Goal: Complete application form: Complete application form

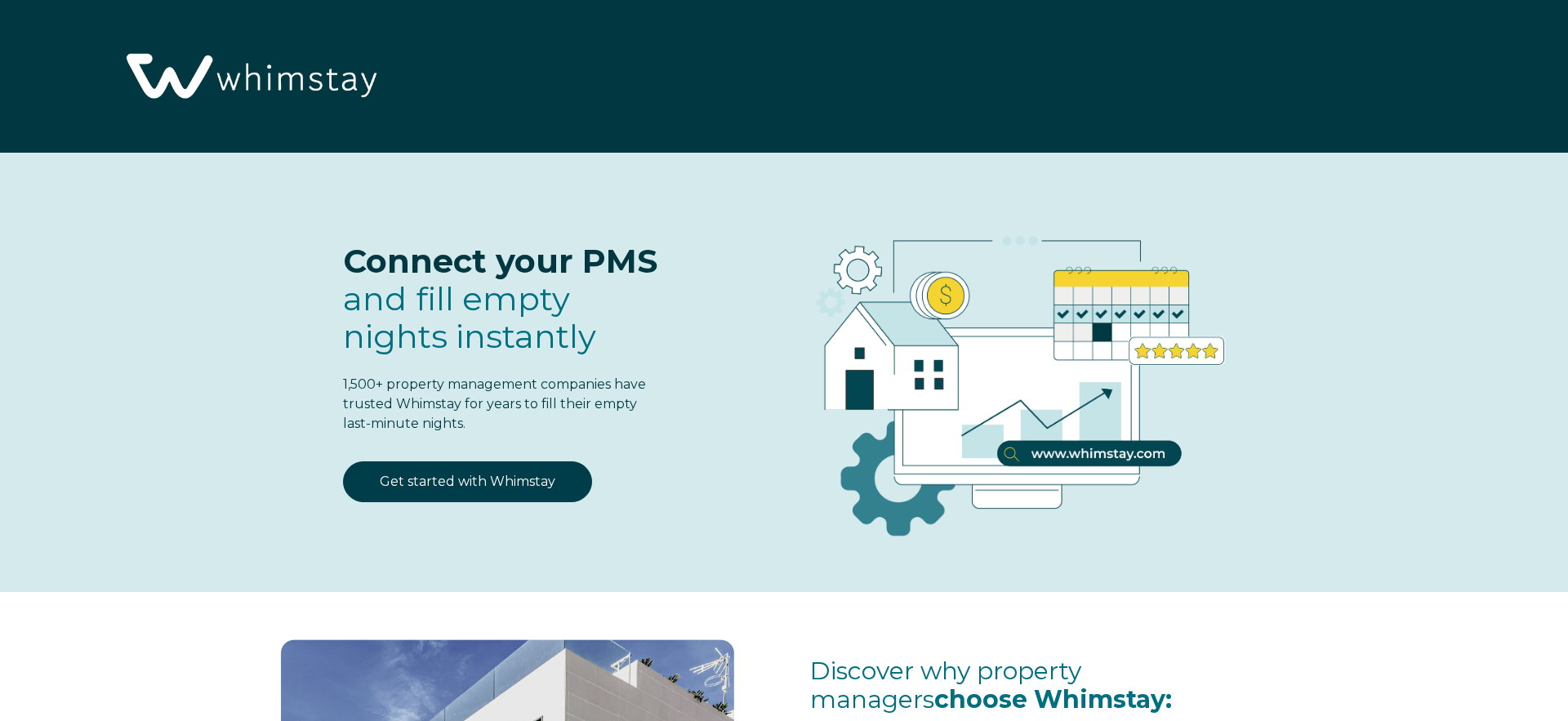
select select "MX"
select select "Standard"
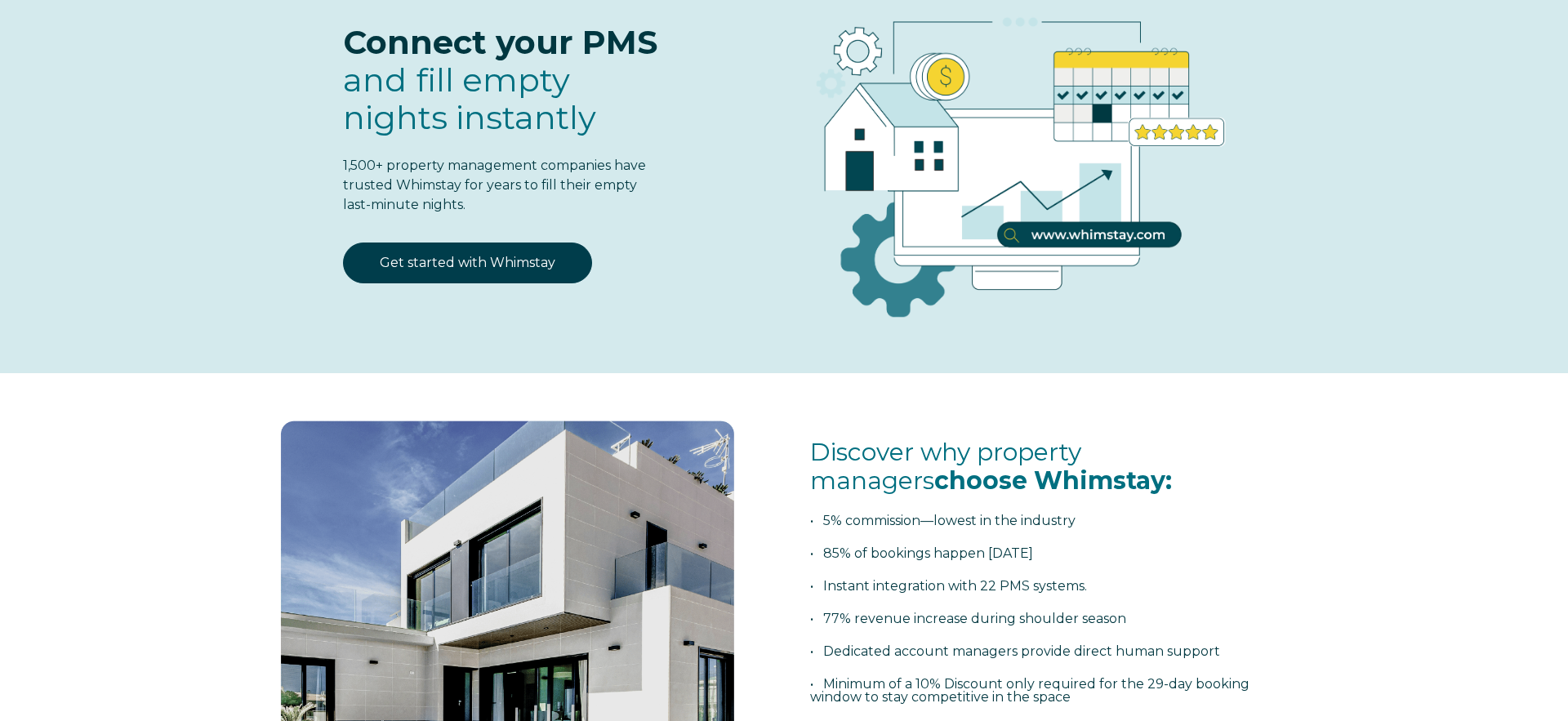
scroll to position [219, 0]
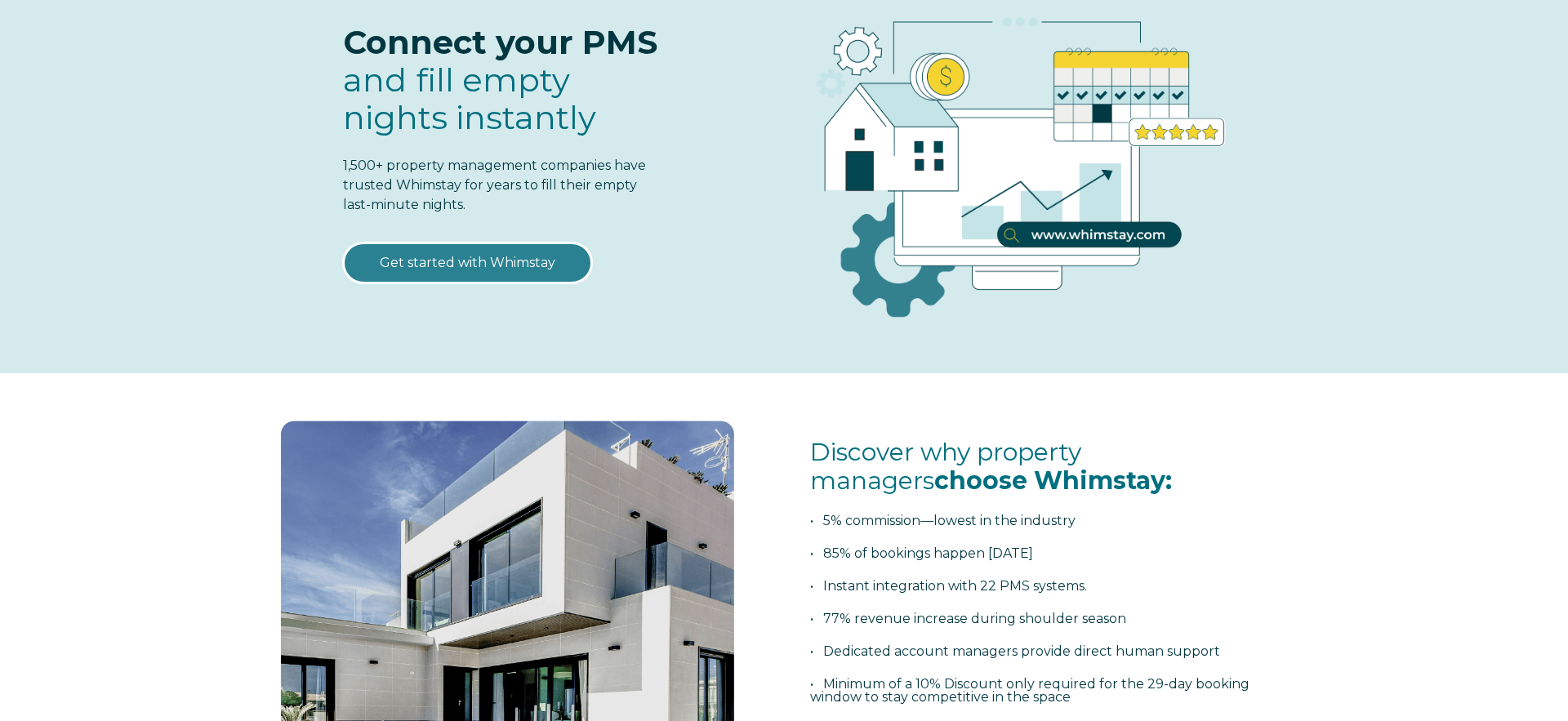
click at [495, 264] on link "Get started with Whimstay" at bounding box center [467, 263] width 249 height 41
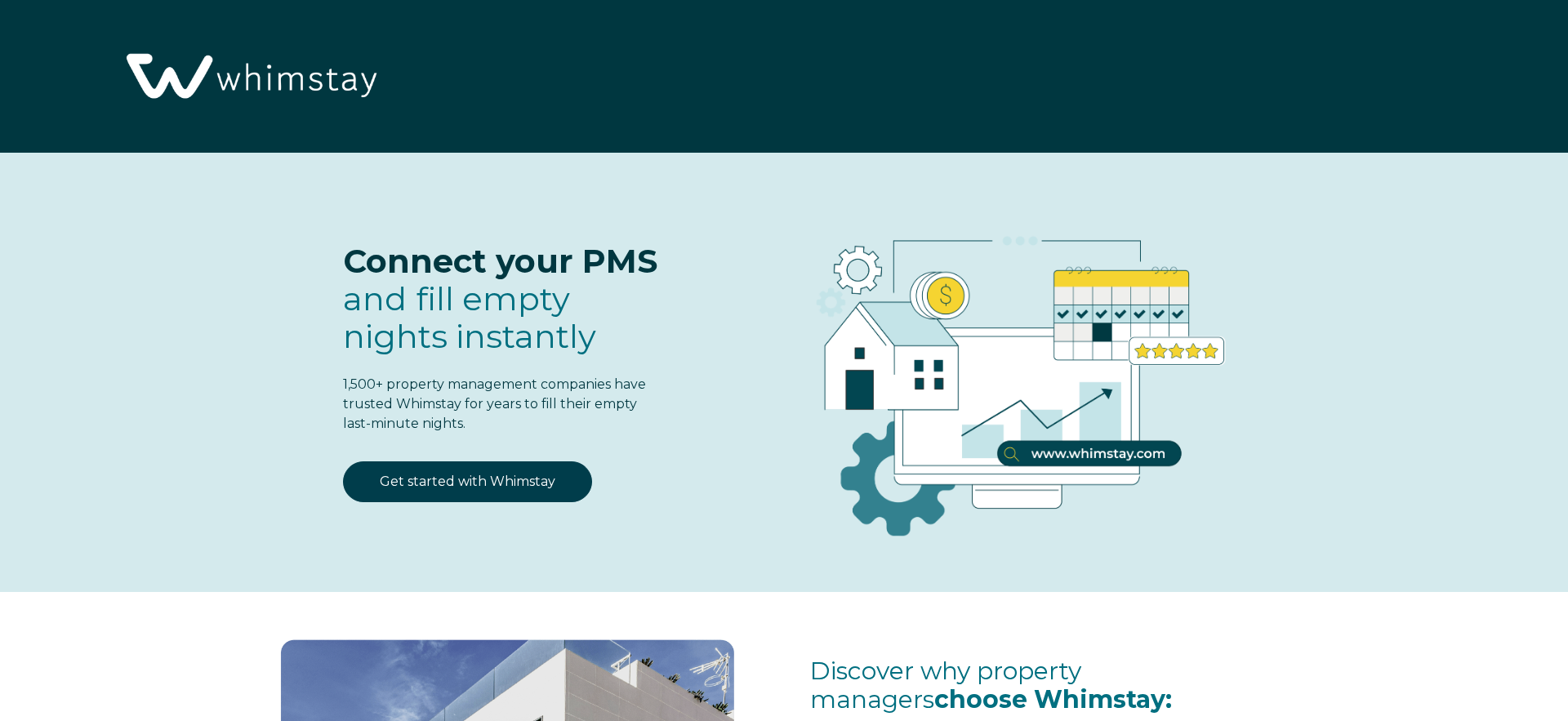
select select "MX"
select select "Standard"
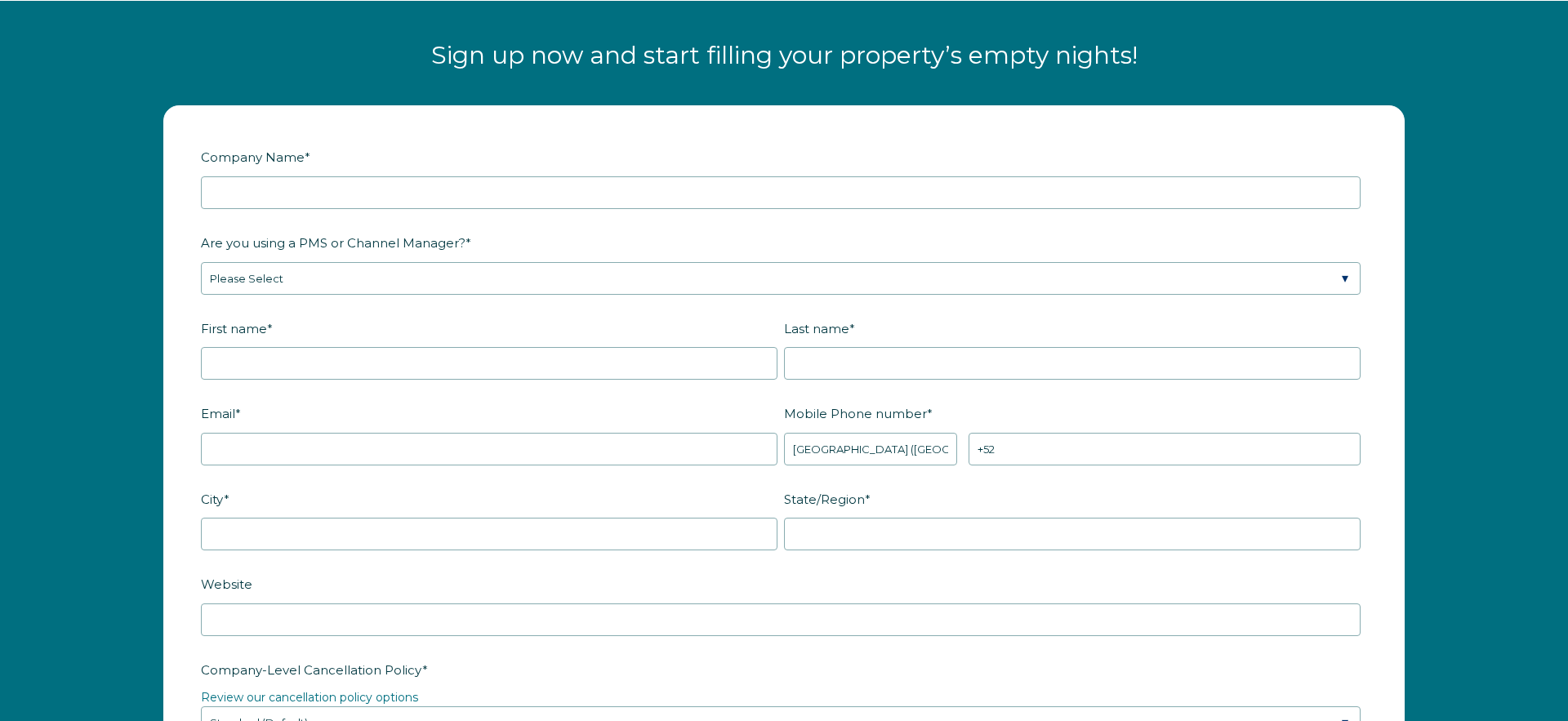
scroll to position [2099, 0]
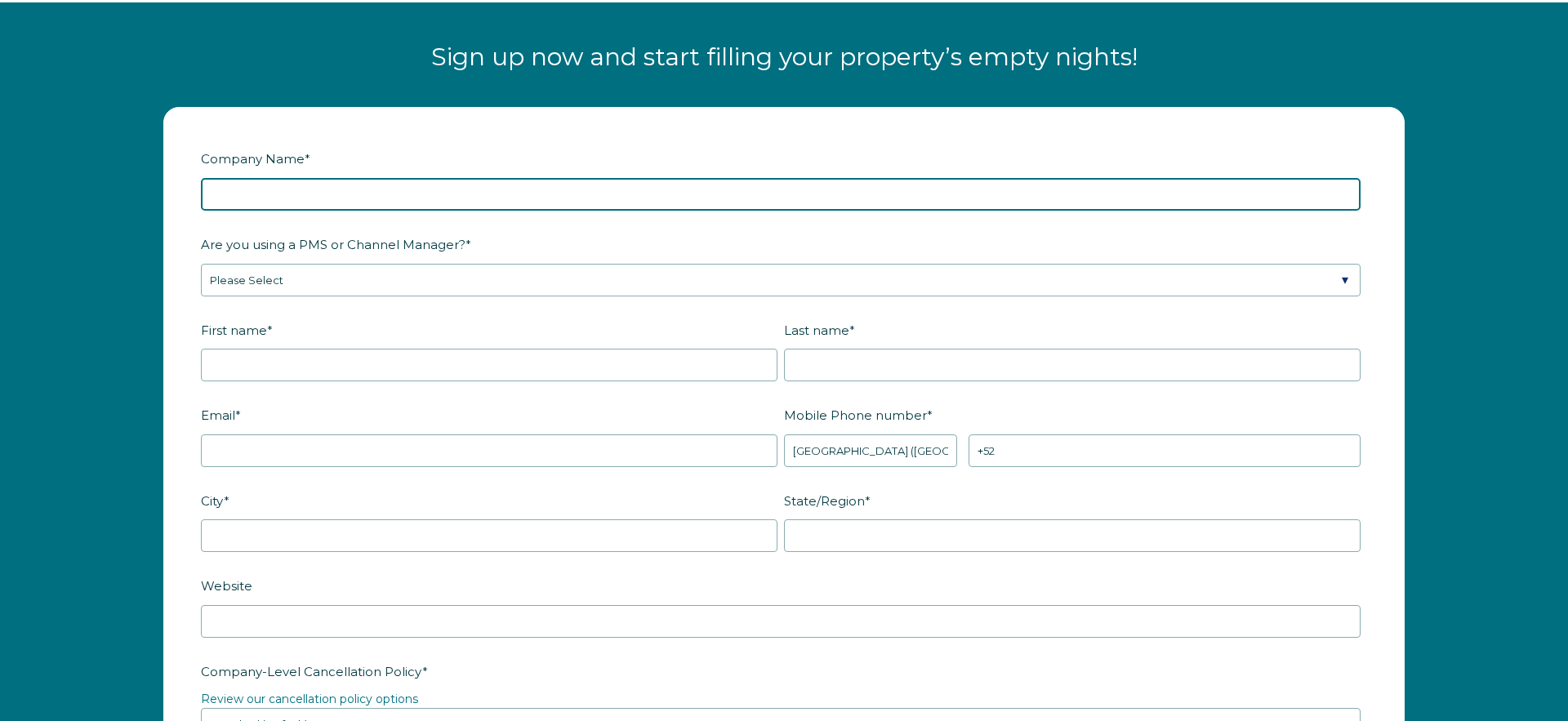
click at [696, 198] on input "Company Name *" at bounding box center [781, 194] width 1160 height 33
type input "[PERSON_NAME]"
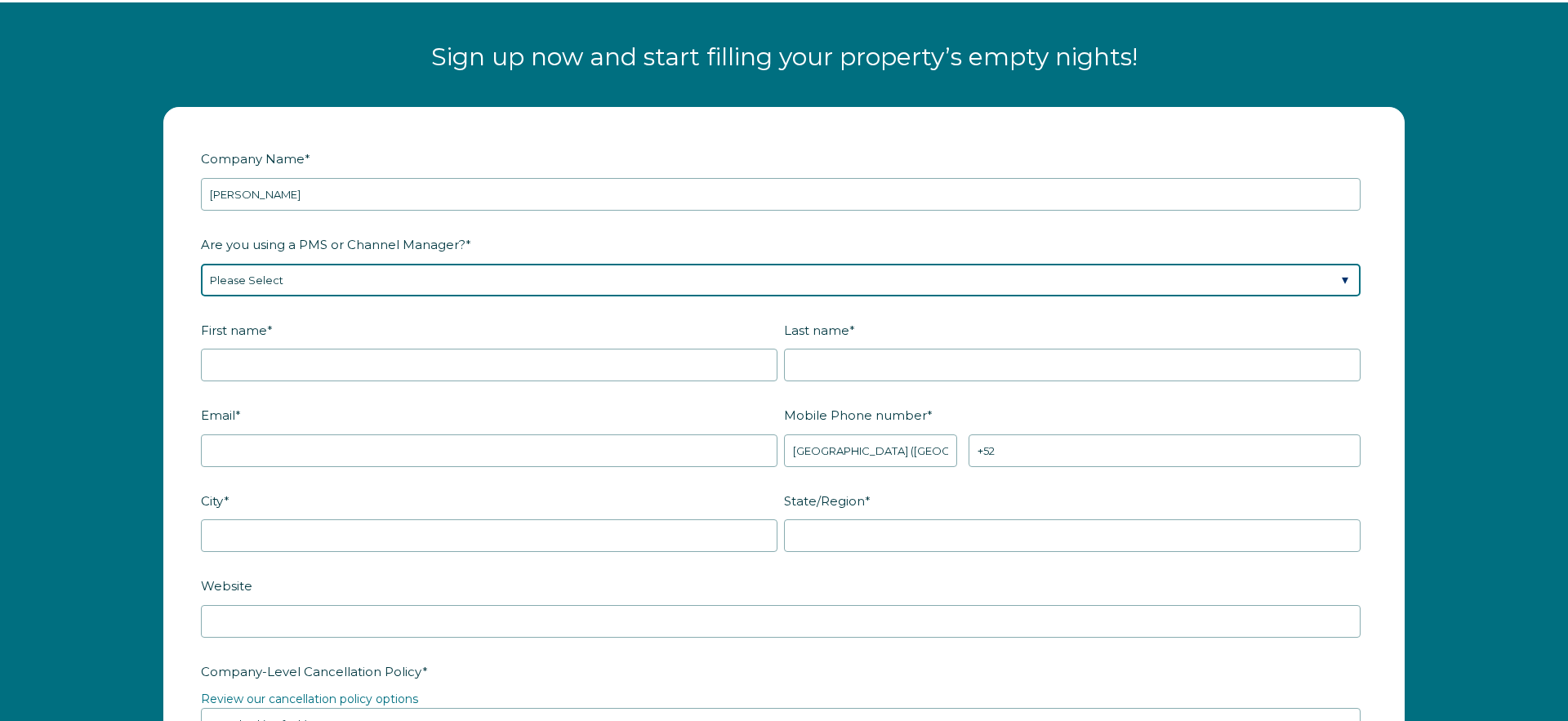
click at [641, 284] on select "Please Select Barefoot BookingPal Boost Brightside CiiRUS Escapia Guesty Hostaw…" at bounding box center [781, 280] width 1160 height 33
select select "Guesty"
click at [201, 264] on select "Please Select Barefoot BookingPal Boost Brightside CiiRUS Escapia Guesty Hostaw…" at bounding box center [781, 280] width 1160 height 33
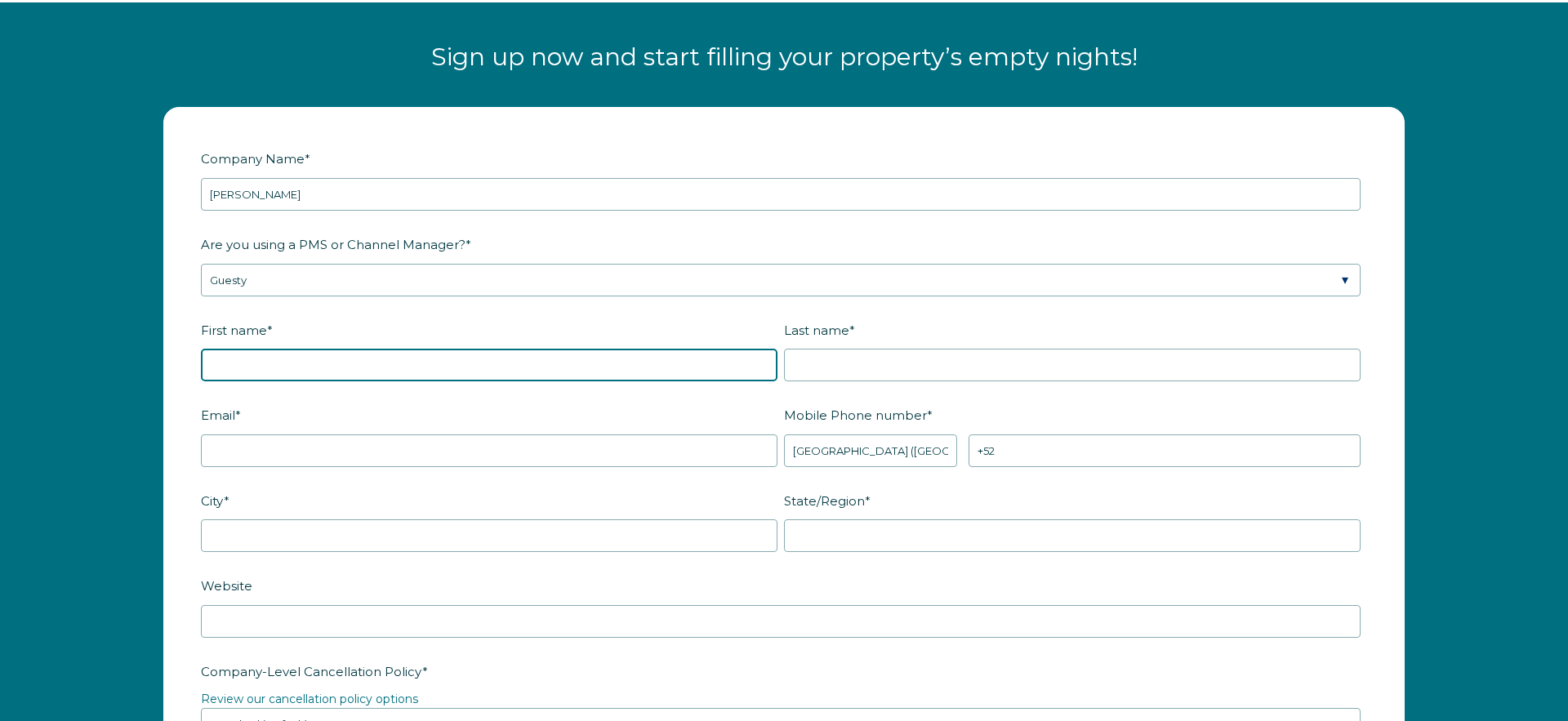
click at [654, 368] on input "First name *" at bounding box center [489, 365] width 577 height 33
type input "[PERSON_NAME]"
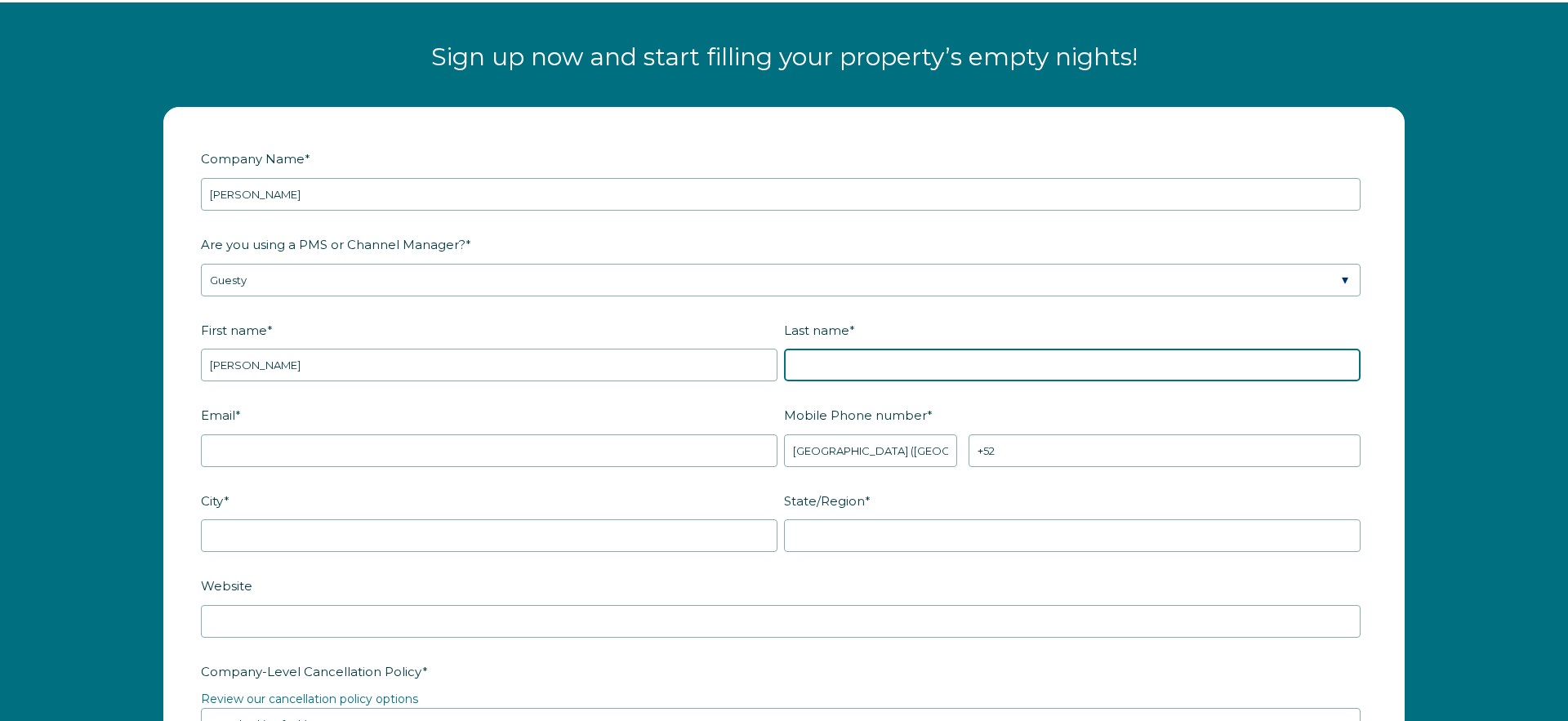
click at [935, 366] on input "Last name *" at bounding box center [1072, 365] width 577 height 33
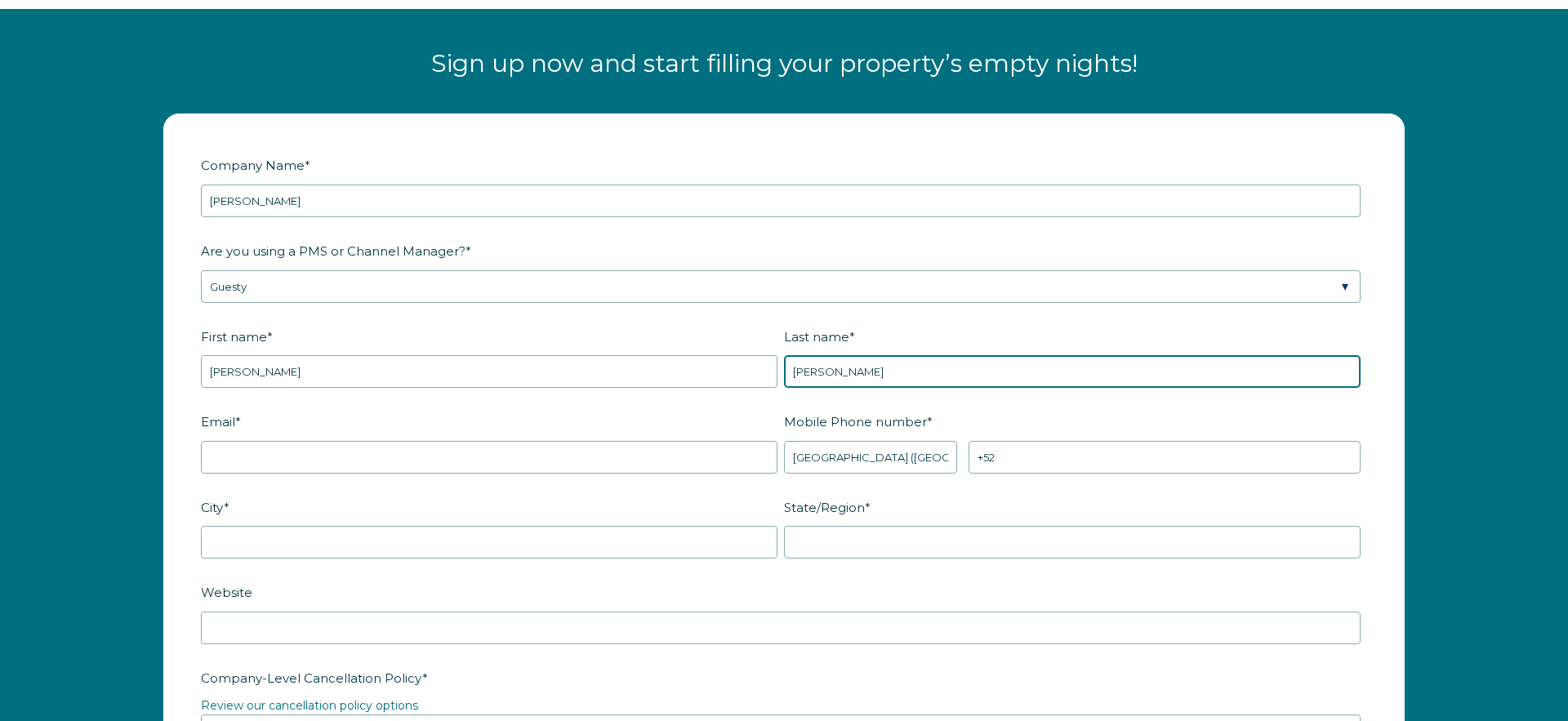
type input "[PERSON_NAME]"
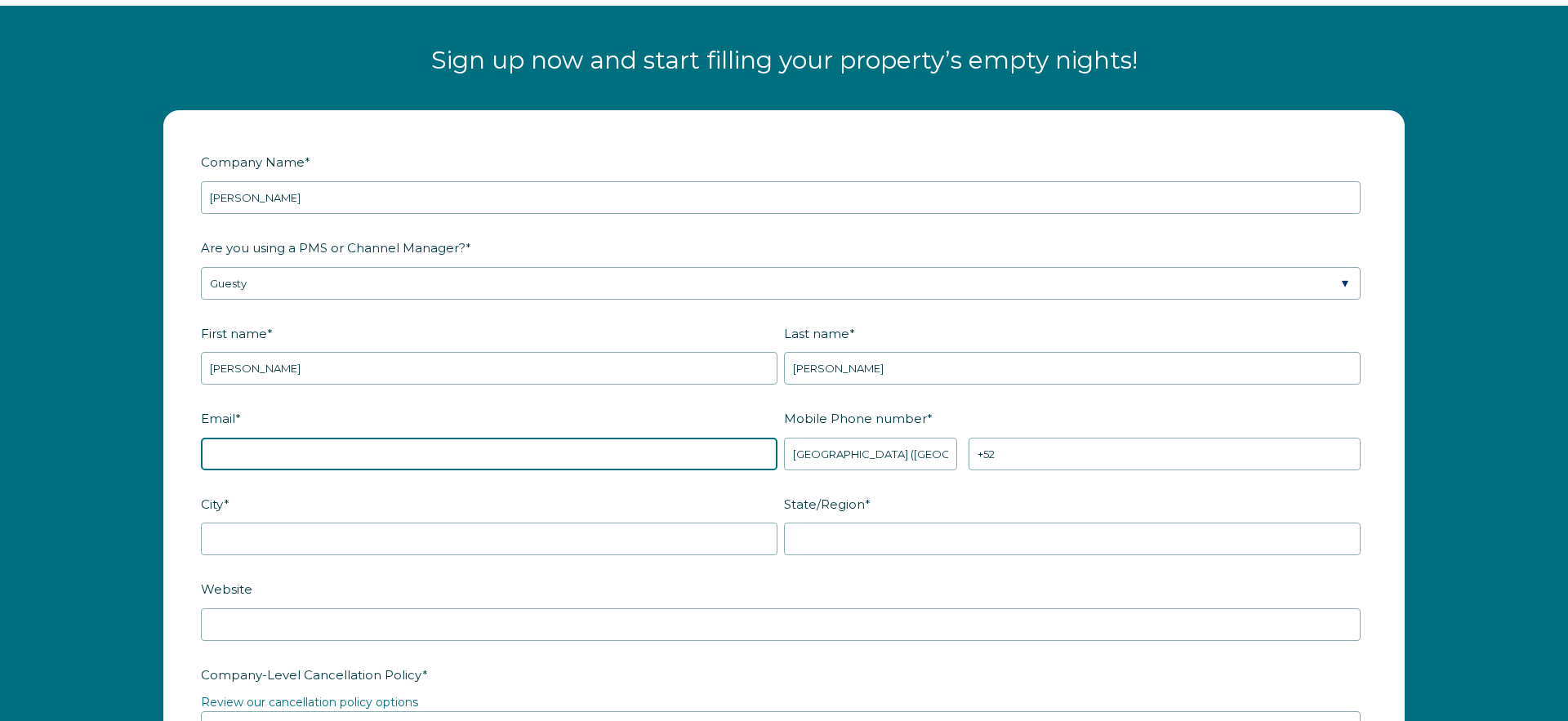
click at [613, 451] on input "Email *" at bounding box center [489, 454] width 577 height 33
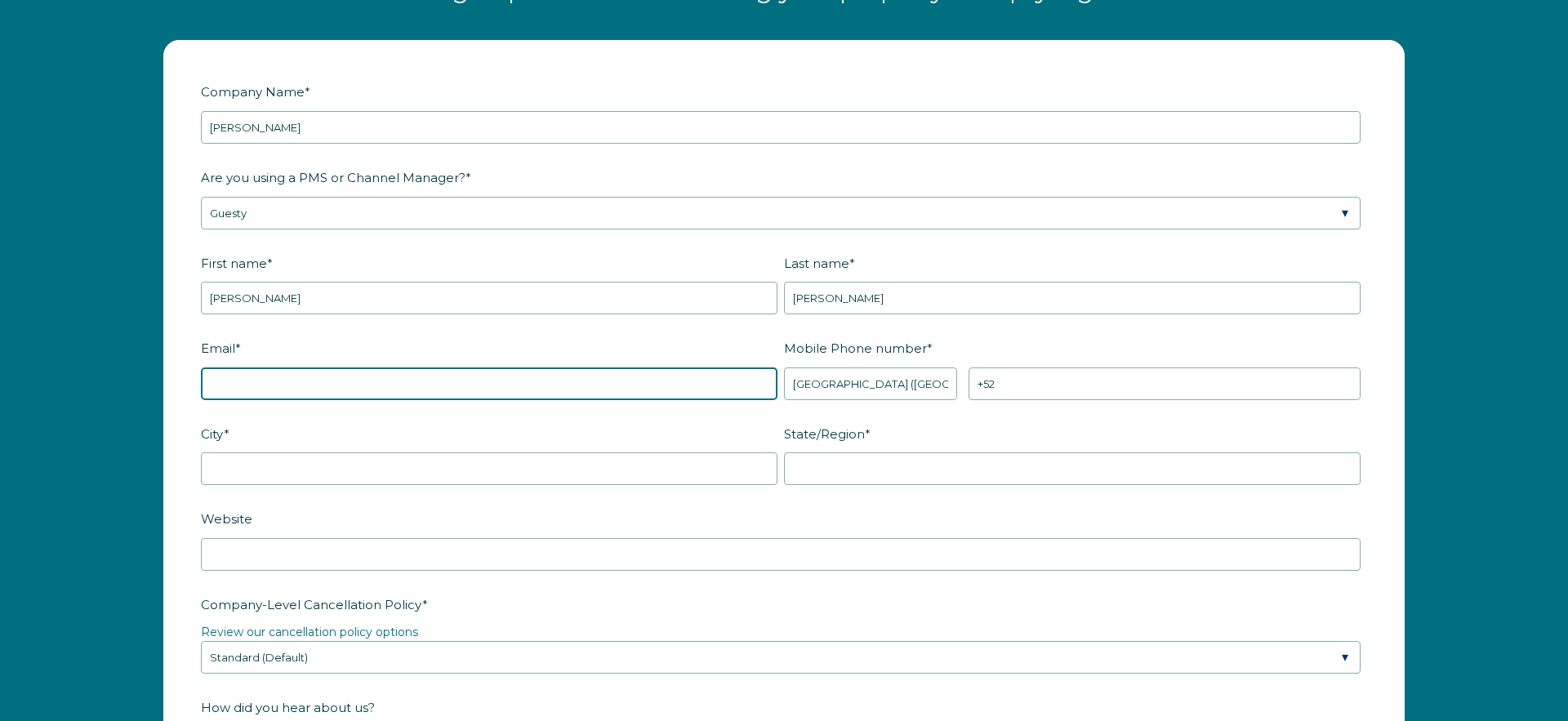
scroll to position [2173, 0]
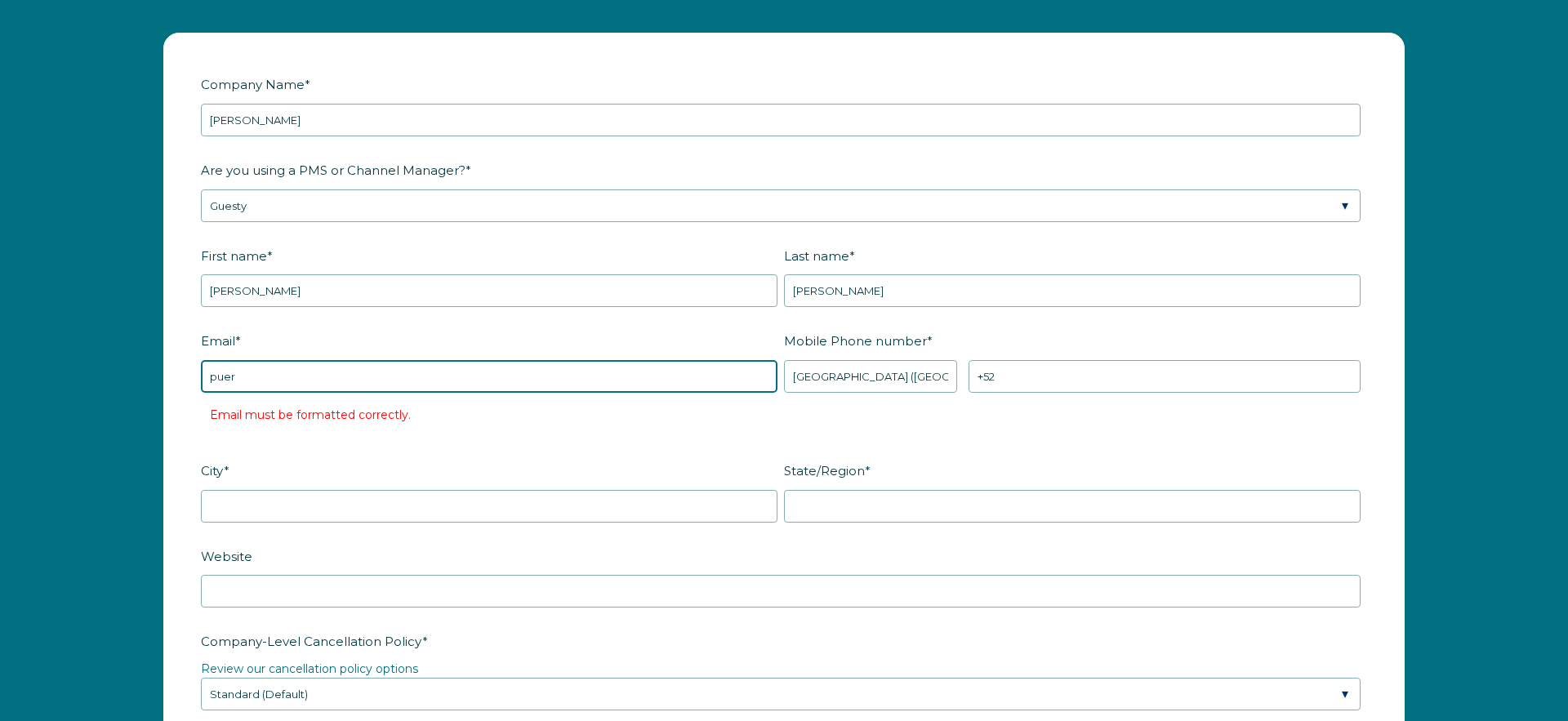
type input "[EMAIL_ADDRESS][DOMAIN_NAME]"
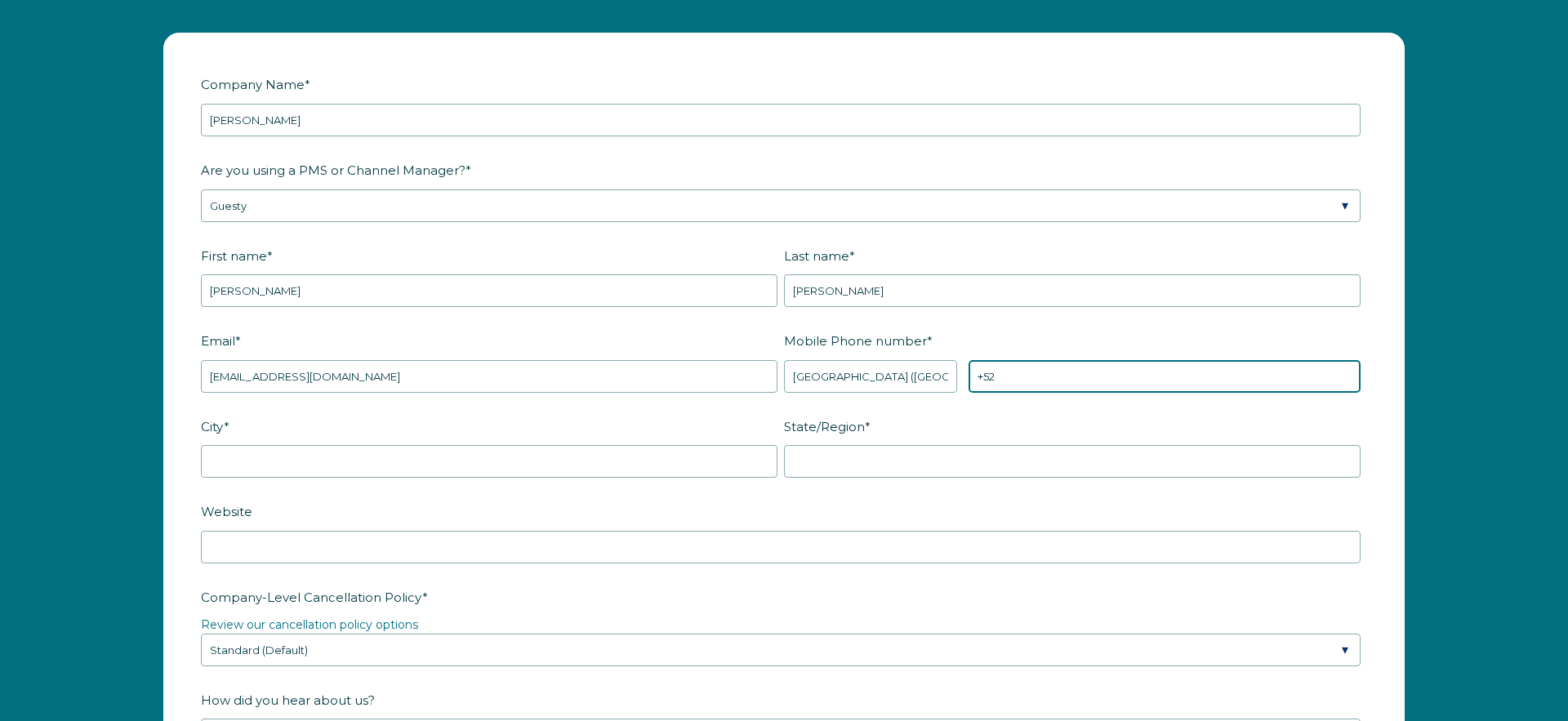
click at [1065, 378] on input "+52" at bounding box center [1164, 377] width 392 height 33
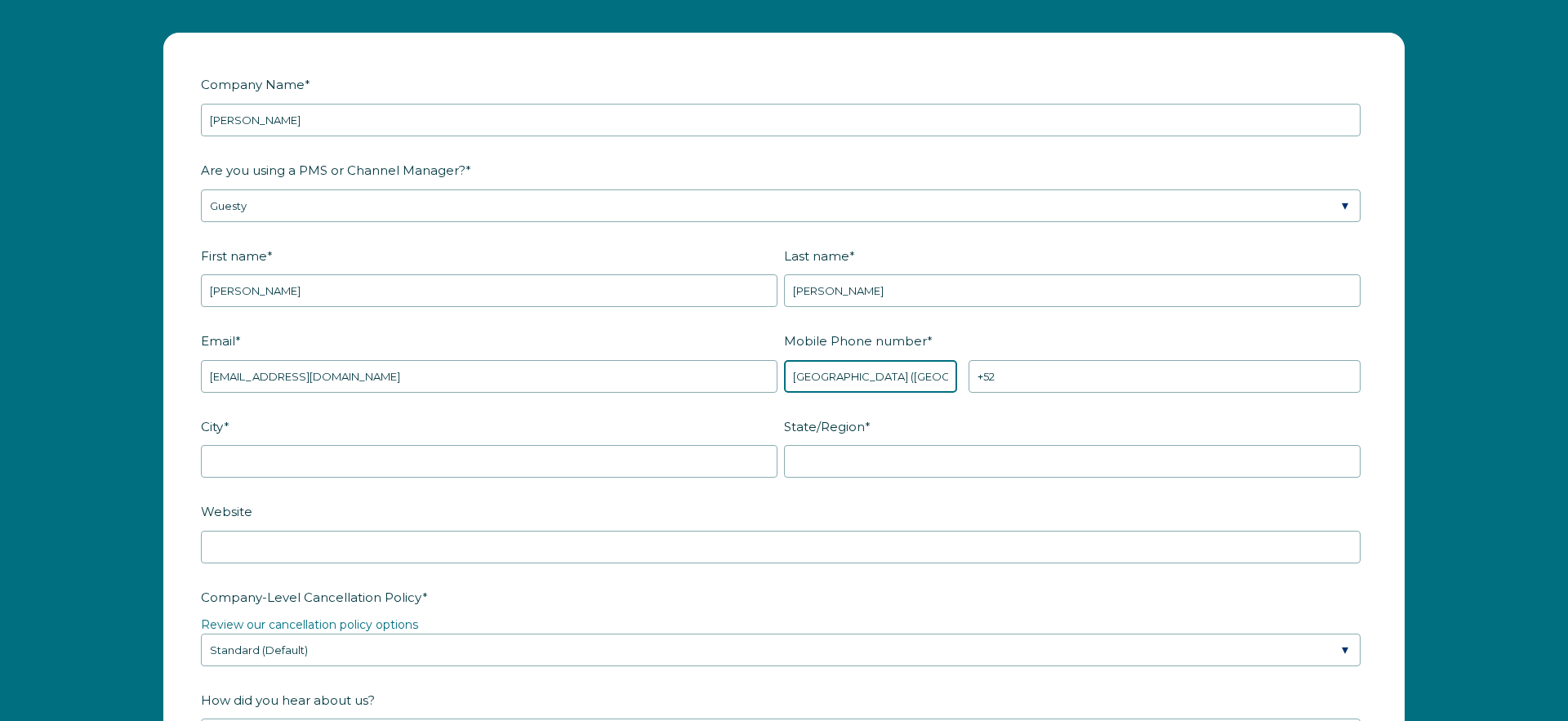
click at [904, 380] on select "* [GEOGRAPHIC_DATA] (‫[GEOGRAPHIC_DATA]‬‎) [GEOGRAPHIC_DATA] ([GEOGRAPHIC_DATA]…" at bounding box center [870, 377] width 173 height 33
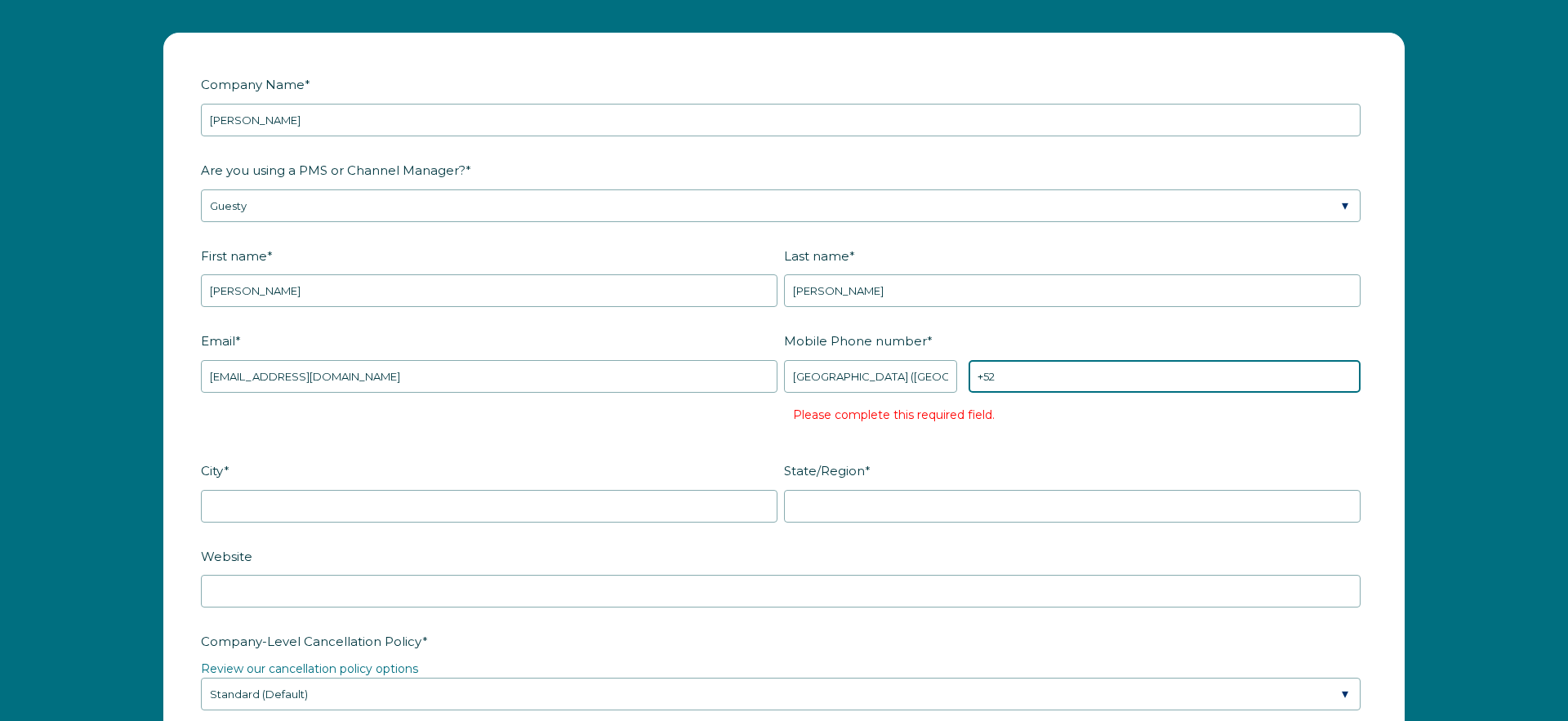
click at [1074, 381] on input "+52" at bounding box center [1164, 377] width 392 height 33
drag, startPoint x: 1061, startPoint y: 380, endPoint x: 1000, endPoint y: 381, distance: 61.0
click at [1000, 381] on input "+52 602" at bounding box center [1164, 377] width 392 height 33
paste input "-759-7997"
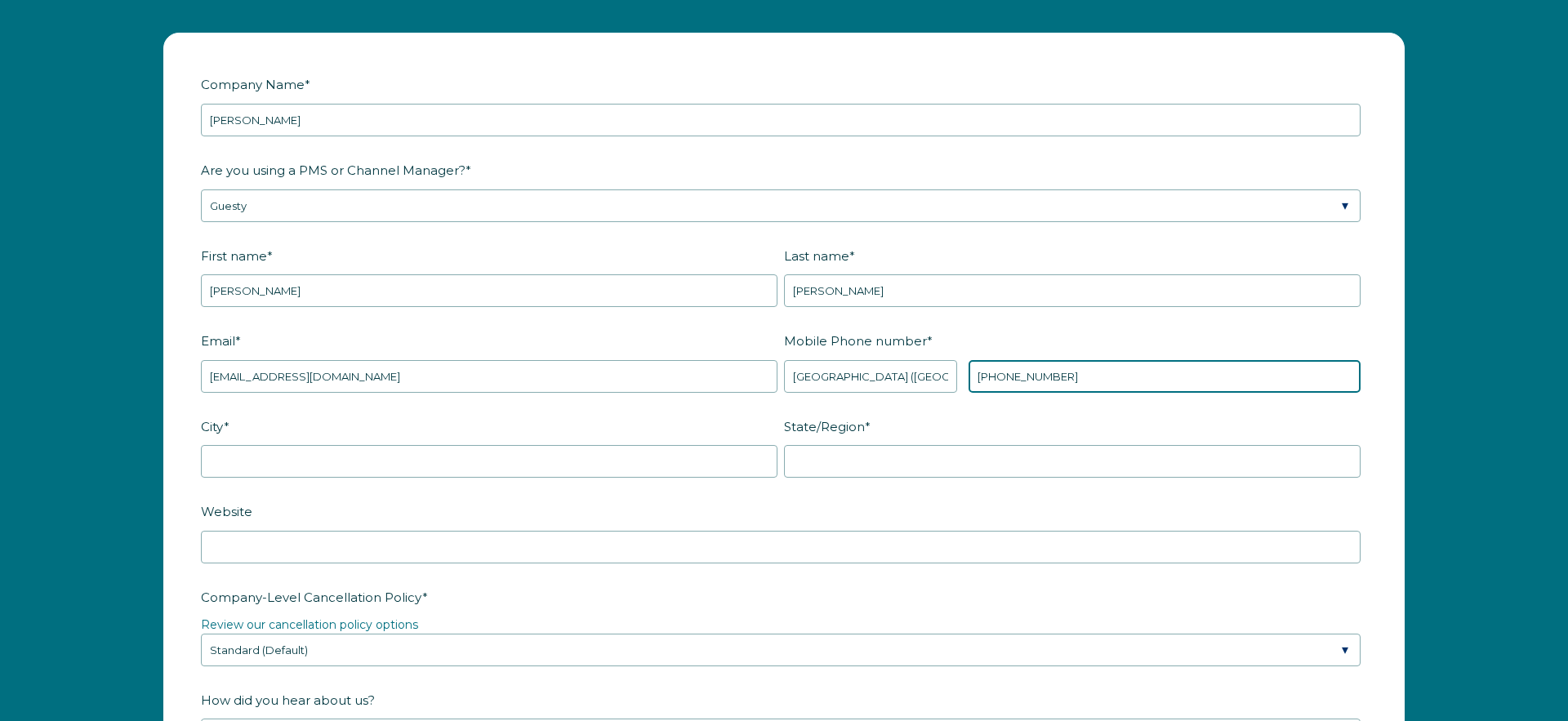
type input "[PHONE_NUMBER]"
click at [1071, 414] on label "State/Region *" at bounding box center [1075, 426] width 583 height 29
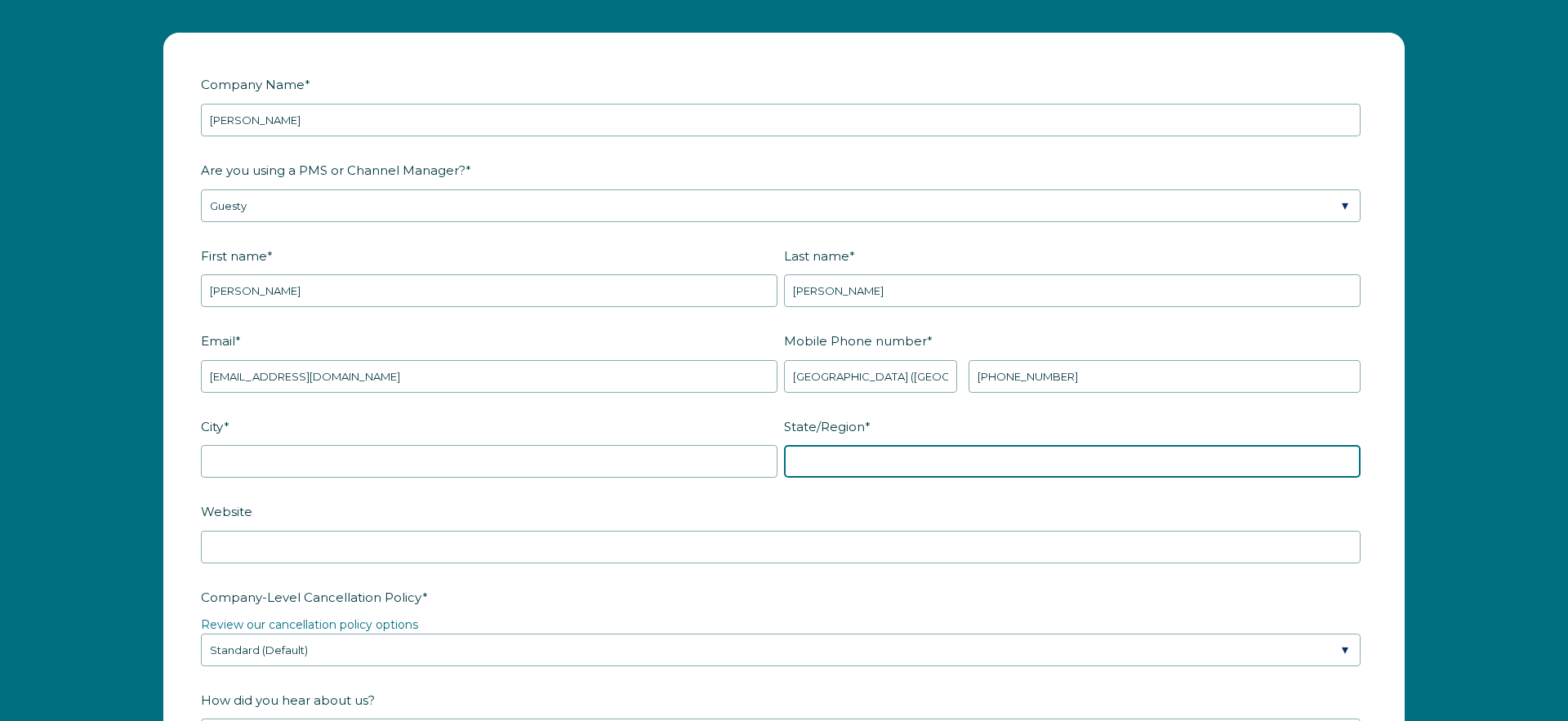
click at [1071, 445] on input "State/Region *" at bounding box center [1072, 461] width 577 height 33
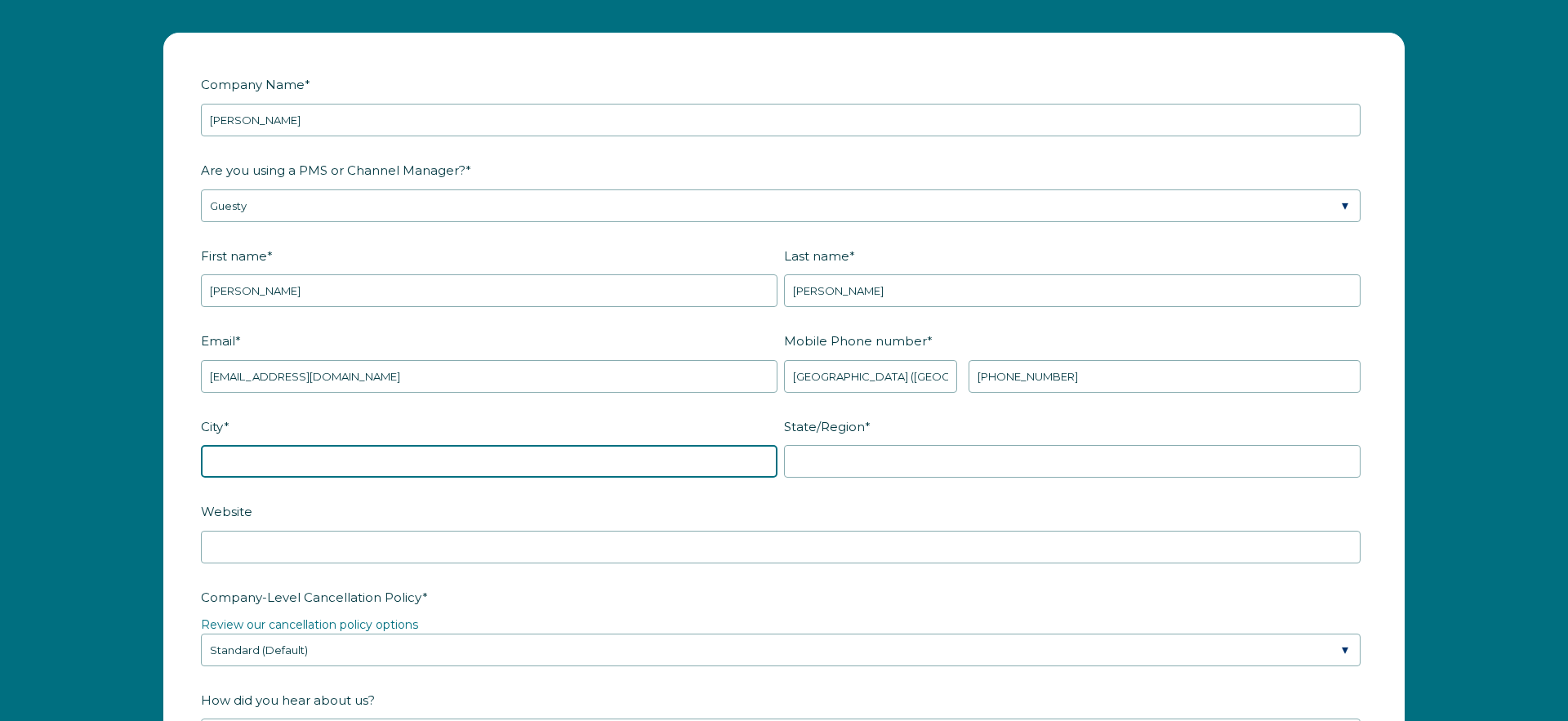
click at [647, 460] on input "City *" at bounding box center [489, 461] width 577 height 33
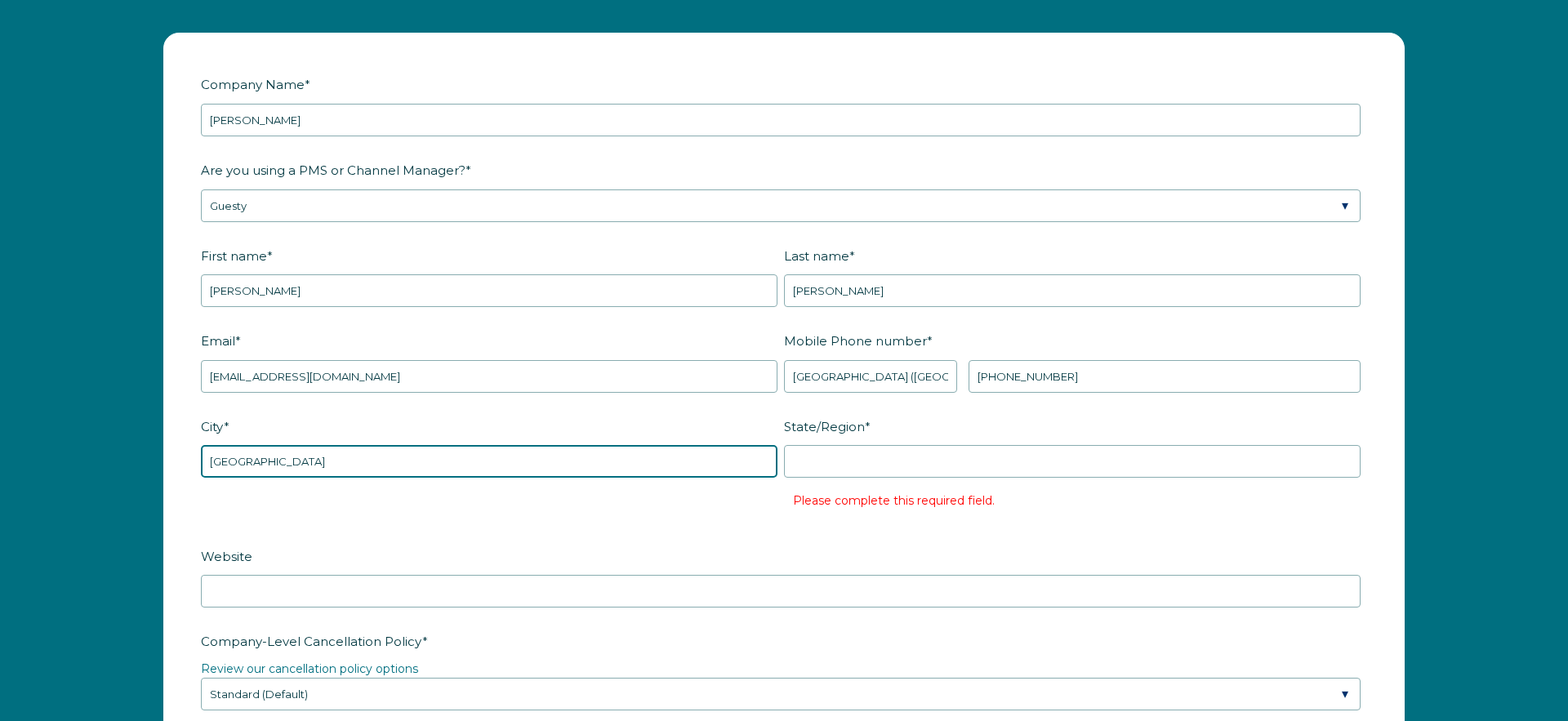
type input "[GEOGRAPHIC_DATA]"
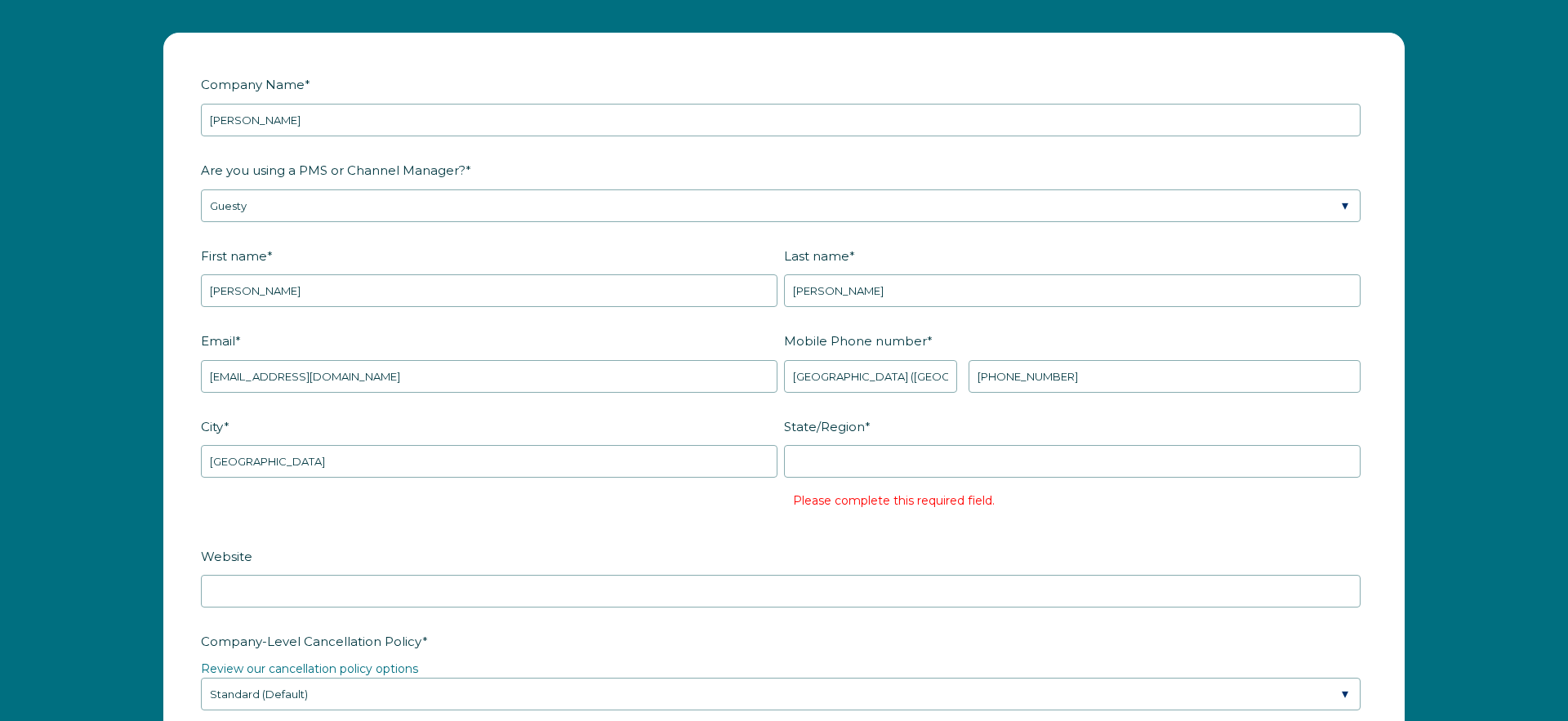
drag, startPoint x: 1000, startPoint y: 480, endPoint x: 981, endPoint y: 470, distance: 21.5
click at [1000, 480] on div "State/Region * Please complete this required field." at bounding box center [1075, 467] width 583 height 110
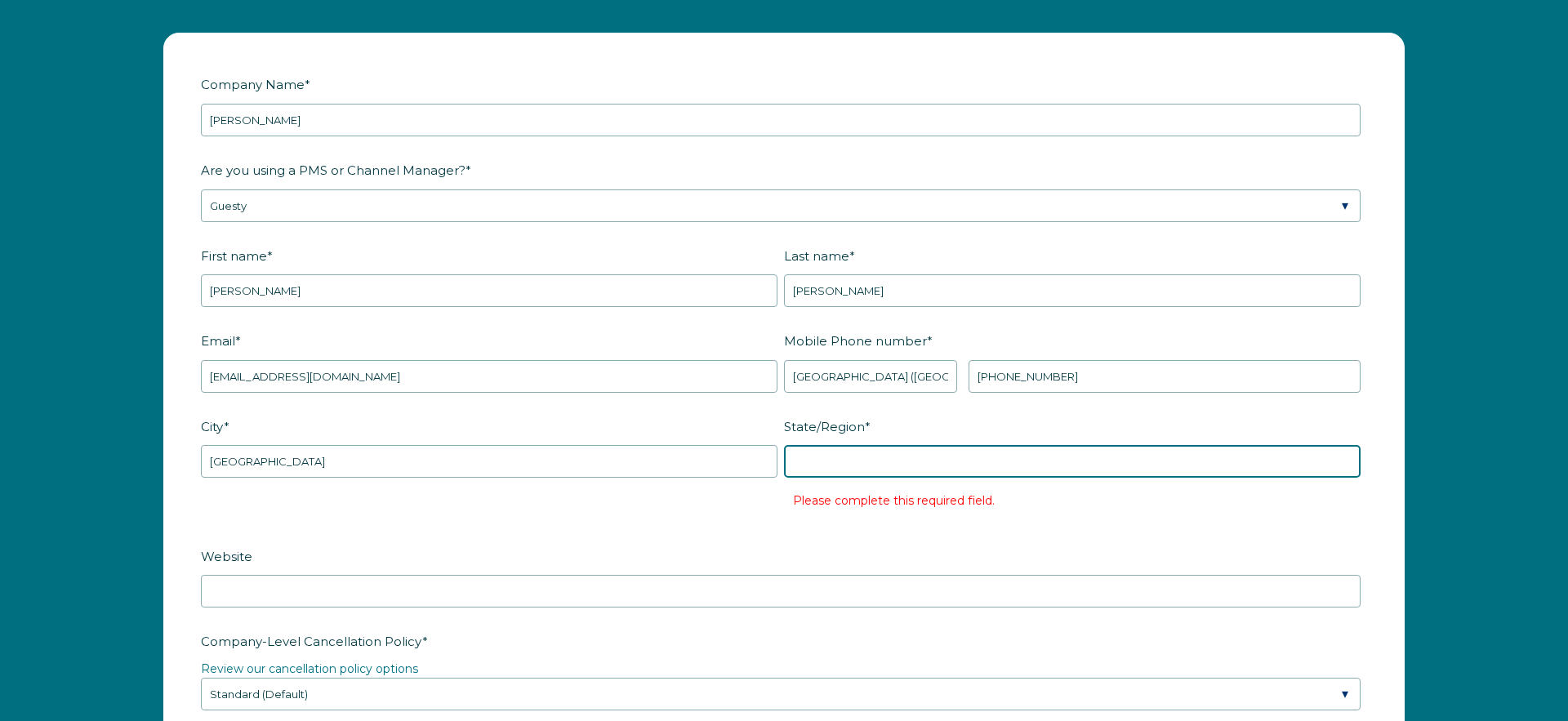
click at [977, 468] on input "State/Region *" at bounding box center [1072, 461] width 577 height 33
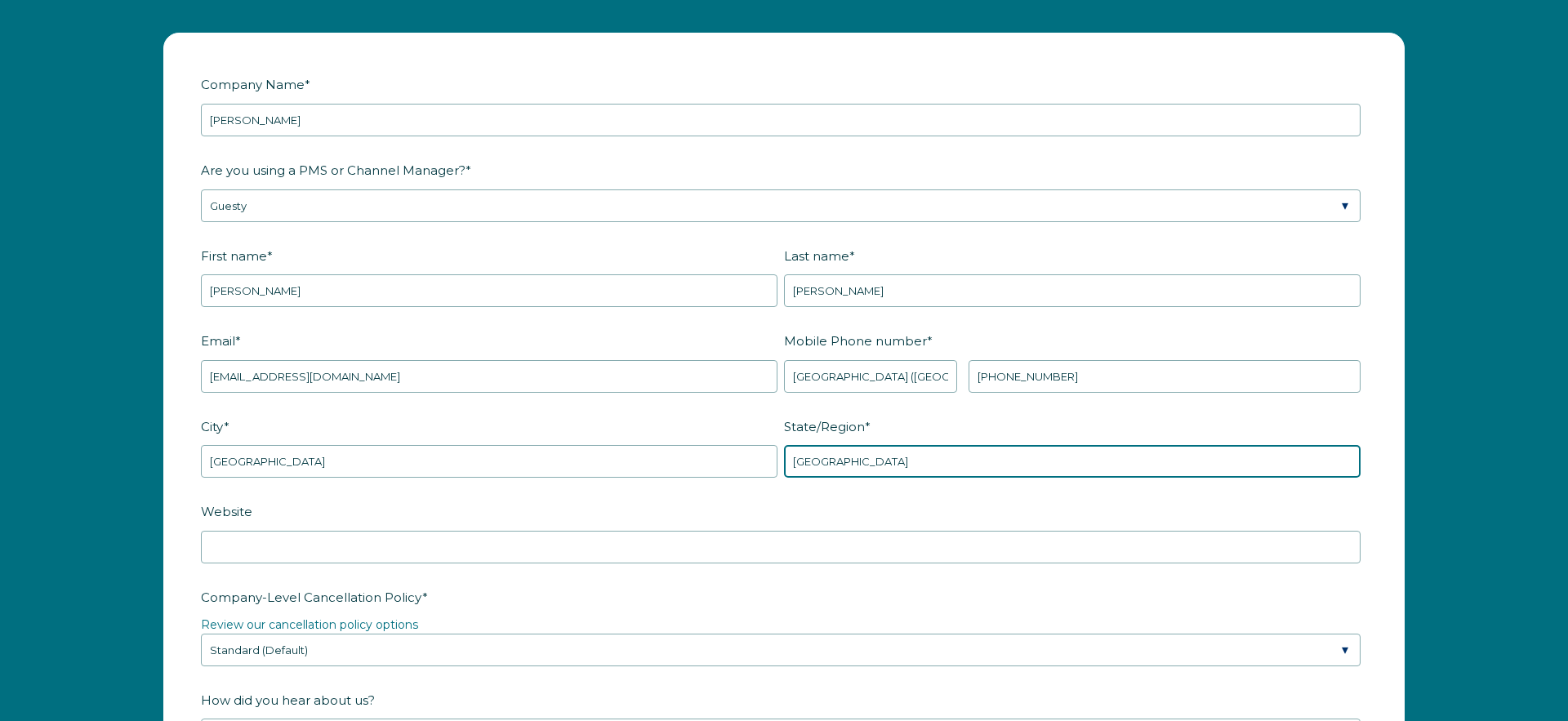
type input "[GEOGRAPHIC_DATA]"
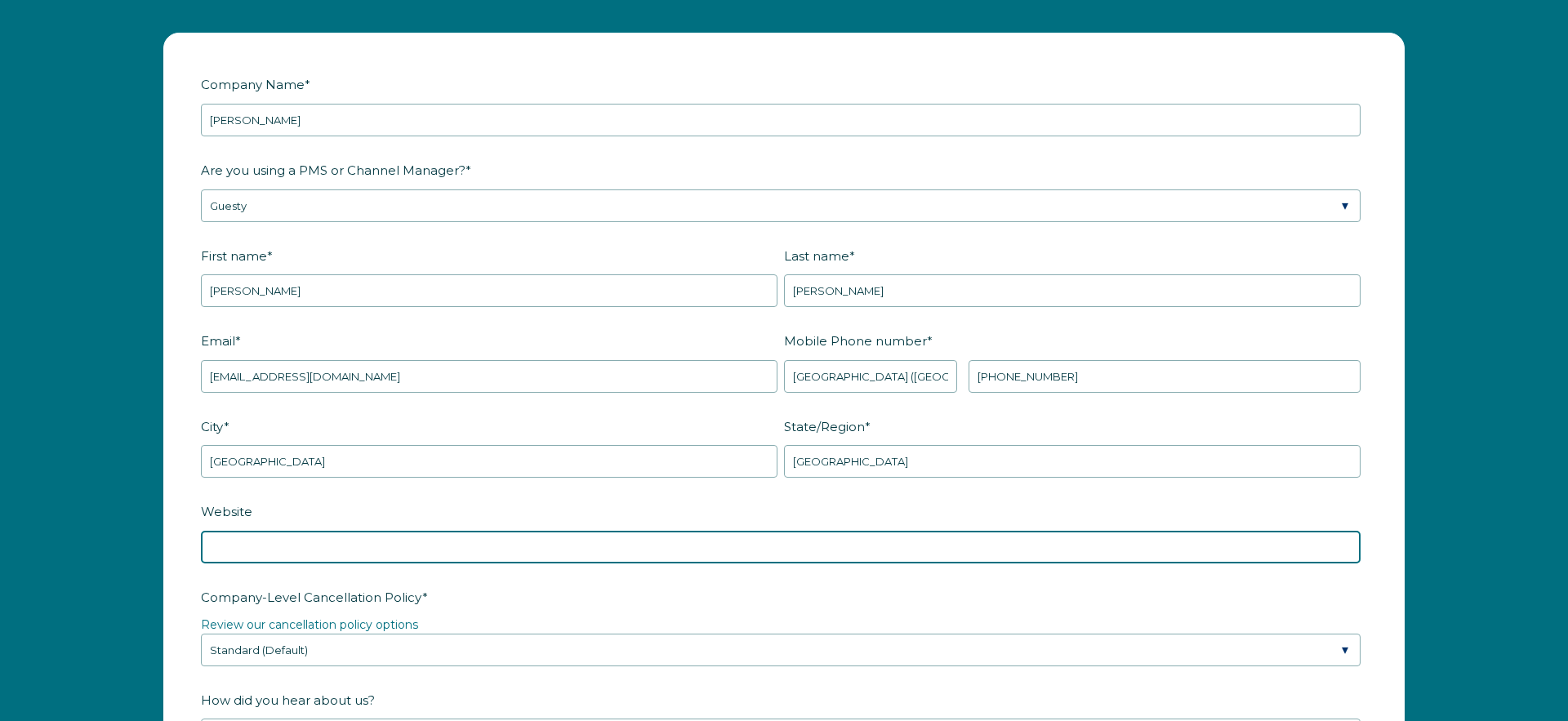
click at [838, 554] on input "Website" at bounding box center [781, 547] width 1160 height 33
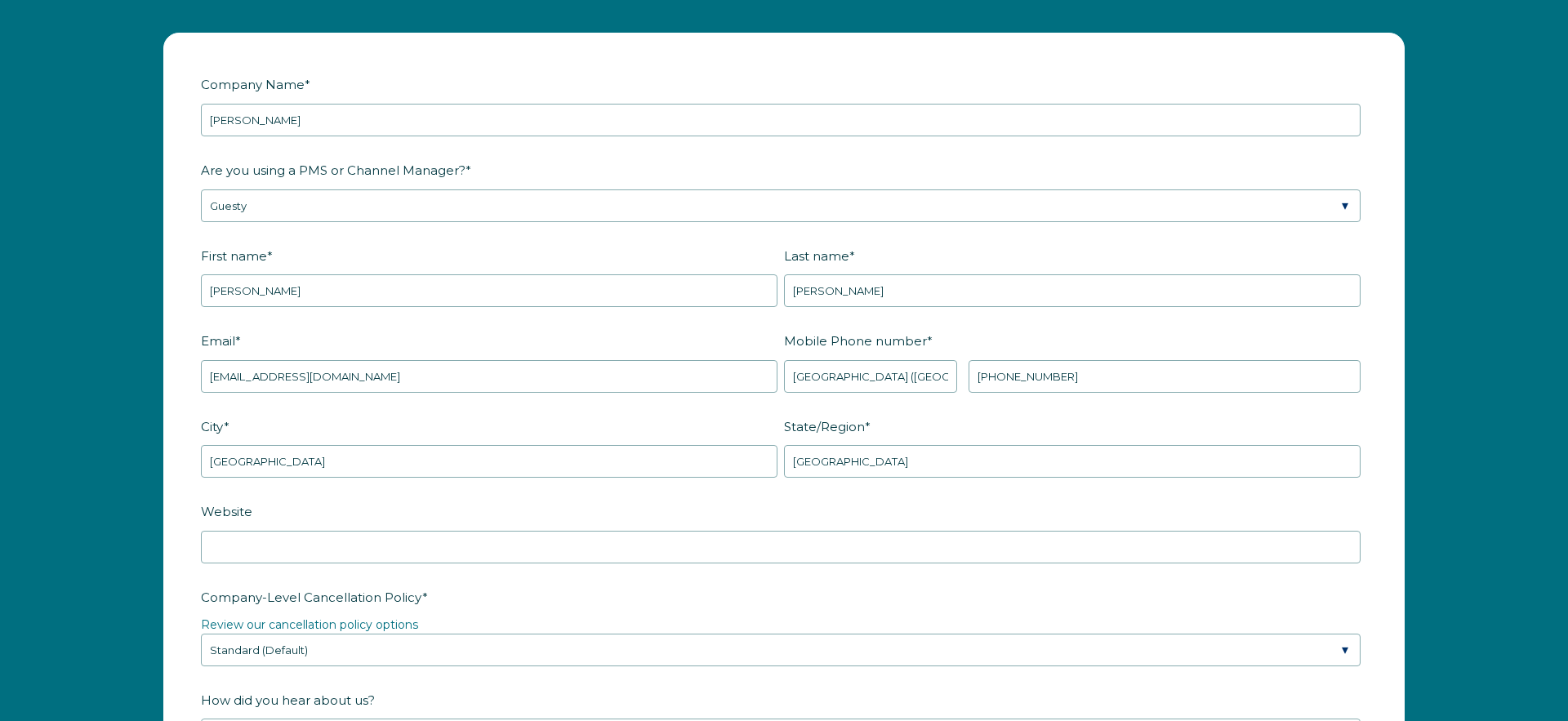
click at [738, 511] on label "Website" at bounding box center [784, 511] width 1167 height 29
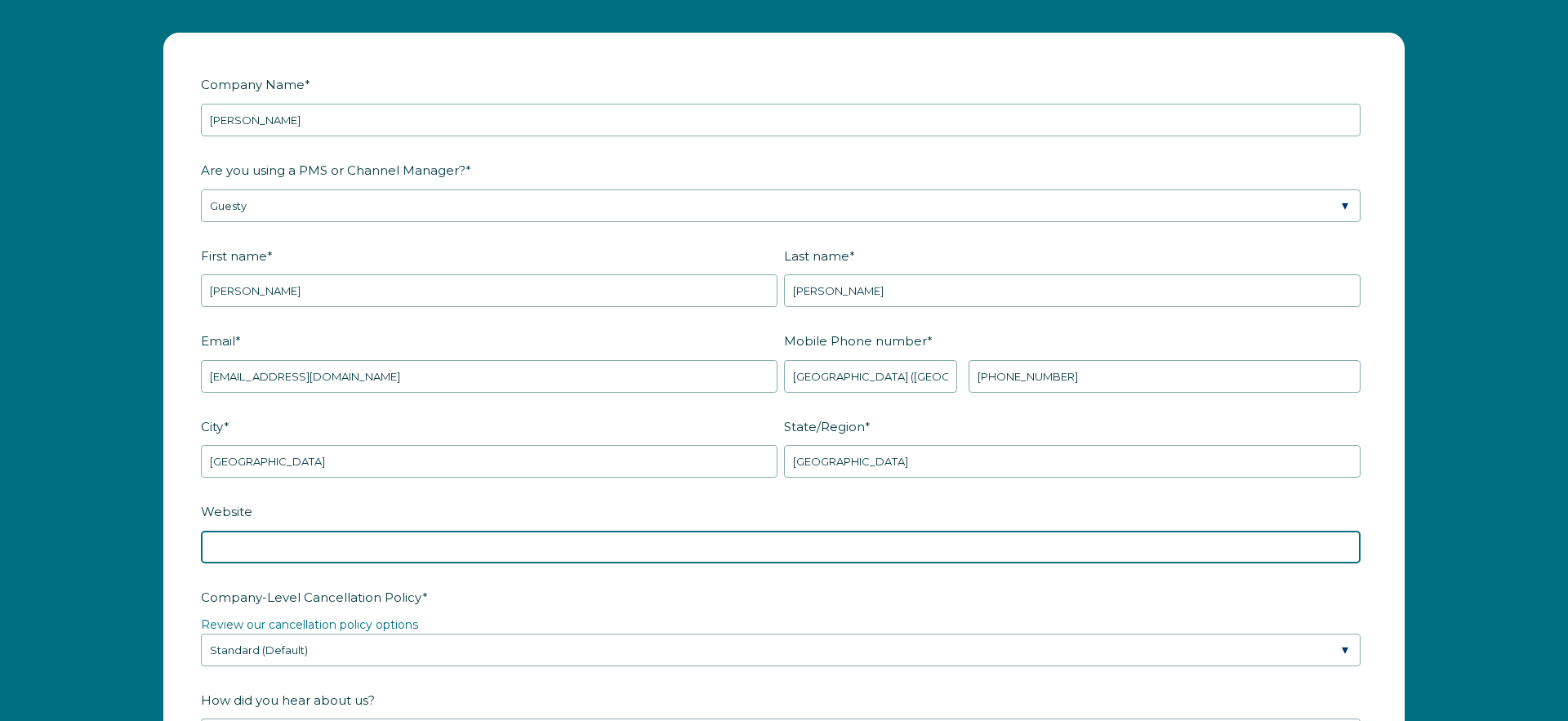
click at [738, 530] on input "Website" at bounding box center [781, 547] width 1160 height 33
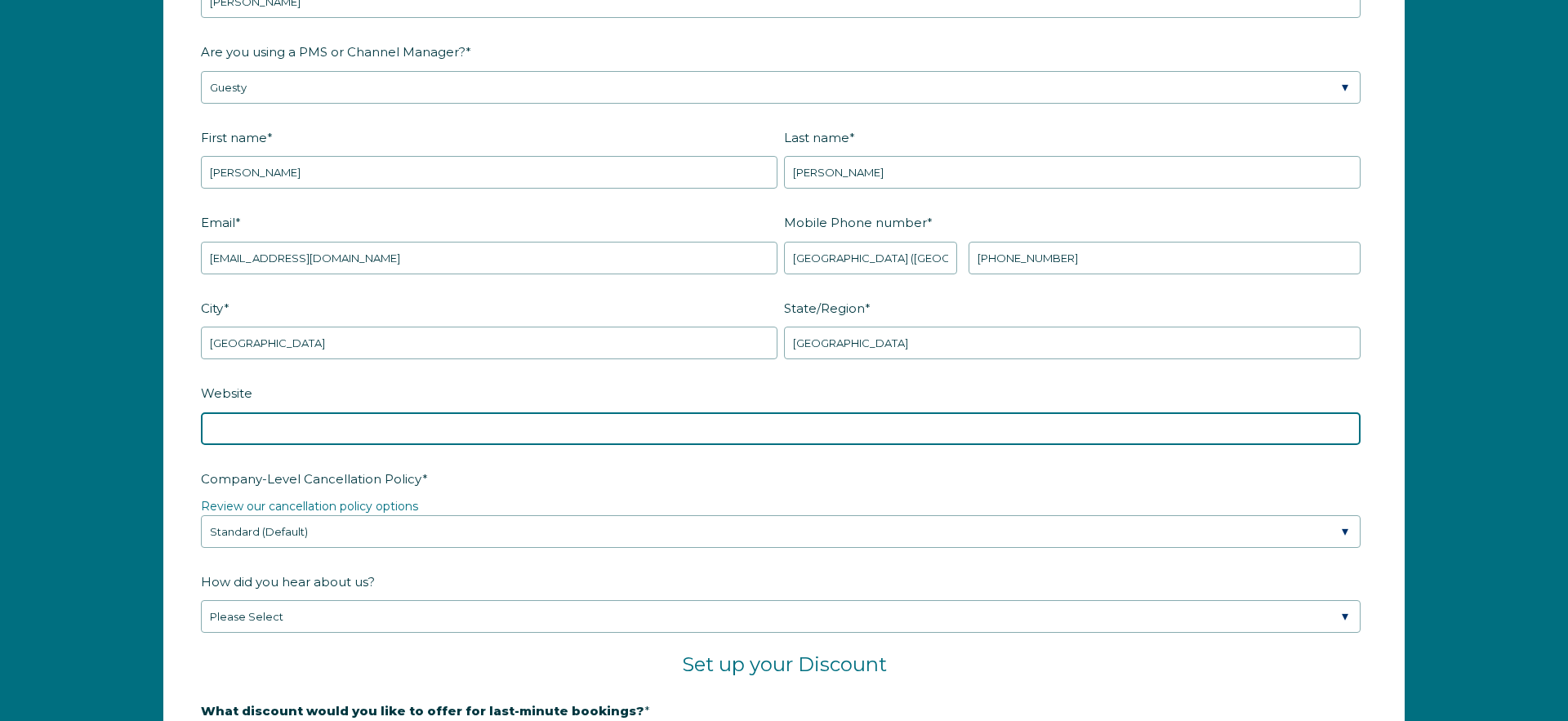
scroll to position [2299, 0]
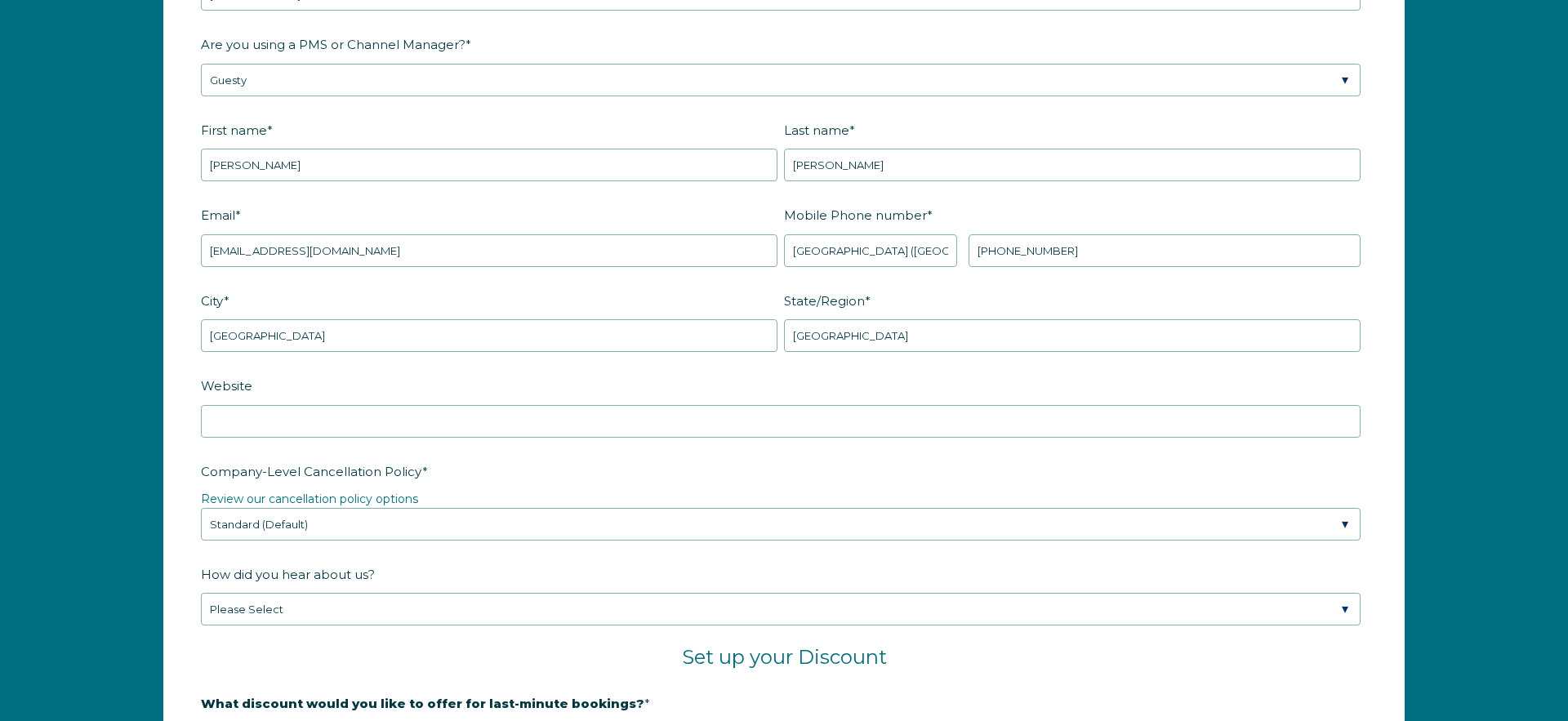
click at [697, 480] on label "Company-Level Cancellation Policy *" at bounding box center [784, 471] width 1167 height 29
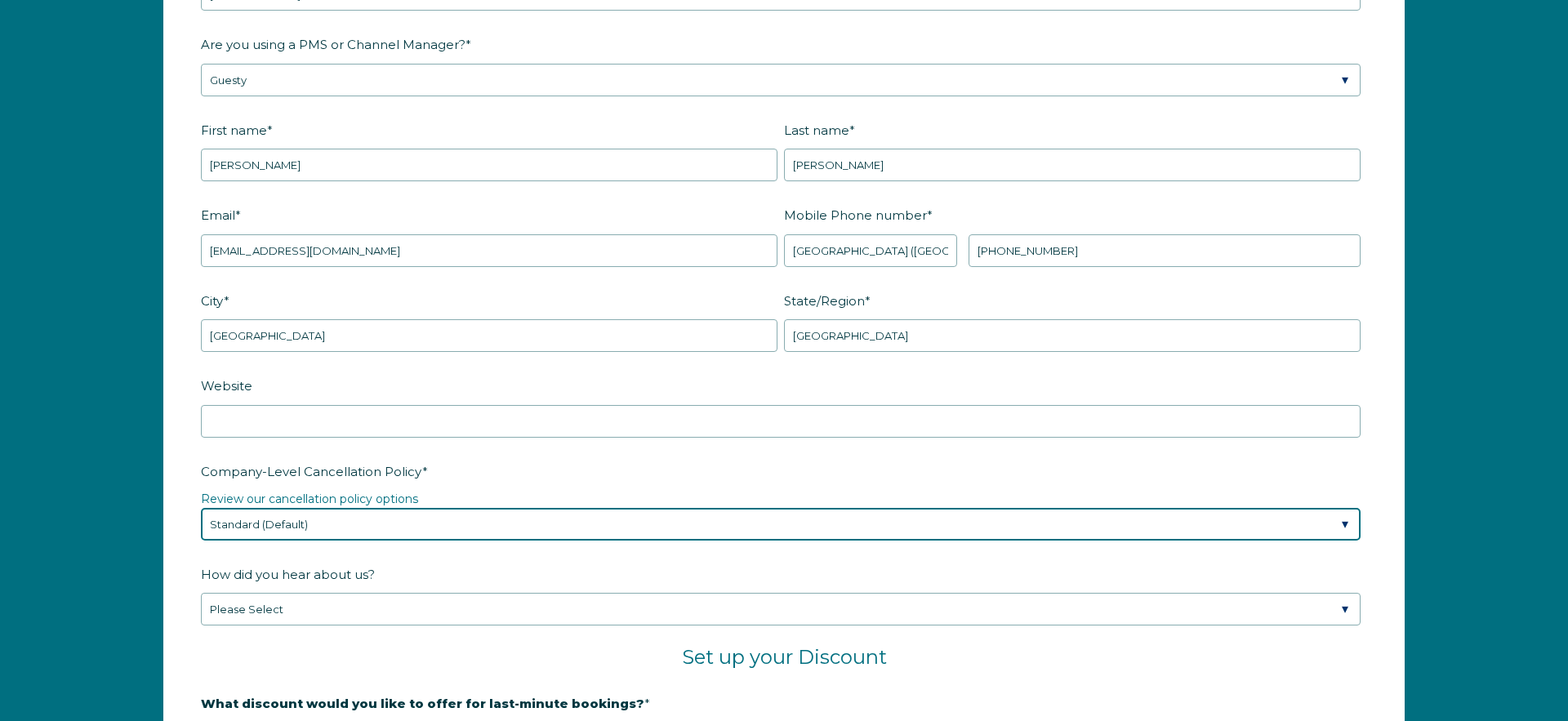
click at [697, 508] on select "Please Select Partial Standard (Default) Moderate Strict" at bounding box center [781, 525] width 1160 height 33
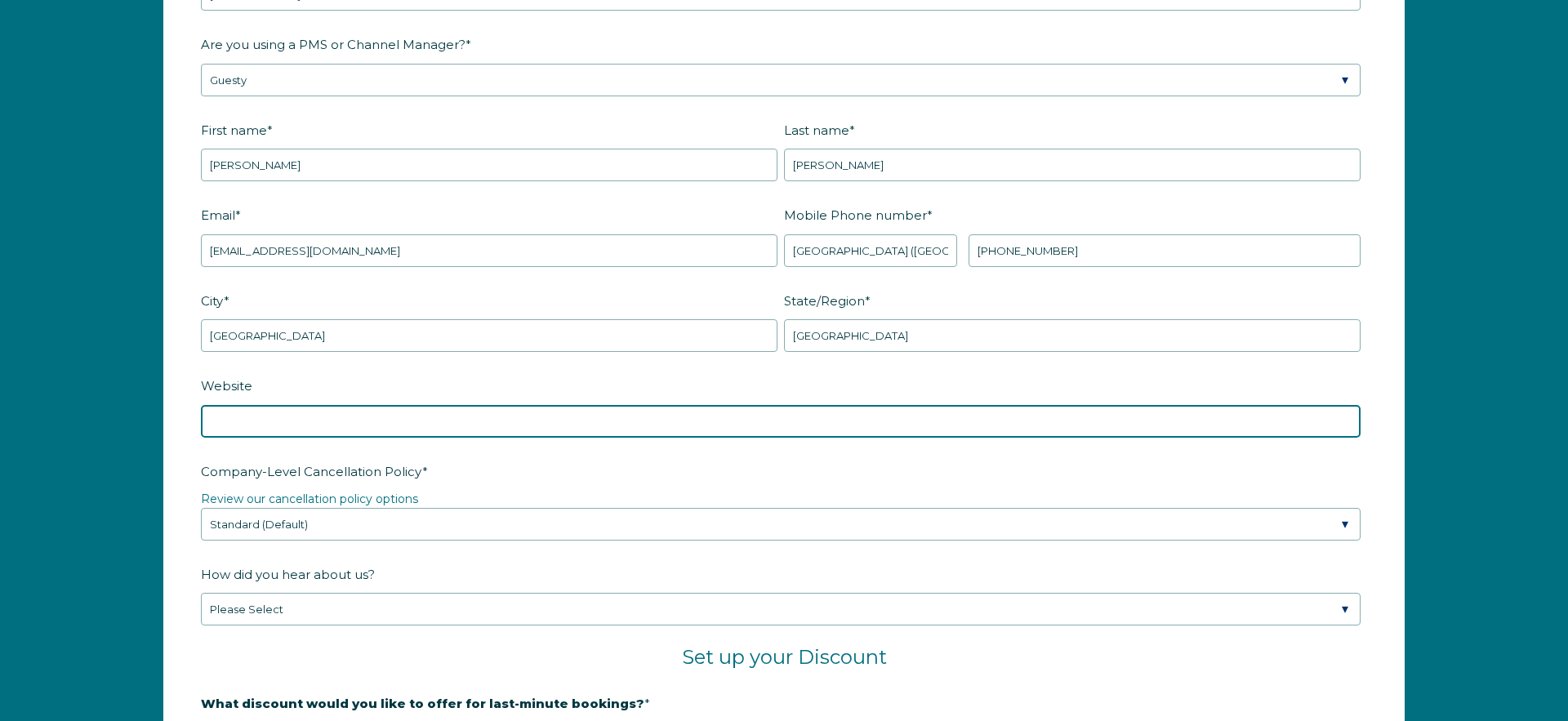
click at [713, 428] on input "Website" at bounding box center [781, 421] width 1160 height 33
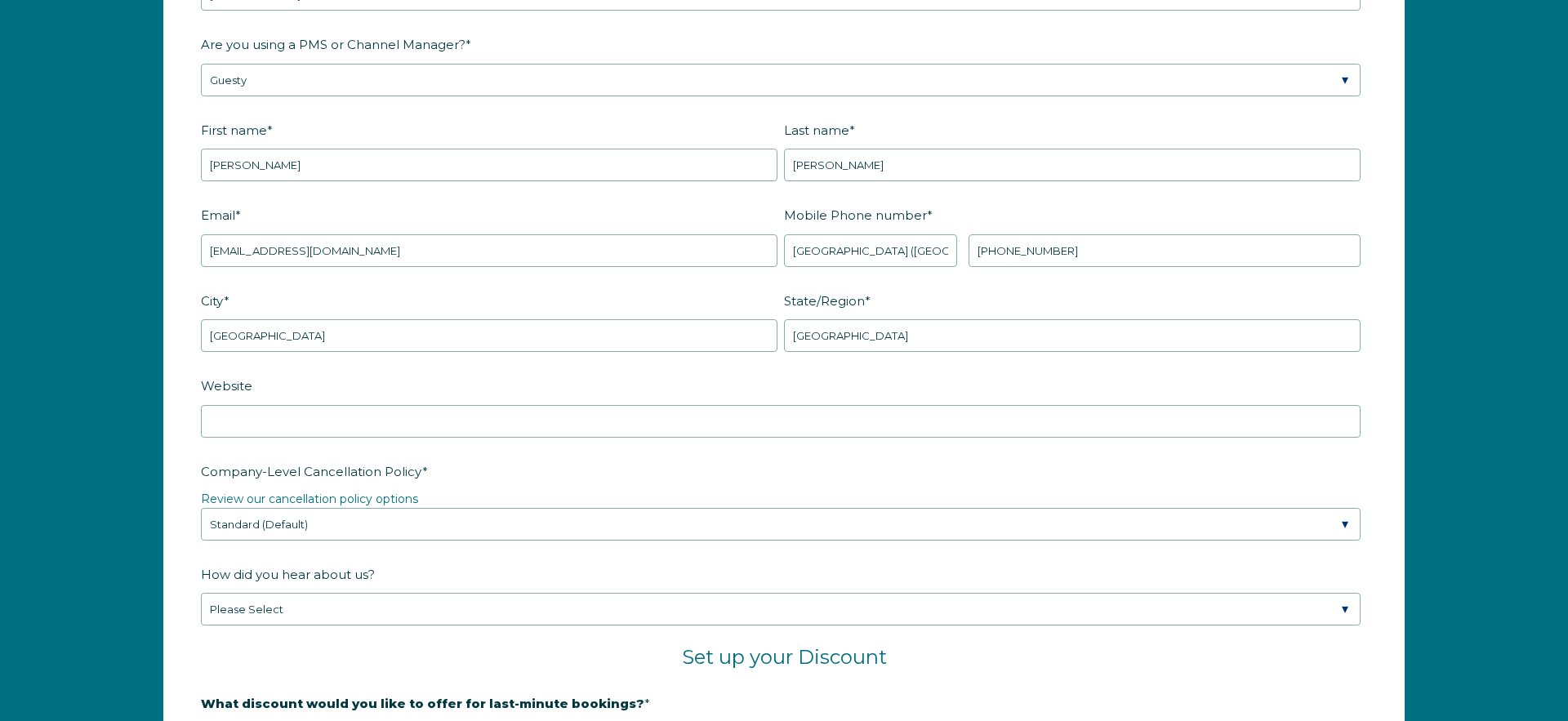
click at [708, 451] on fieldset "Website" at bounding box center [784, 414] width 1167 height 86
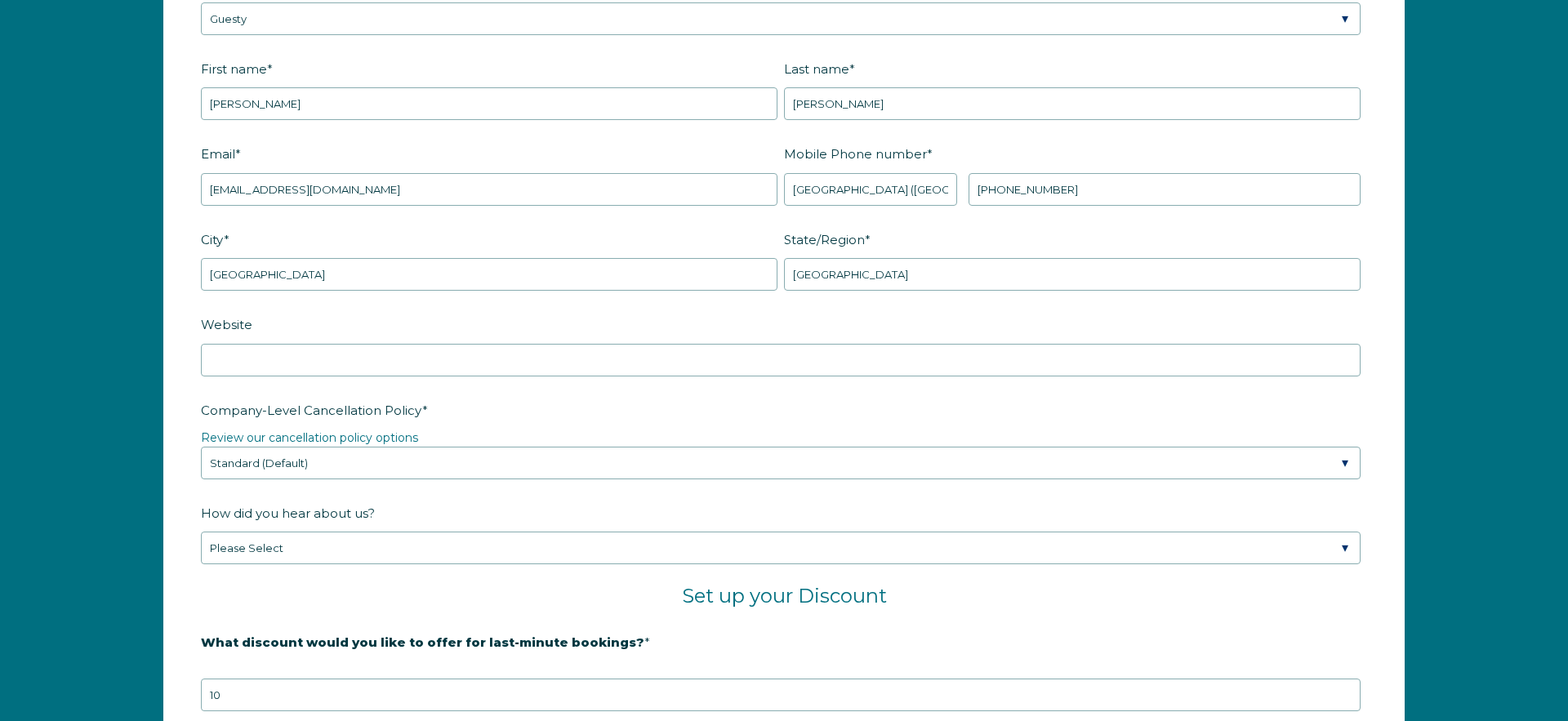
scroll to position [2362, 0]
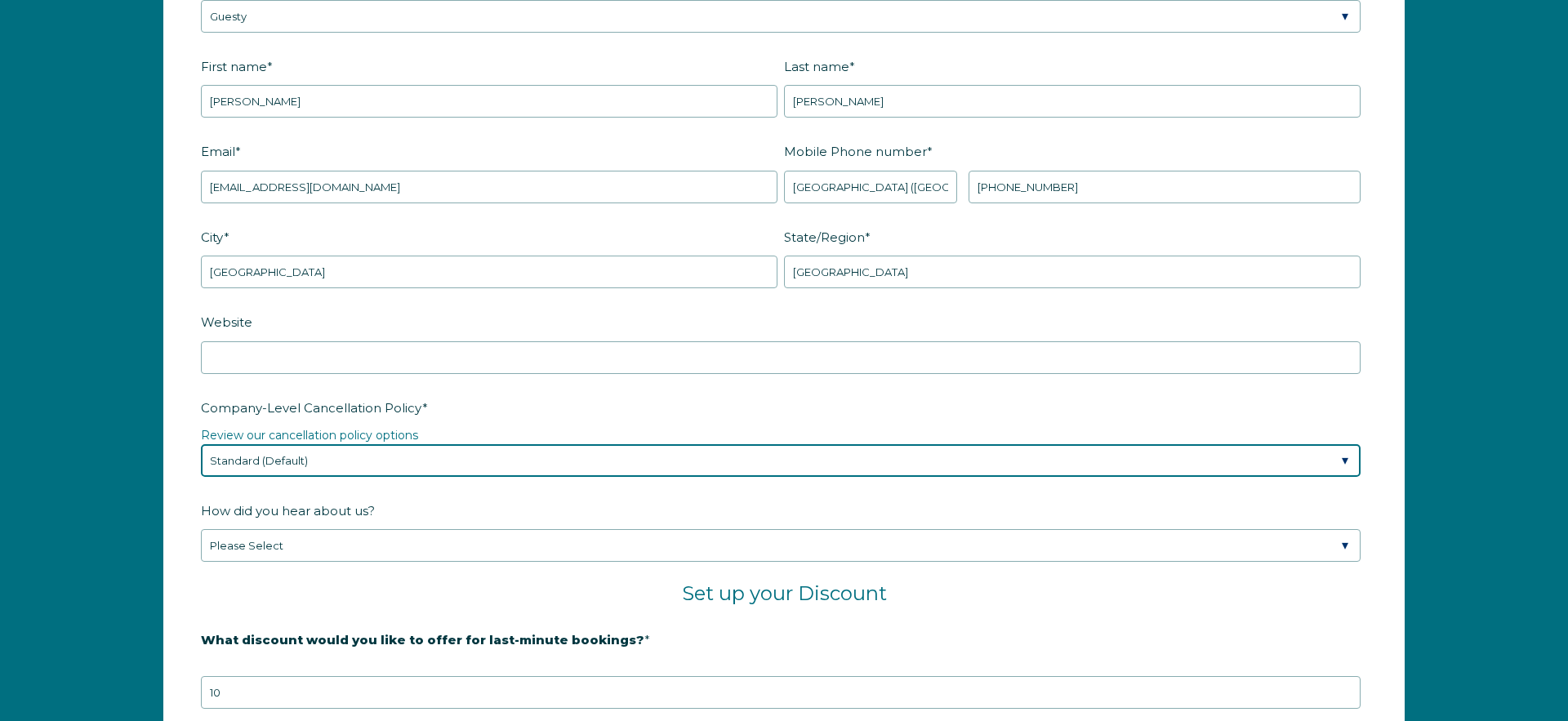
click at [775, 456] on select "Please Select Partial Standard (Default) Moderate Strict" at bounding box center [781, 460] width 1160 height 33
click at [684, 464] on select "Please Select Partial Standard (Default) Moderate Strict" at bounding box center [781, 460] width 1160 height 33
select select "Strict"
click at [201, 444] on select "Please Select Partial Standard (Default) Moderate Strict" at bounding box center [781, 460] width 1160 height 33
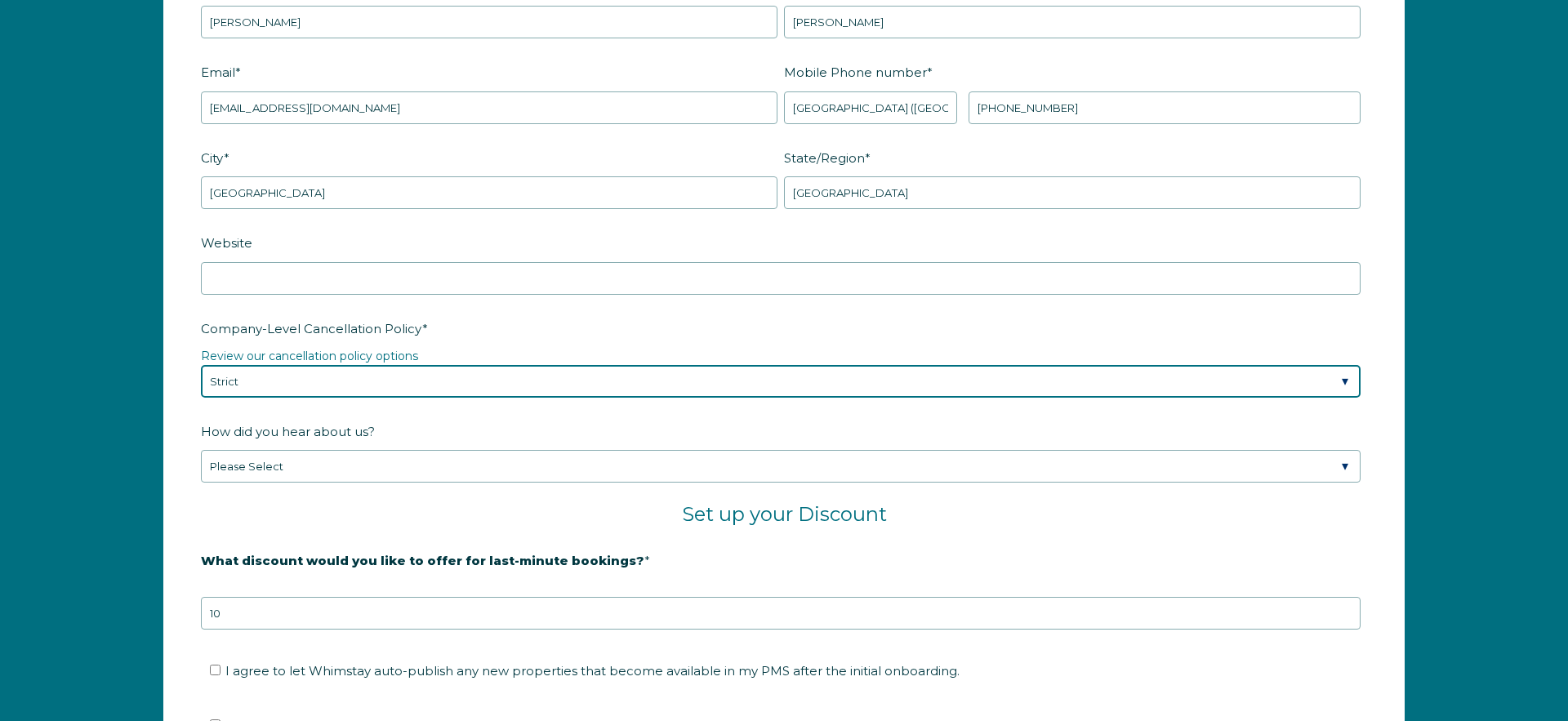
scroll to position [2448, 0]
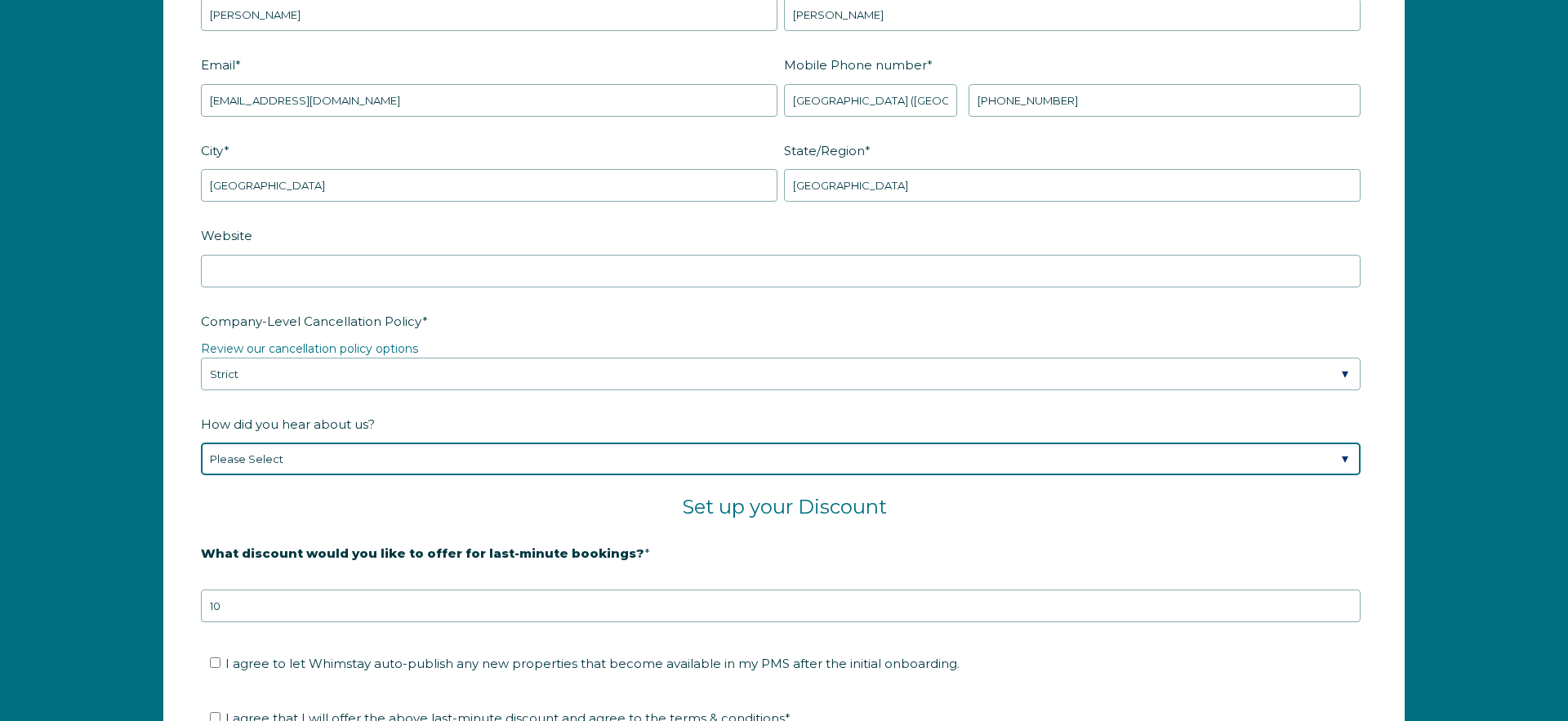
click at [608, 459] on select "Please Select Found Whimstay through a Google search Spoke to a Whimstay salesp…" at bounding box center [781, 459] width 1160 height 33
select select "Other"
click at [201, 442] on select "Please Select Found Whimstay through a Google search Spoke to a Whimstay salesp…" at bounding box center [781, 459] width 1160 height 33
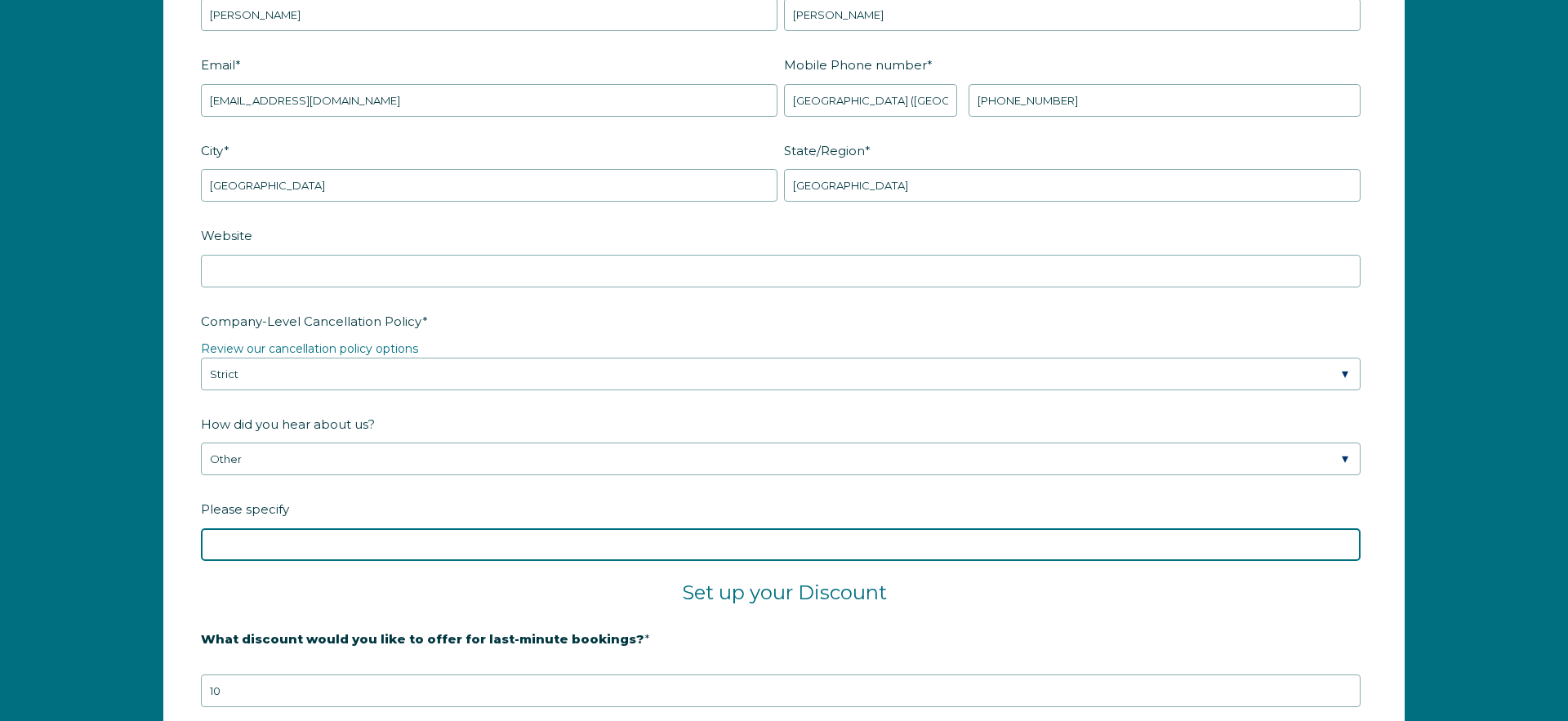
click at [588, 550] on input "Please specify" at bounding box center [781, 544] width 1160 height 33
type input "c"
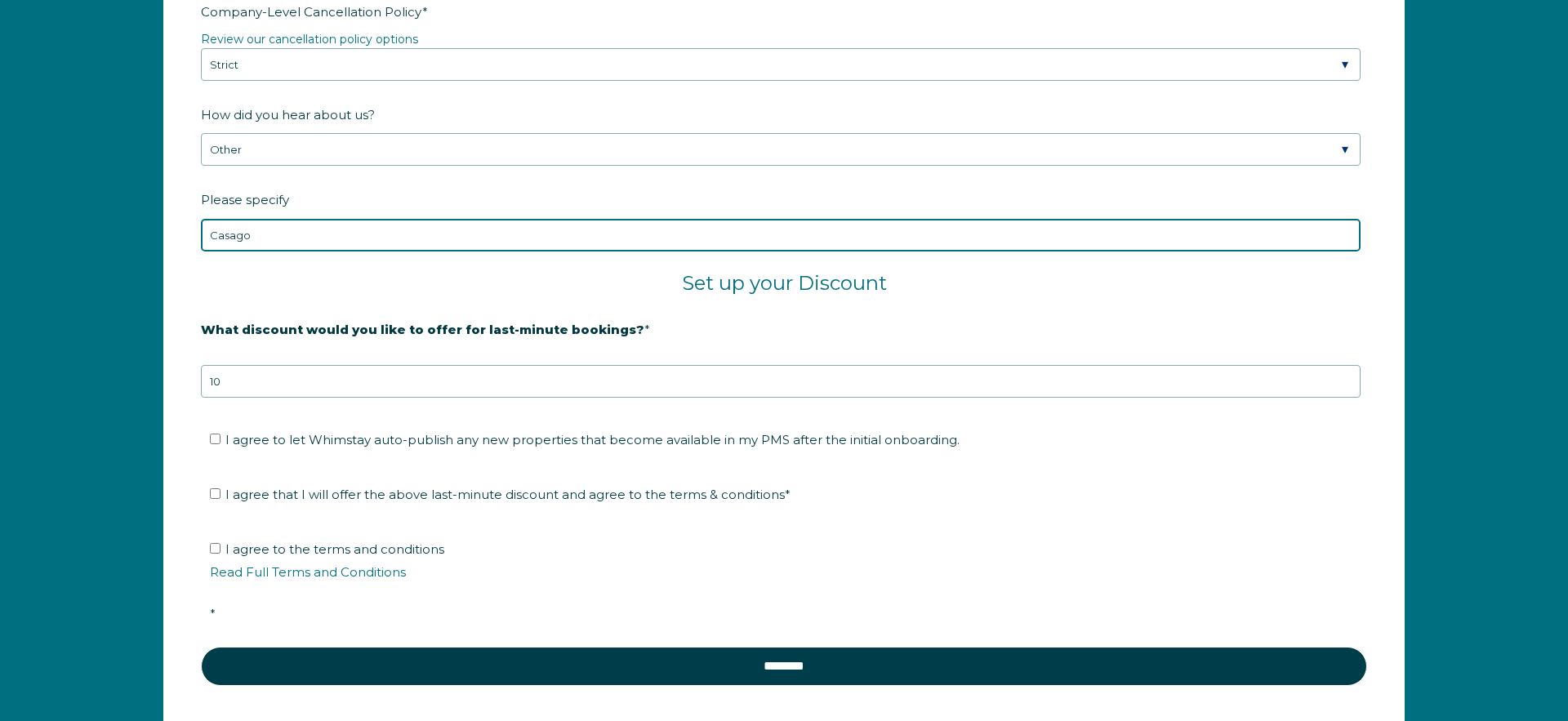
scroll to position [2757, 0]
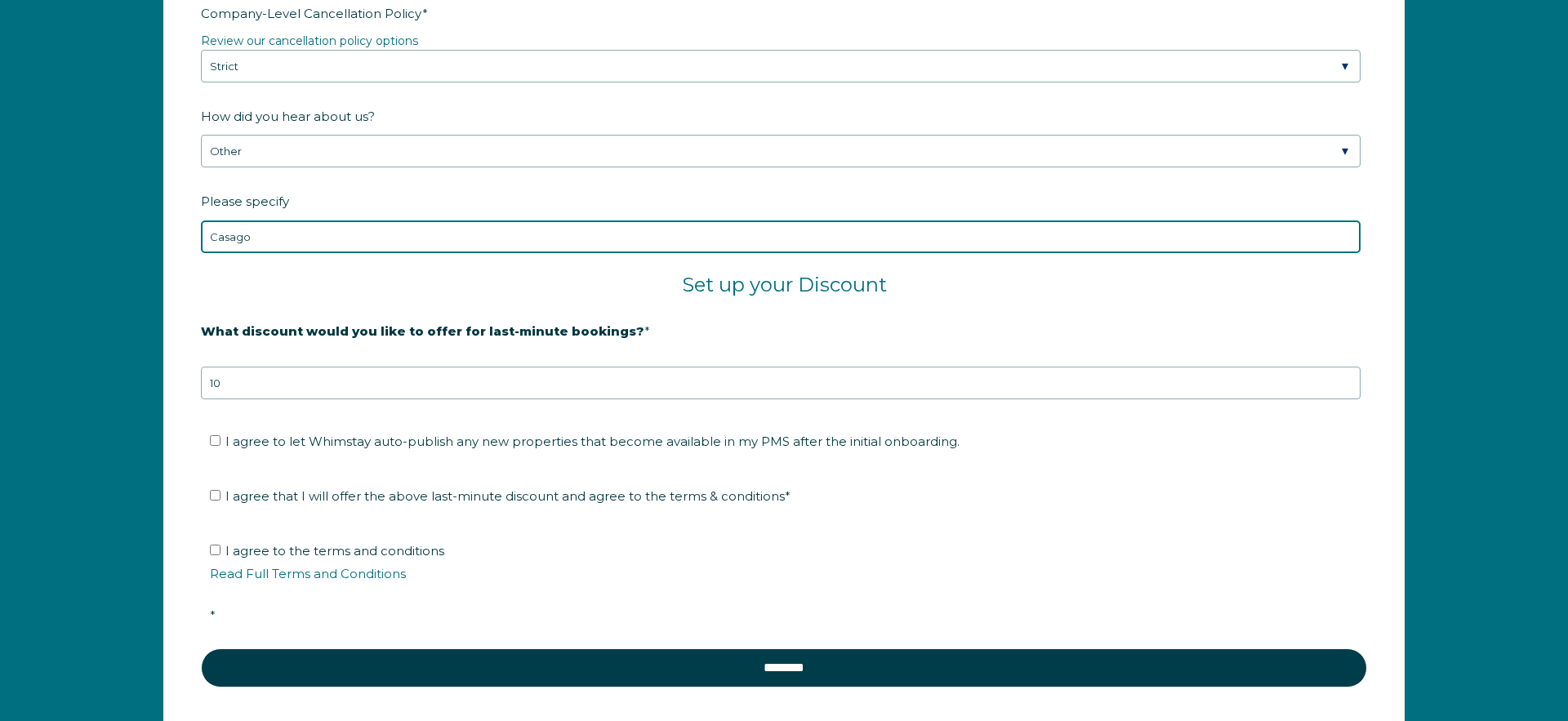
type input "Casago"
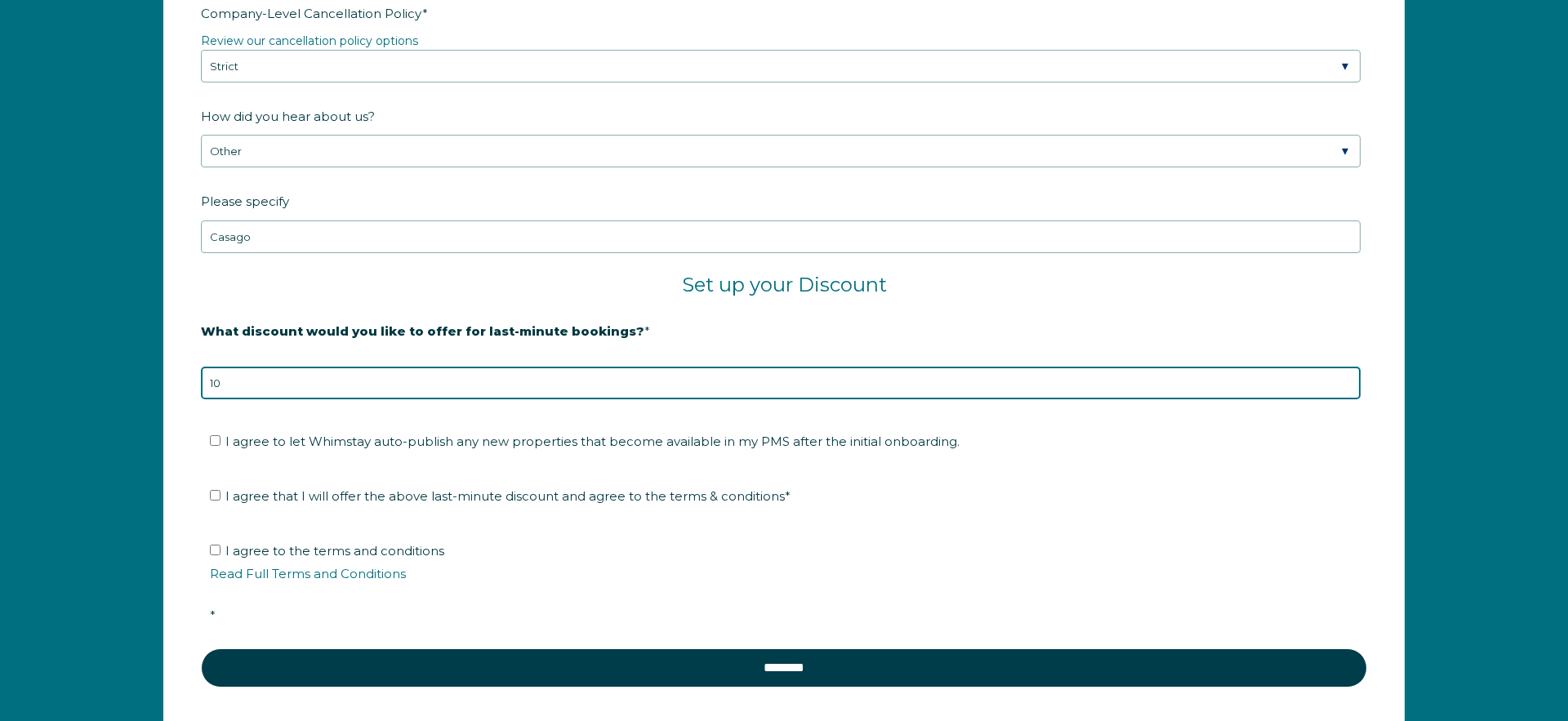
click at [517, 382] on input "10" at bounding box center [781, 383] width 1160 height 33
click at [1348, 389] on input "9" at bounding box center [781, 383] width 1160 height 33
click at [1348, 389] on input "8" at bounding box center [781, 383] width 1160 height 33
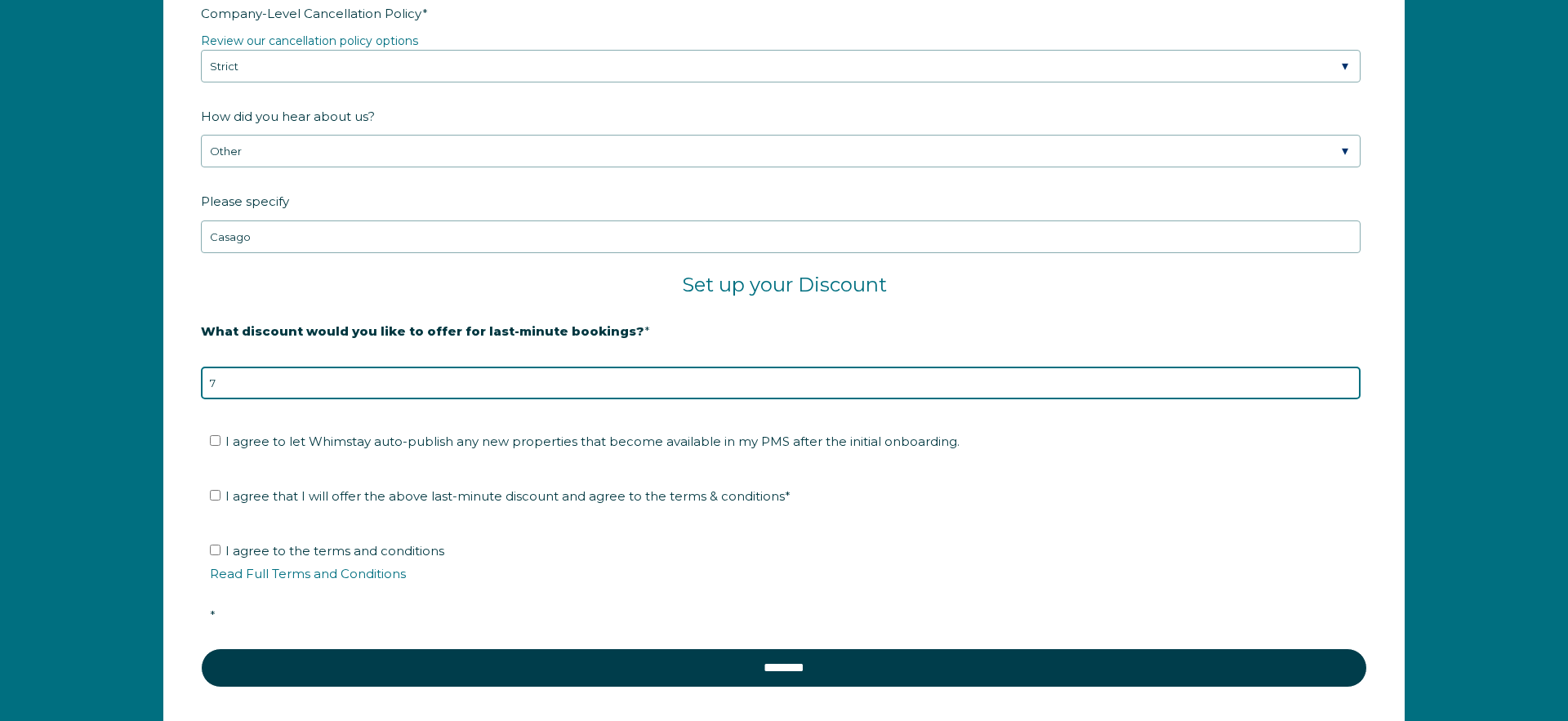
click at [1348, 389] on input "7" at bounding box center [781, 383] width 1160 height 33
click at [1348, 389] on input "6" at bounding box center [781, 383] width 1160 height 33
click at [1348, 389] on input "5" at bounding box center [781, 383] width 1160 height 33
click at [1348, 389] on input "4" at bounding box center [781, 383] width 1160 height 33
click at [1348, 389] on input "3" at bounding box center [781, 383] width 1160 height 33
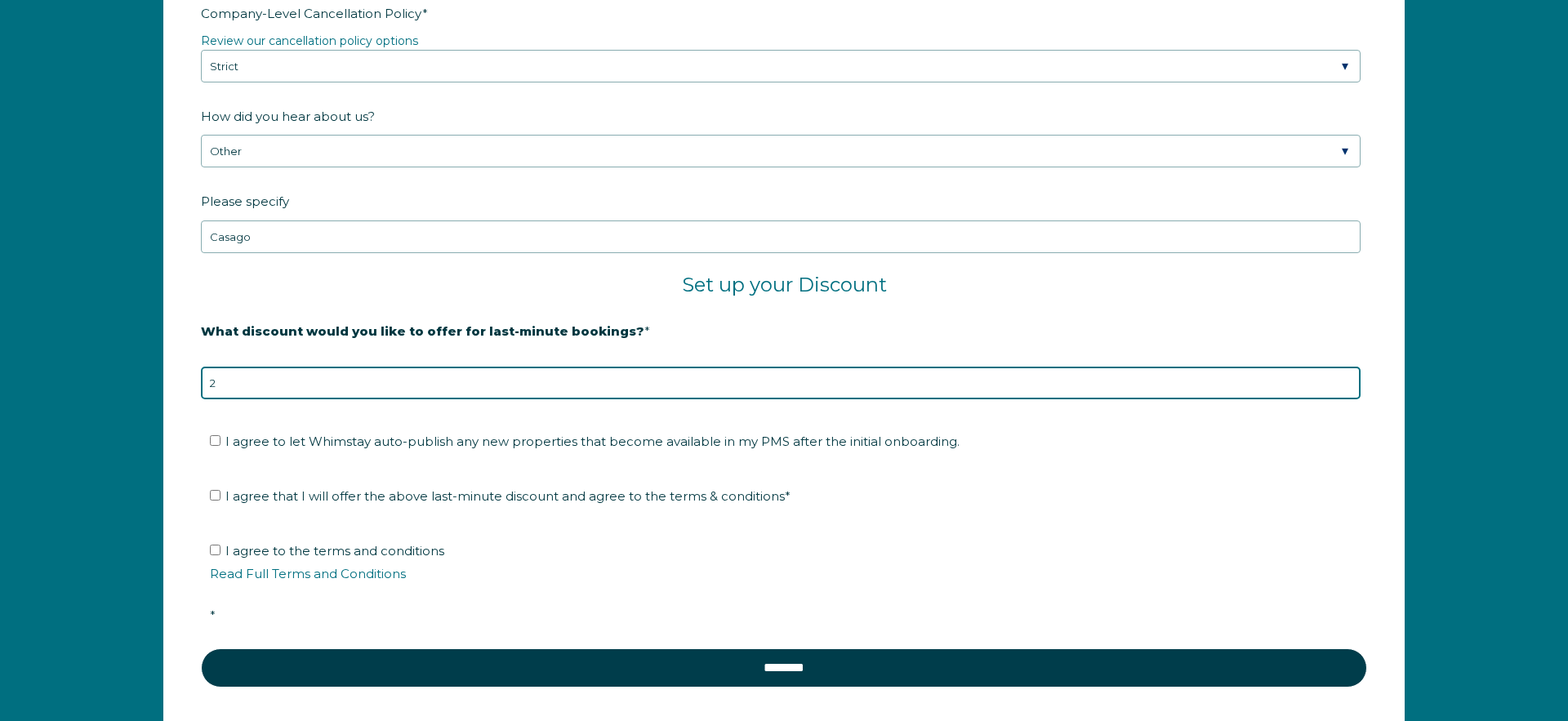
click at [1348, 389] on input "2" at bounding box center [781, 383] width 1160 height 33
click at [1348, 389] on input "1" at bounding box center [781, 383] width 1160 height 33
click at [1348, 389] on input "0" at bounding box center [781, 383] width 1160 height 33
click at [1348, 389] on input "-1" at bounding box center [781, 383] width 1160 height 33
click at [1348, 389] on input "-2" at bounding box center [781, 383] width 1160 height 33
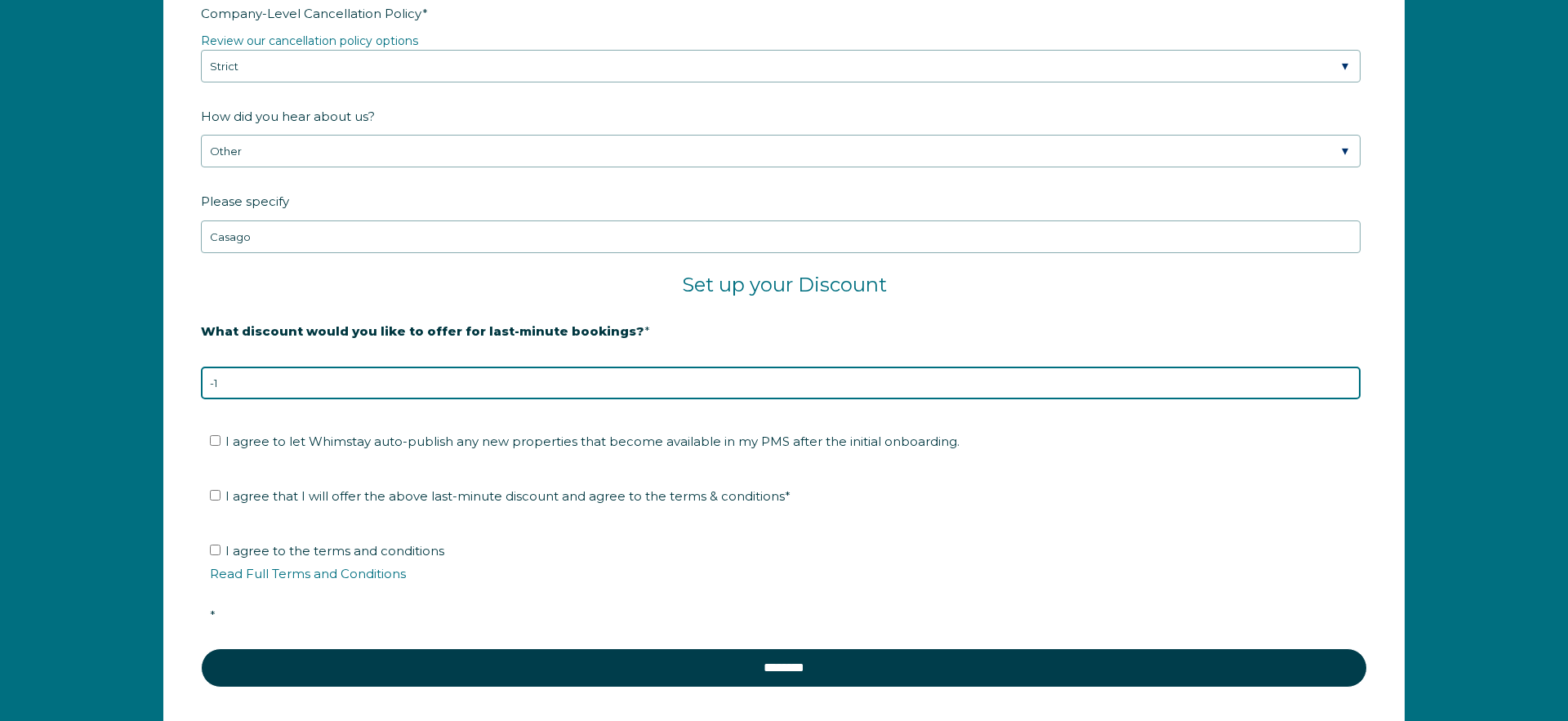
click at [1348, 379] on input "-1" at bounding box center [781, 383] width 1160 height 33
click at [1348, 379] on input "0" at bounding box center [781, 383] width 1160 height 33
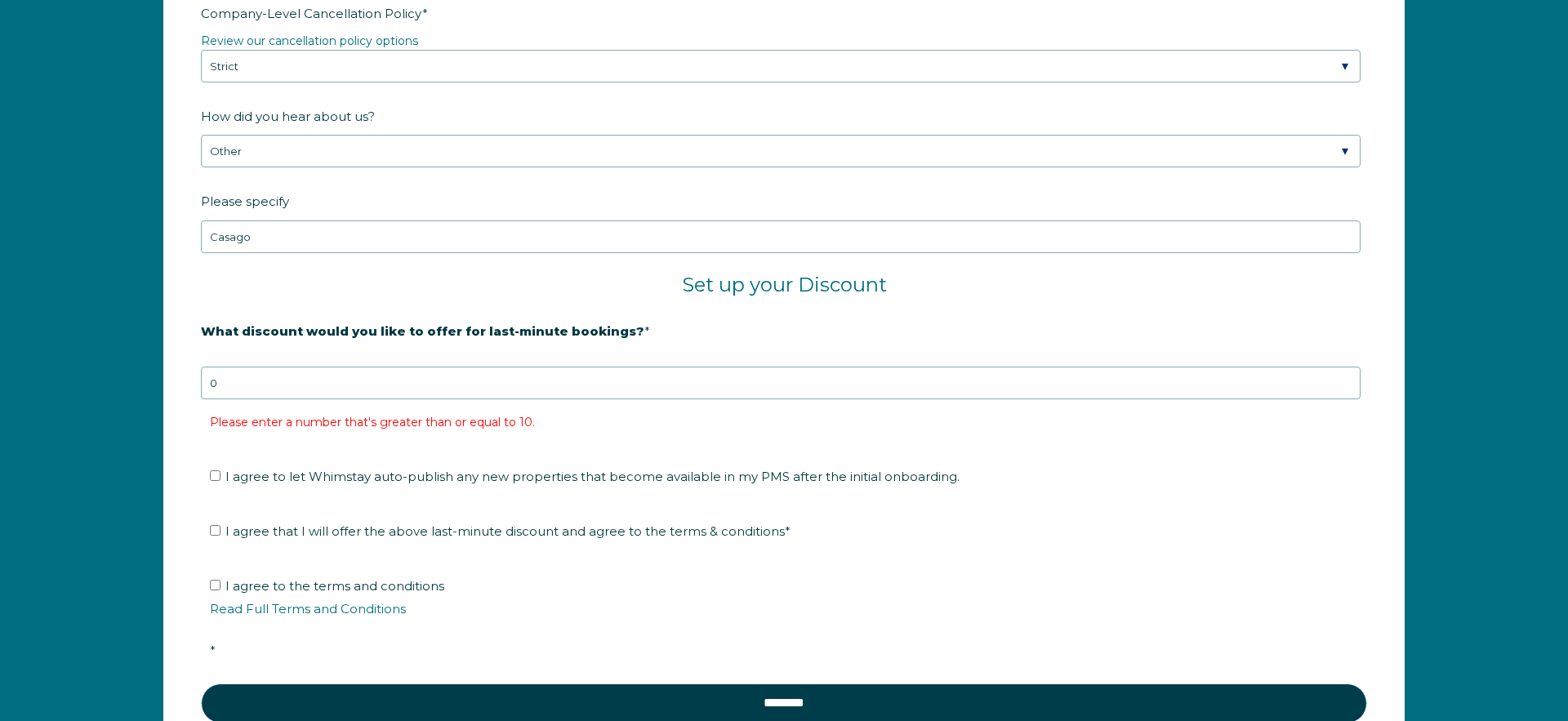
click at [735, 338] on label "What discount would you like to offer for last-minute bookings? *" at bounding box center [784, 330] width 1167 height 29
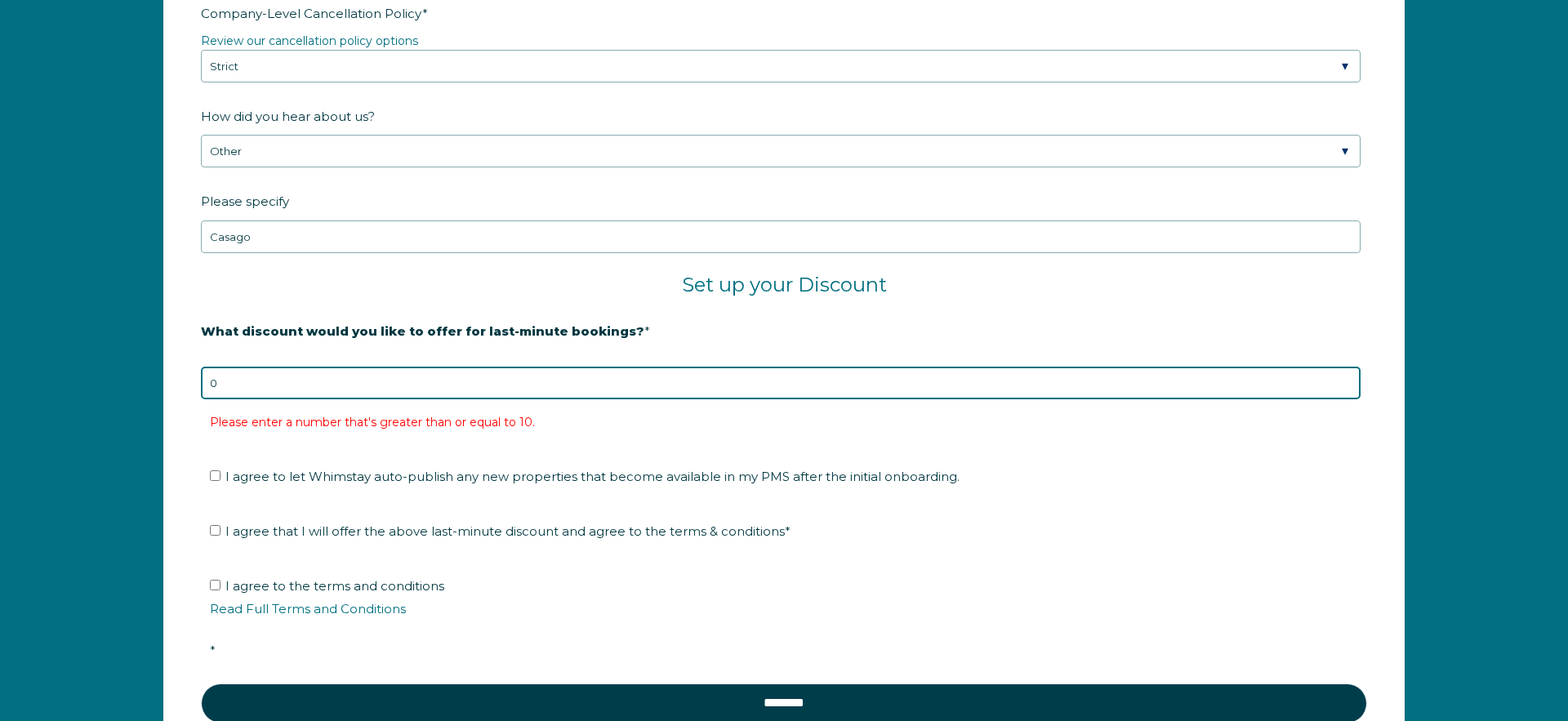
click at [735, 367] on input "0" at bounding box center [781, 383] width 1160 height 33
click at [709, 383] on input "0" at bounding box center [781, 383] width 1160 height 33
click at [1346, 377] on input "1" at bounding box center [781, 383] width 1160 height 33
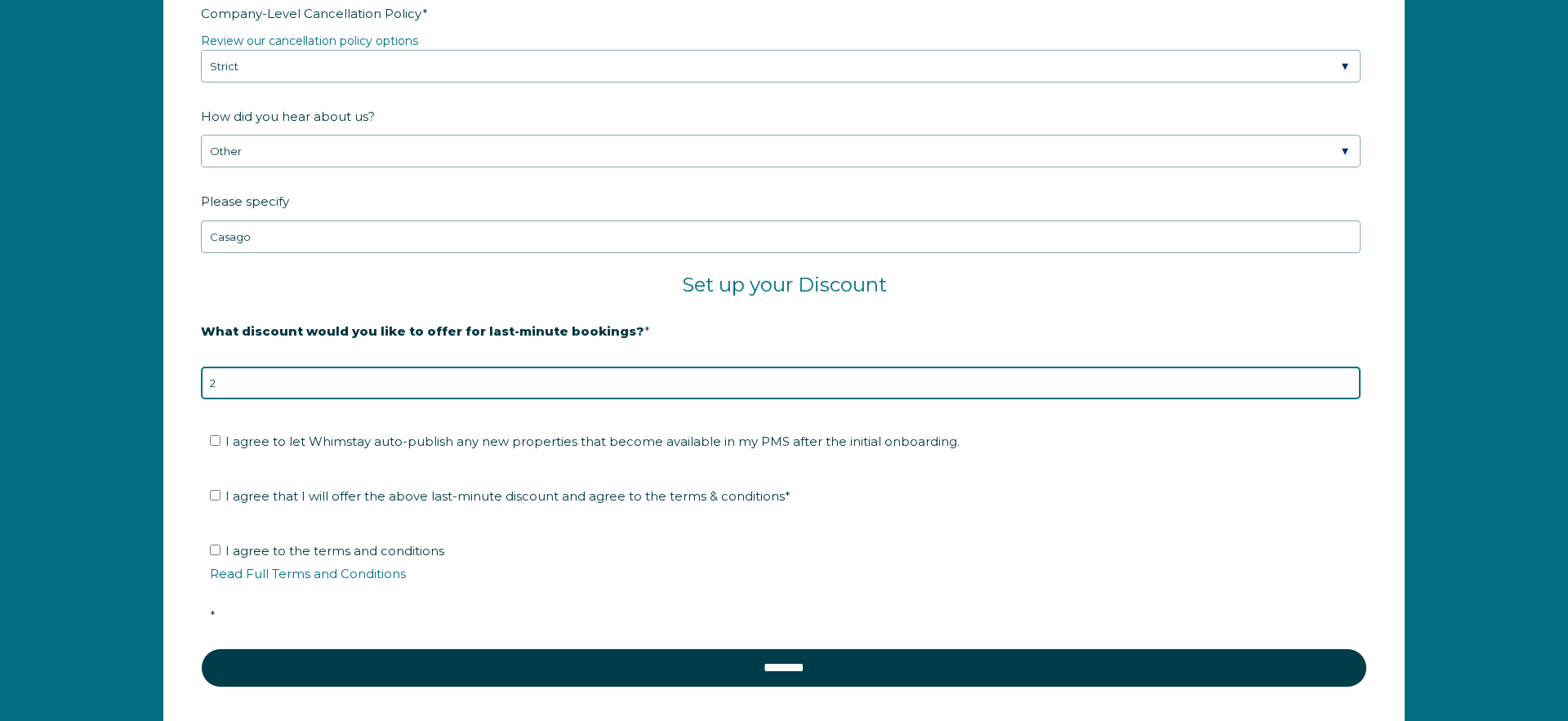
click at [1346, 377] on input "2" at bounding box center [781, 383] width 1160 height 33
click at [1346, 377] on input "3" at bounding box center [781, 383] width 1160 height 33
click at [1346, 377] on input "4" at bounding box center [781, 383] width 1160 height 33
click at [1346, 377] on input "5" at bounding box center [781, 383] width 1160 height 33
click at [1346, 377] on input "6" at bounding box center [781, 383] width 1160 height 33
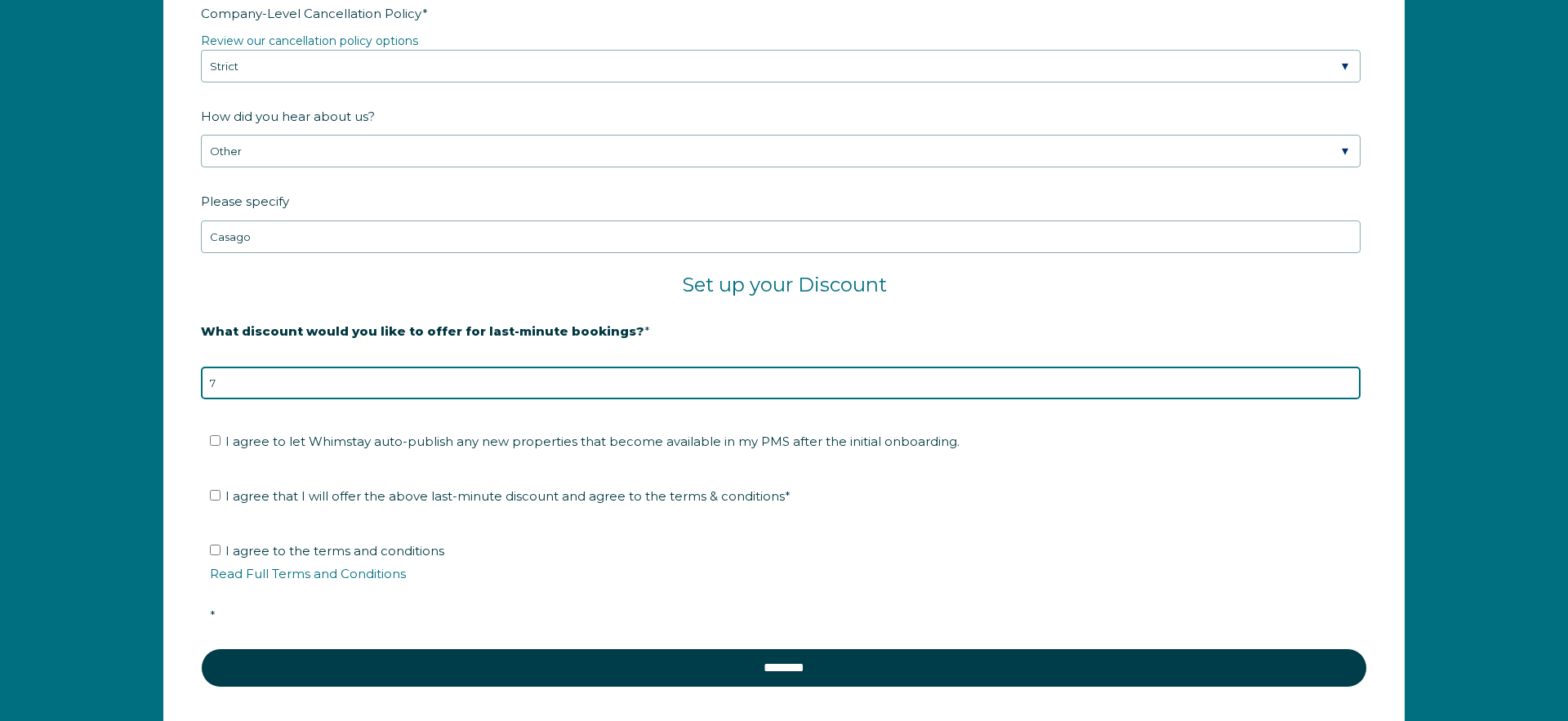
click at [1346, 377] on input "7" at bounding box center [781, 383] width 1160 height 33
click at [1346, 377] on input "8" at bounding box center [781, 383] width 1160 height 33
click at [1346, 377] on input "9" at bounding box center [781, 383] width 1160 height 33
type input "10"
click at [1346, 377] on input "10" at bounding box center [781, 383] width 1160 height 33
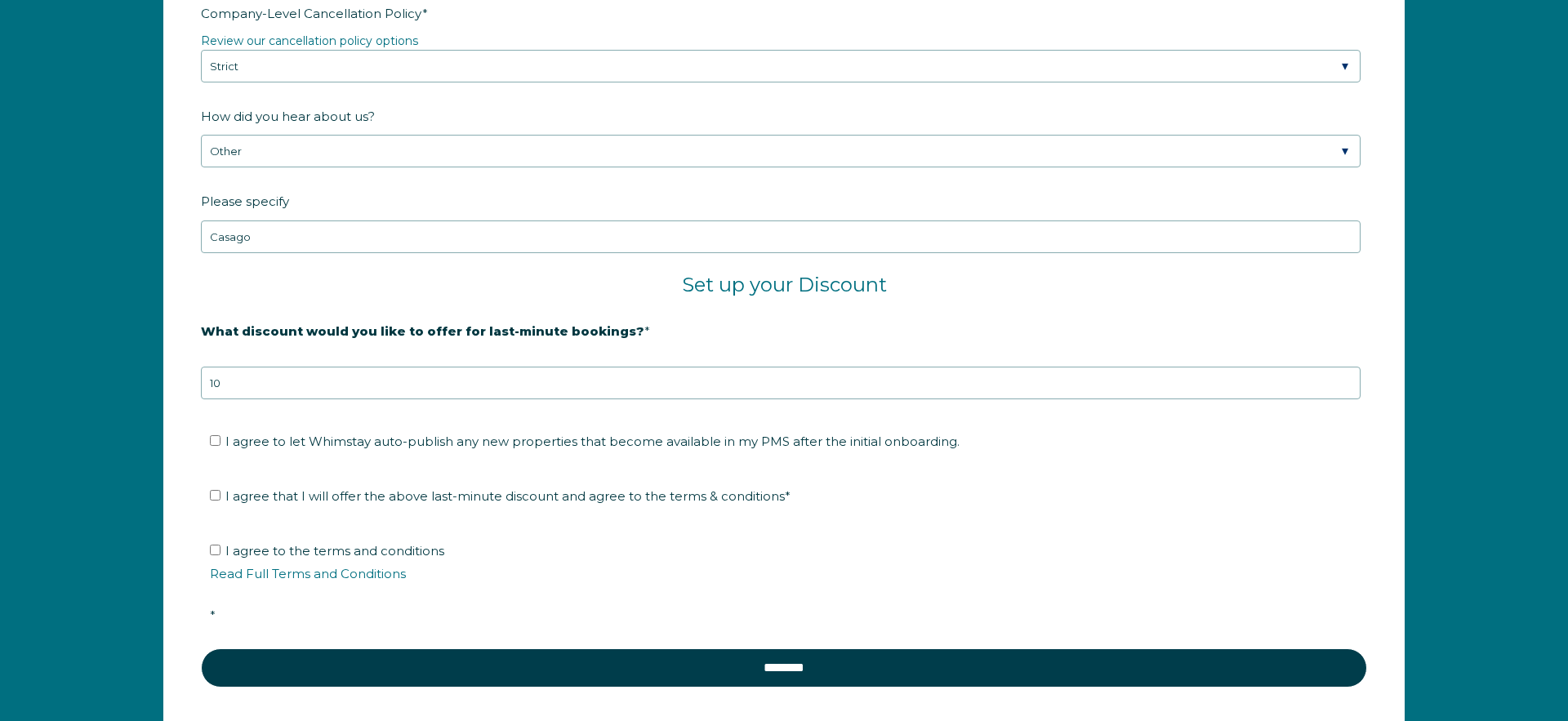
click at [850, 346] on div "What discount would you like to offer for last-minute bookings? * 20% is recomm…" at bounding box center [784, 358] width 1167 height 83
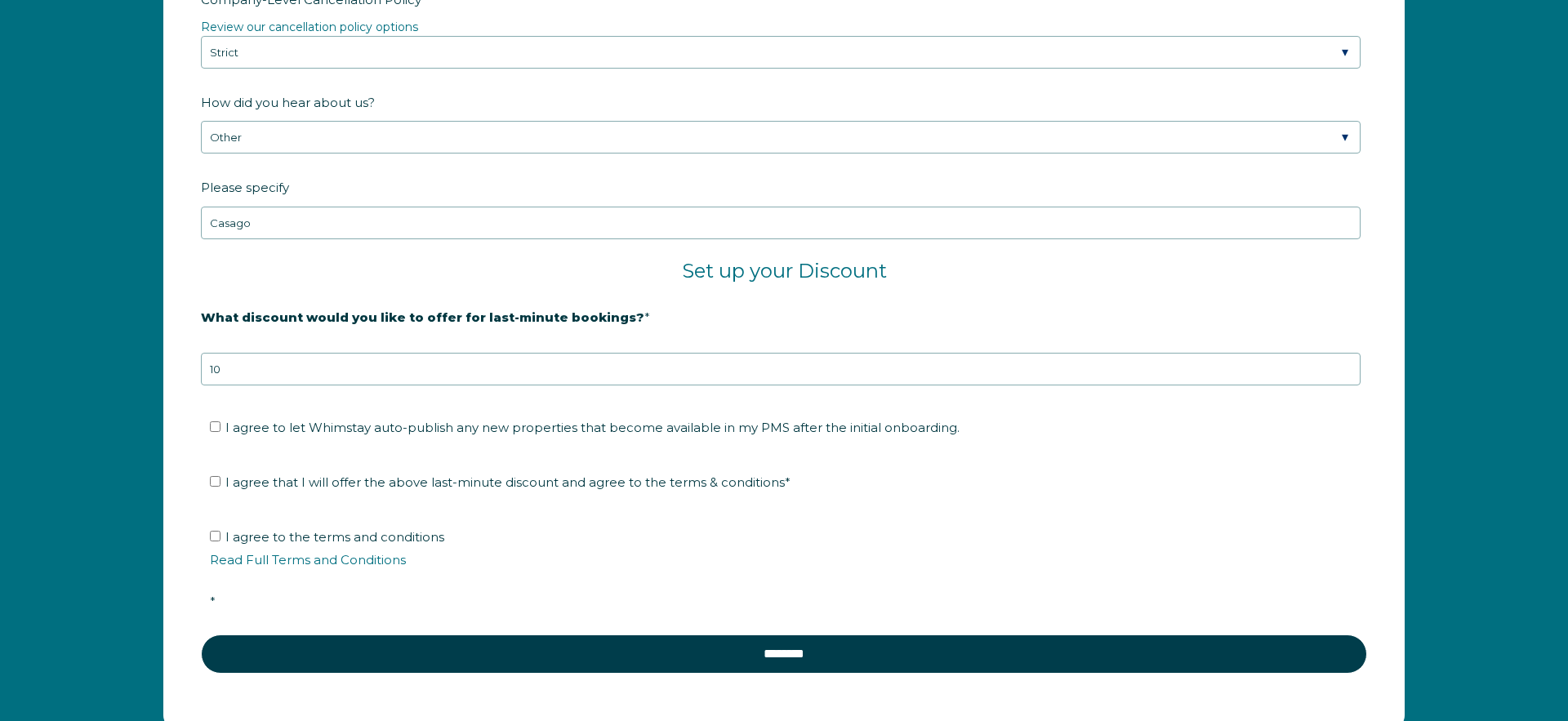
scroll to position [2783, 0]
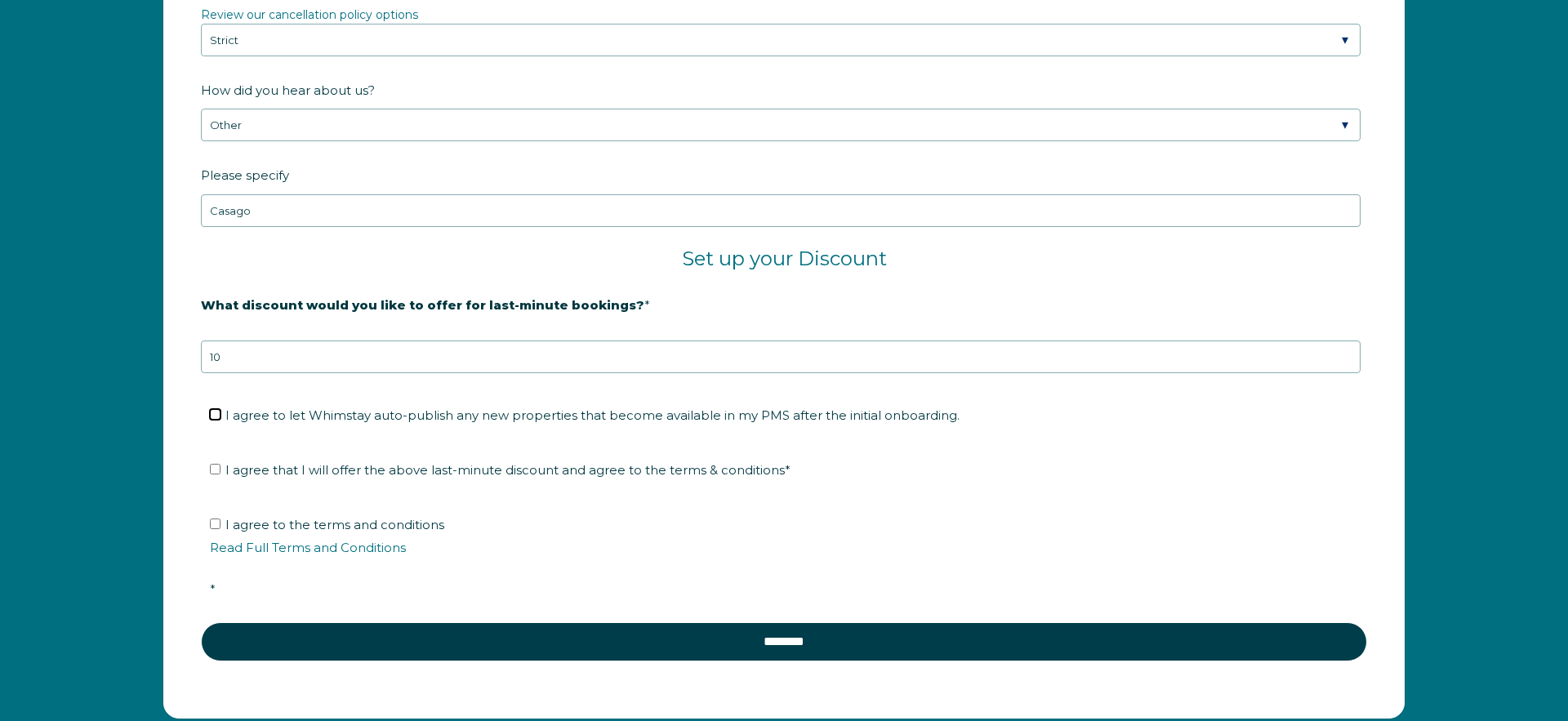
click at [216, 414] on input "I agree to let Whimstay auto-publish any new properties that become available i…" at bounding box center [215, 414] width 11 height 11
checkbox input "true"
click at [214, 468] on input "I agree that I will offer the above last-minute discount and agree to the terms…" at bounding box center [215, 469] width 11 height 11
checkbox input "true"
click at [218, 525] on input "I agree to the terms and conditions Read Full Terms and Conditions *" at bounding box center [215, 523] width 11 height 11
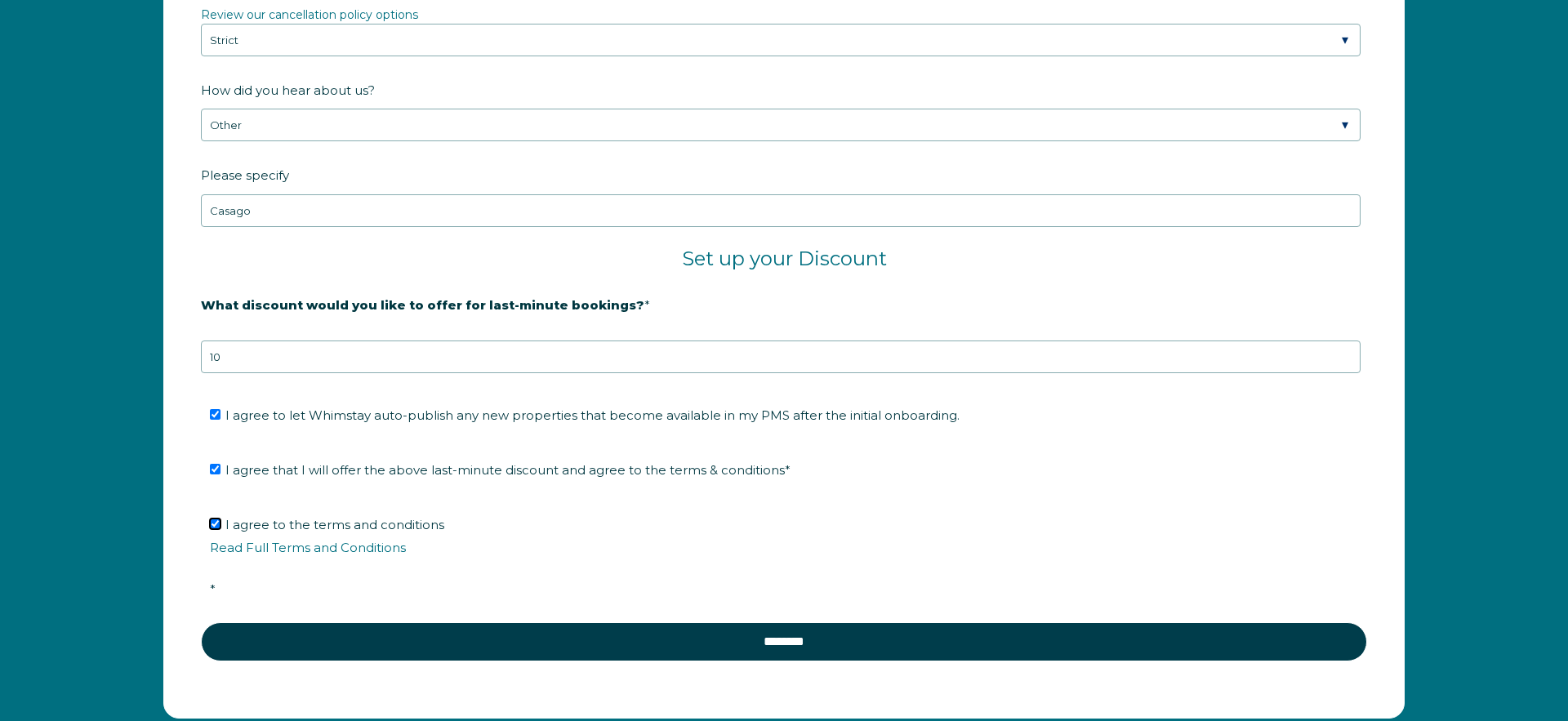
checkbox input "true"
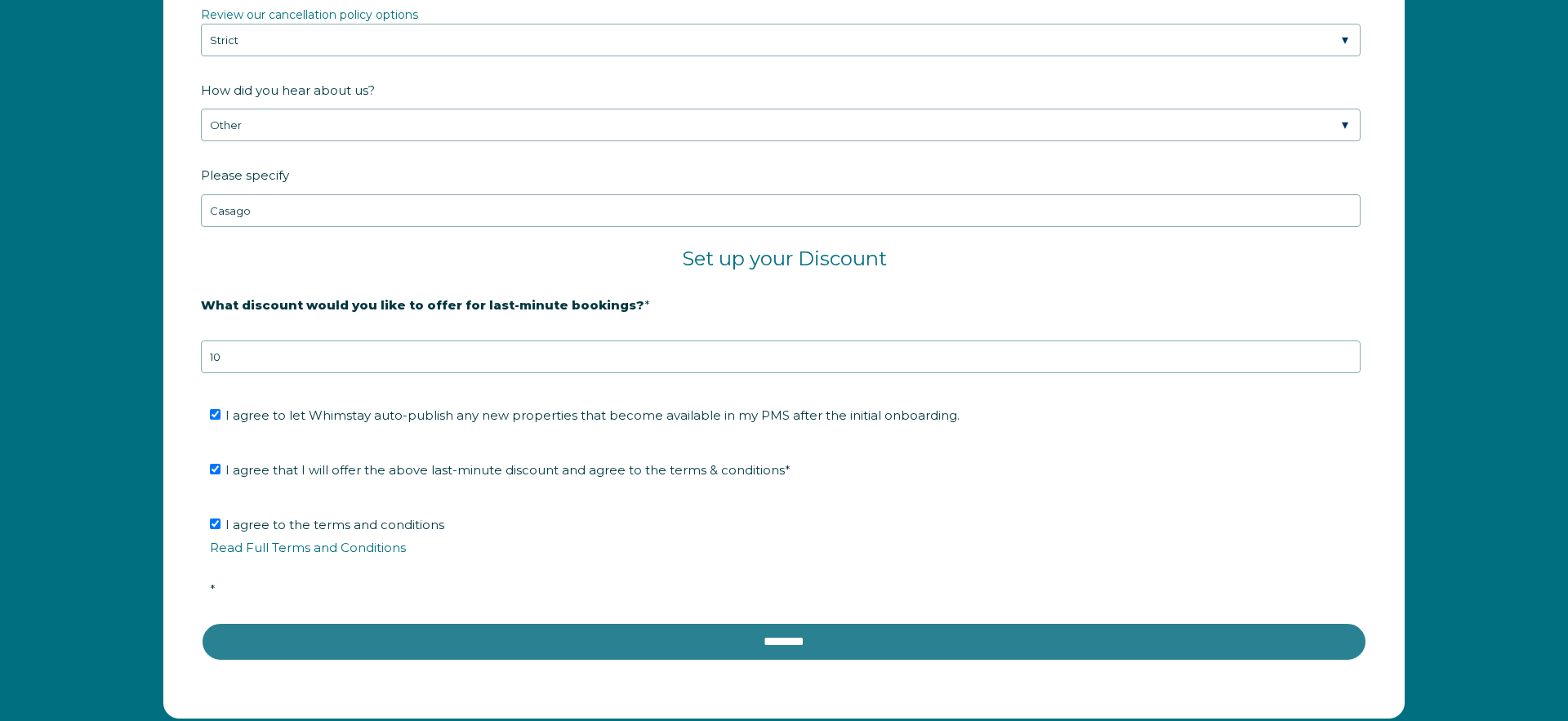
click at [806, 640] on input "********" at bounding box center [784, 642] width 1167 height 39
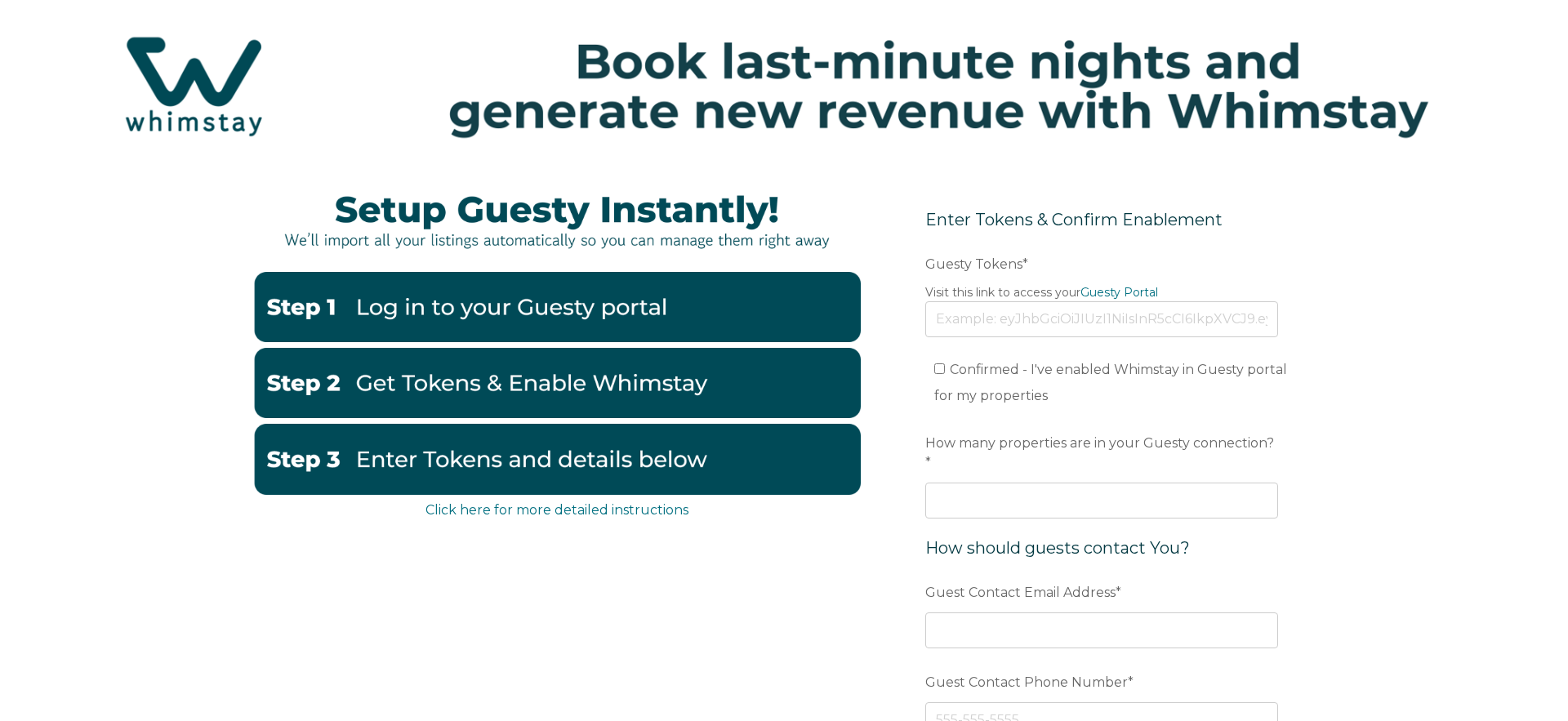
scroll to position [31, 0]
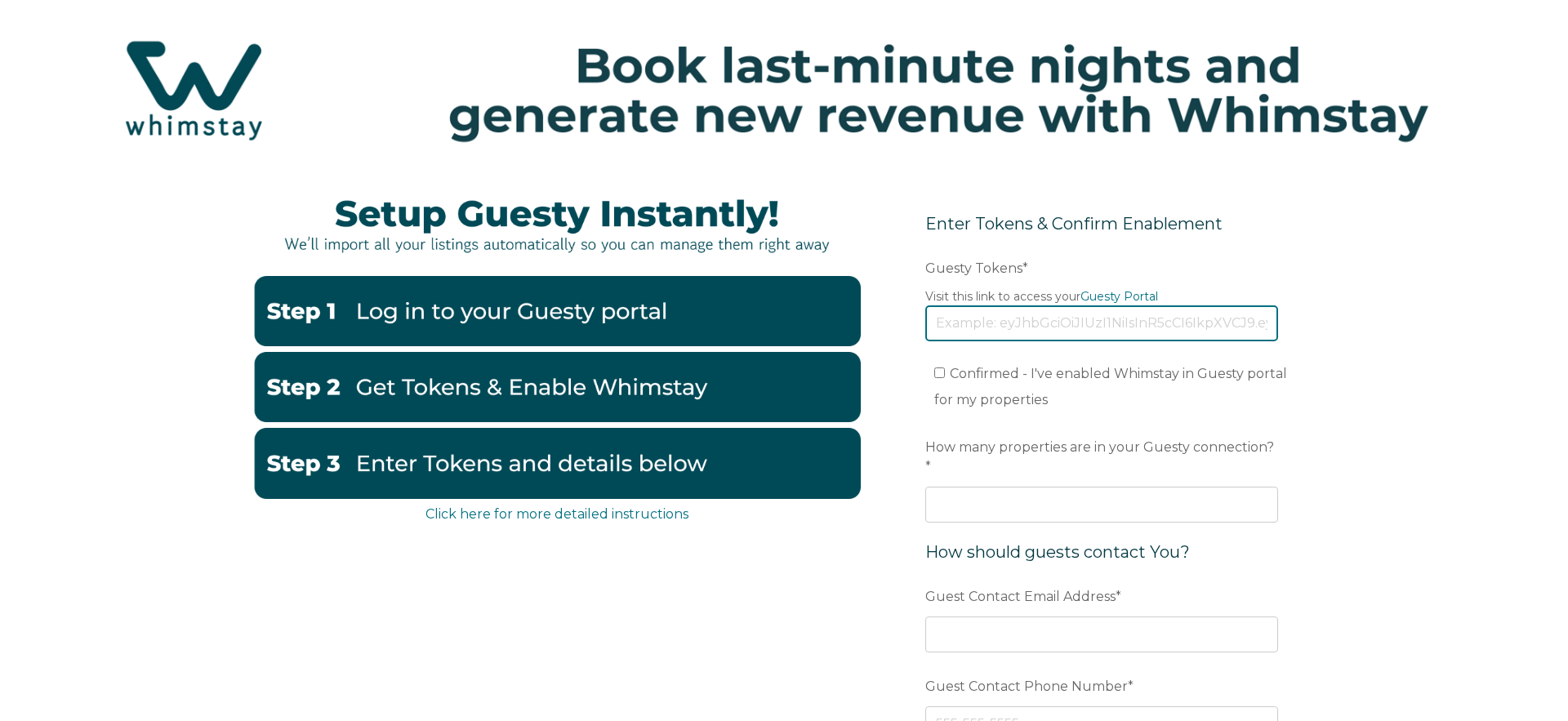
click at [1121, 323] on input "Guesty Tokens *" at bounding box center [1102, 323] width 353 height 36
paste input "eyJhbGciOiJIUzI1NiIsInR5cCI6IkpXVCJ9.eyJ0b2tlbklkIjoiNjhiNzZhYWZiMGIwMTM0OWMxOW…"
type input "eyJhbGciOiJIUzI1NiIsInR5cCI6IkpXVCJ9.eyJ0b2tlbklkIjoiNjhiNzZhYWZiMGIwMTM0OWMxOW…"
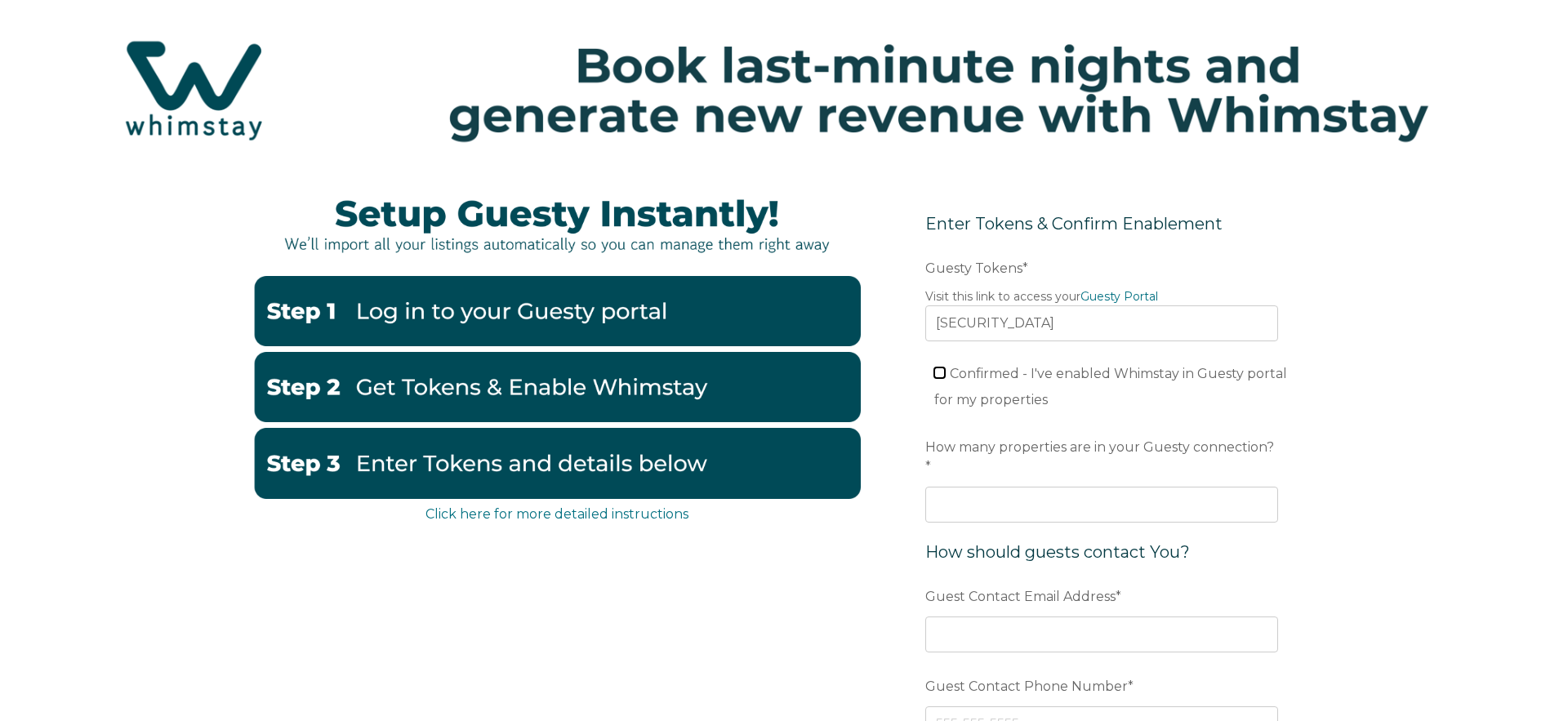
click at [941, 373] on input "Confirmed - I've enabled Whimstay in Guesty portal for my properties" at bounding box center [939, 372] width 11 height 11
checkbox input "true"
click at [1264, 487] on input "1" at bounding box center [1102, 505] width 353 height 36
click at [1262, 488] on input "0" at bounding box center [1102, 505] width 353 height 36
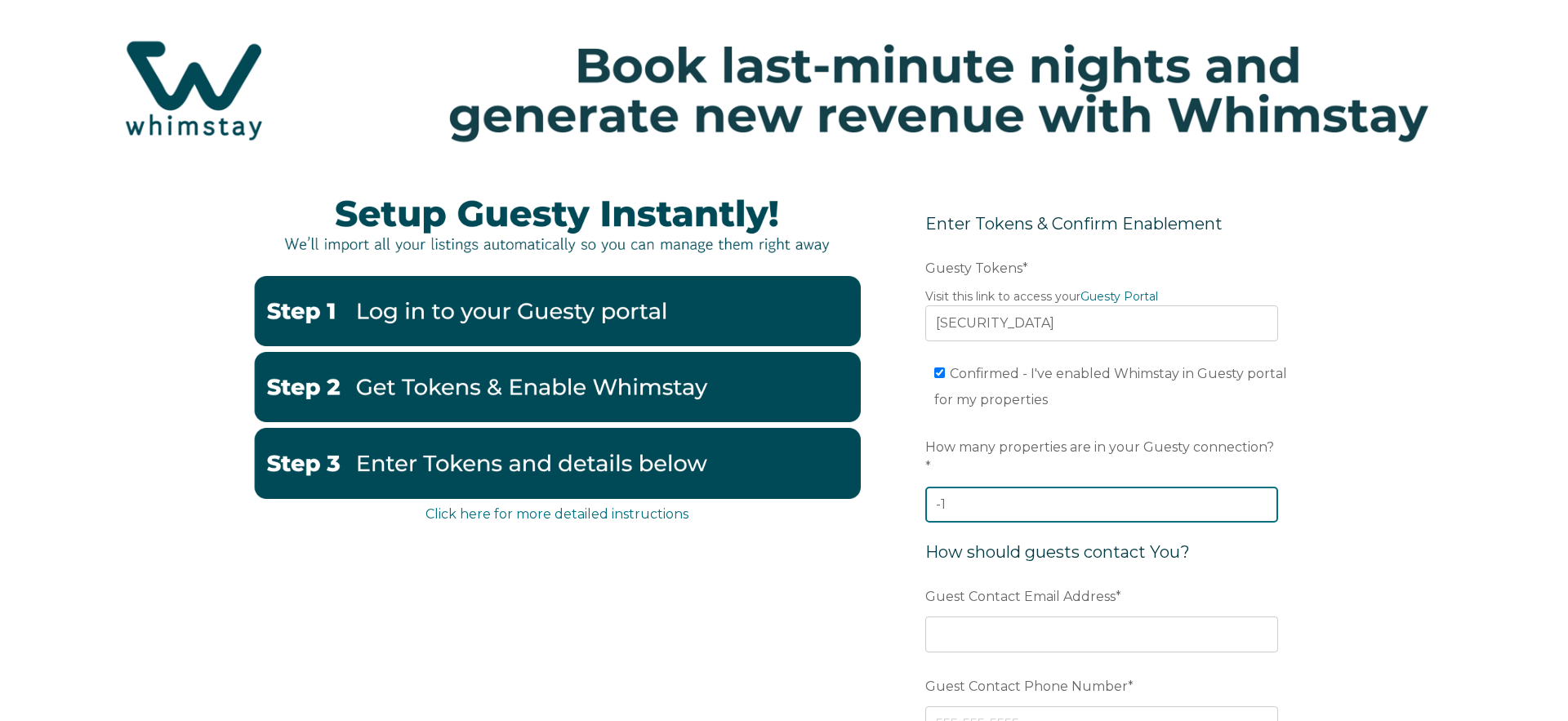
type input "-1"
click at [1262, 488] on input "-1" at bounding box center [1102, 505] width 353 height 36
click at [1184, 489] on input "-1" at bounding box center [1102, 505] width 353 height 36
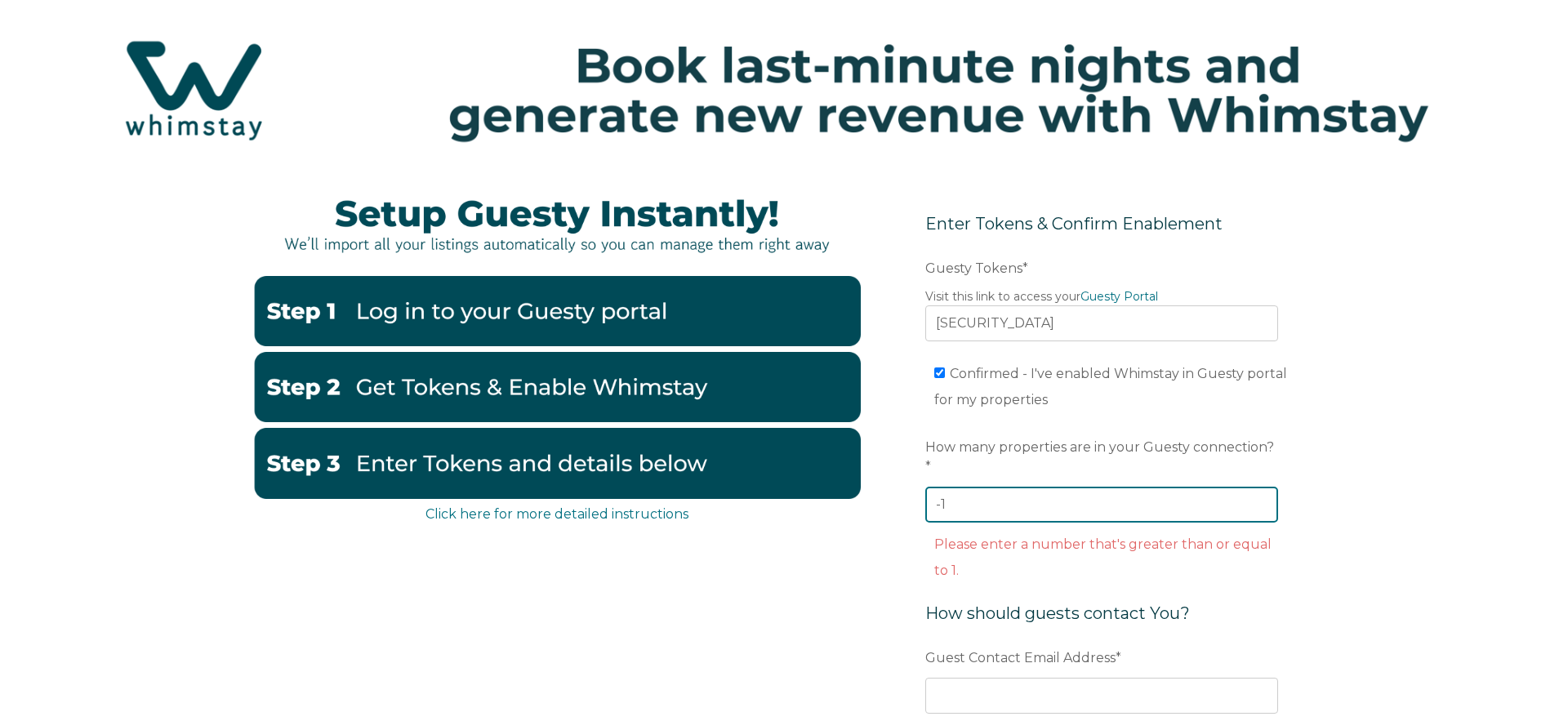
click at [1184, 489] on input "-1" at bounding box center [1102, 505] width 353 height 36
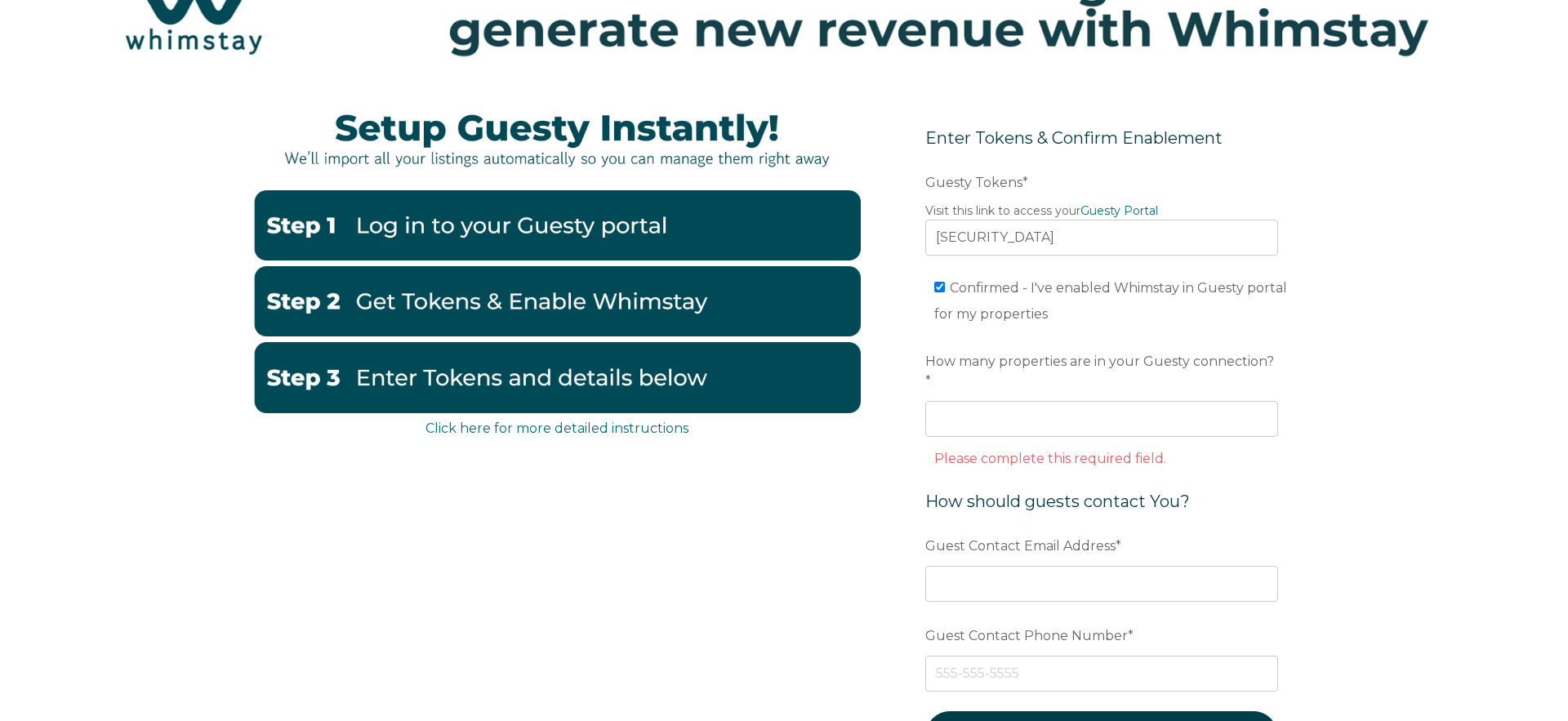
scroll to position [111, 0]
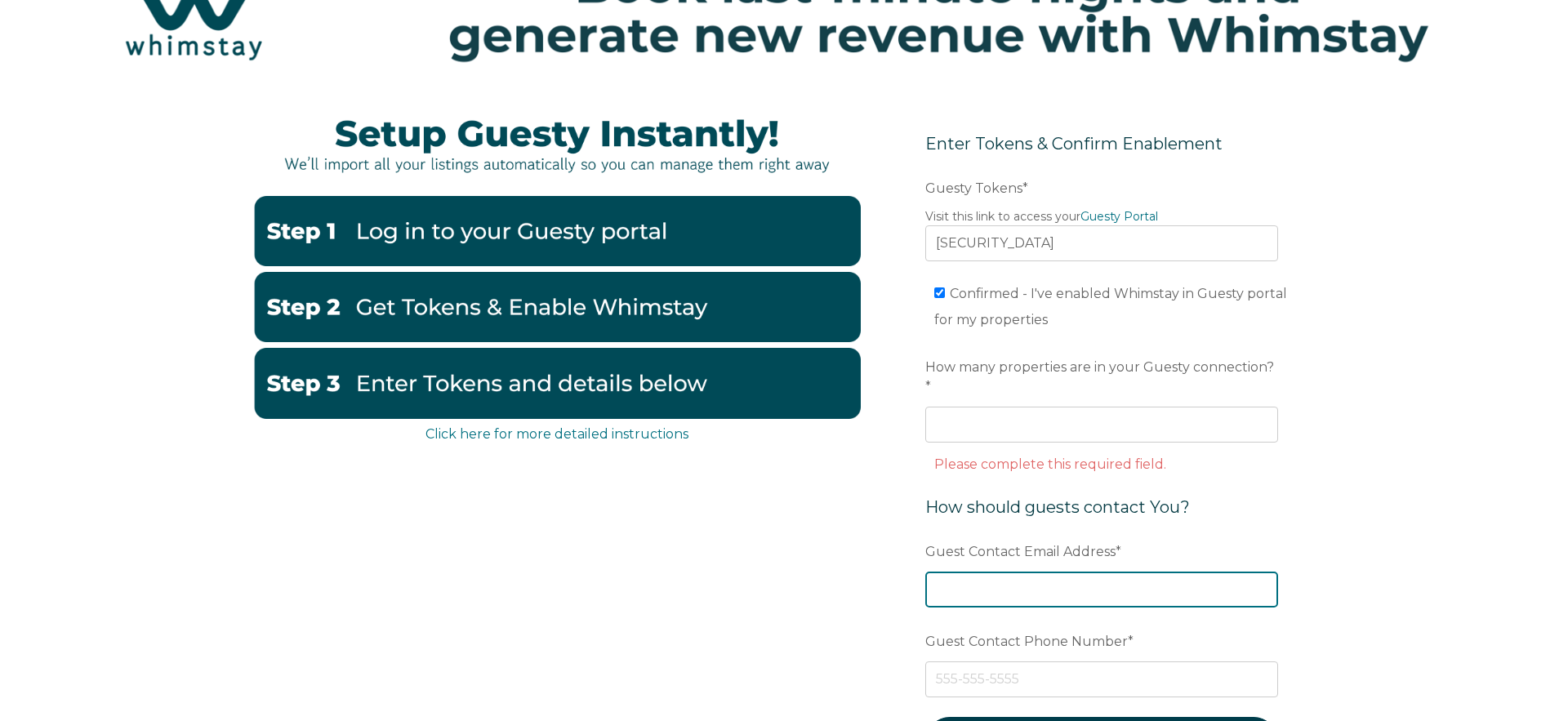
click at [1081, 571] on input "Guest Contact Email Address *" at bounding box center [1102, 589] width 353 height 36
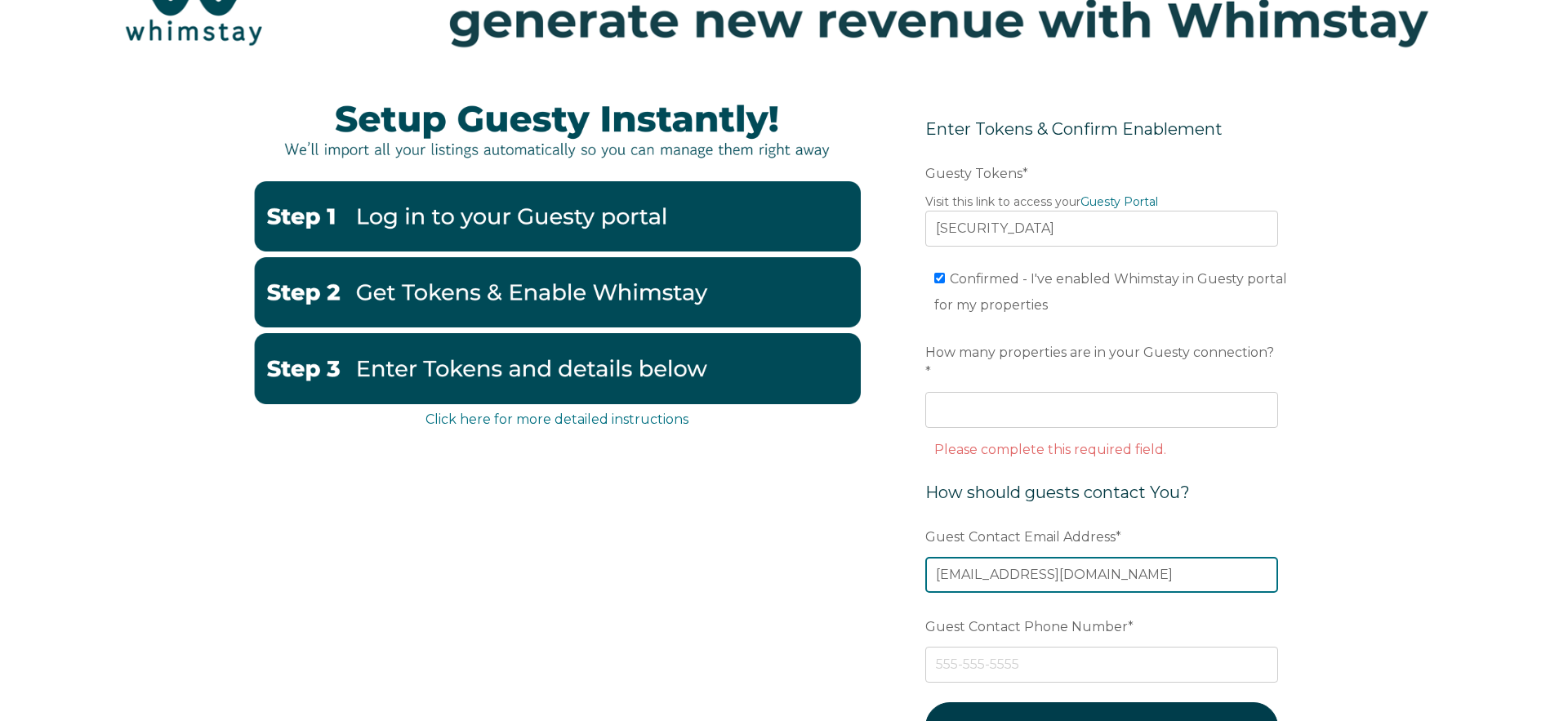
type input "[EMAIL_ADDRESS][DOMAIN_NAME]"
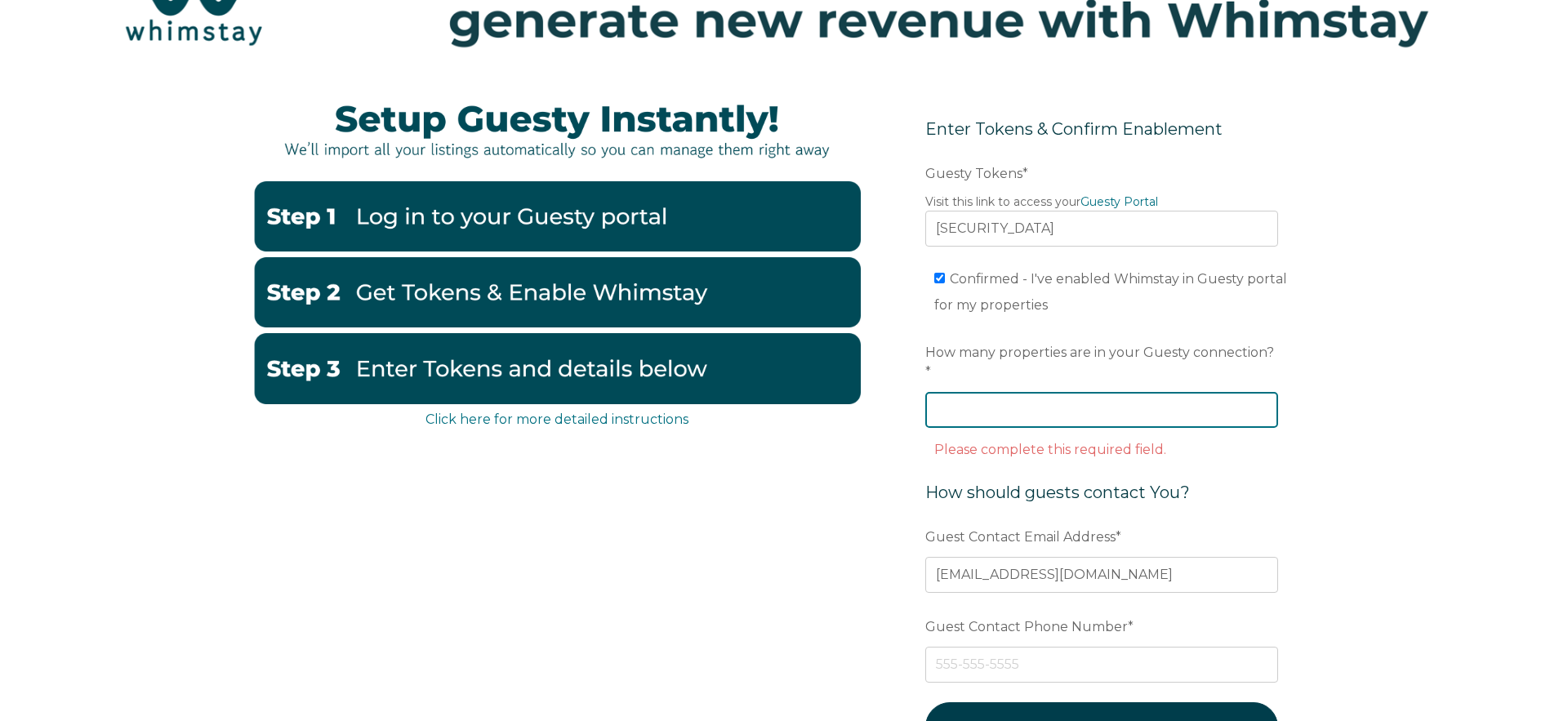
click at [1070, 392] on input "How many properties are in your Guesty connection? *" at bounding box center [1102, 410] width 353 height 36
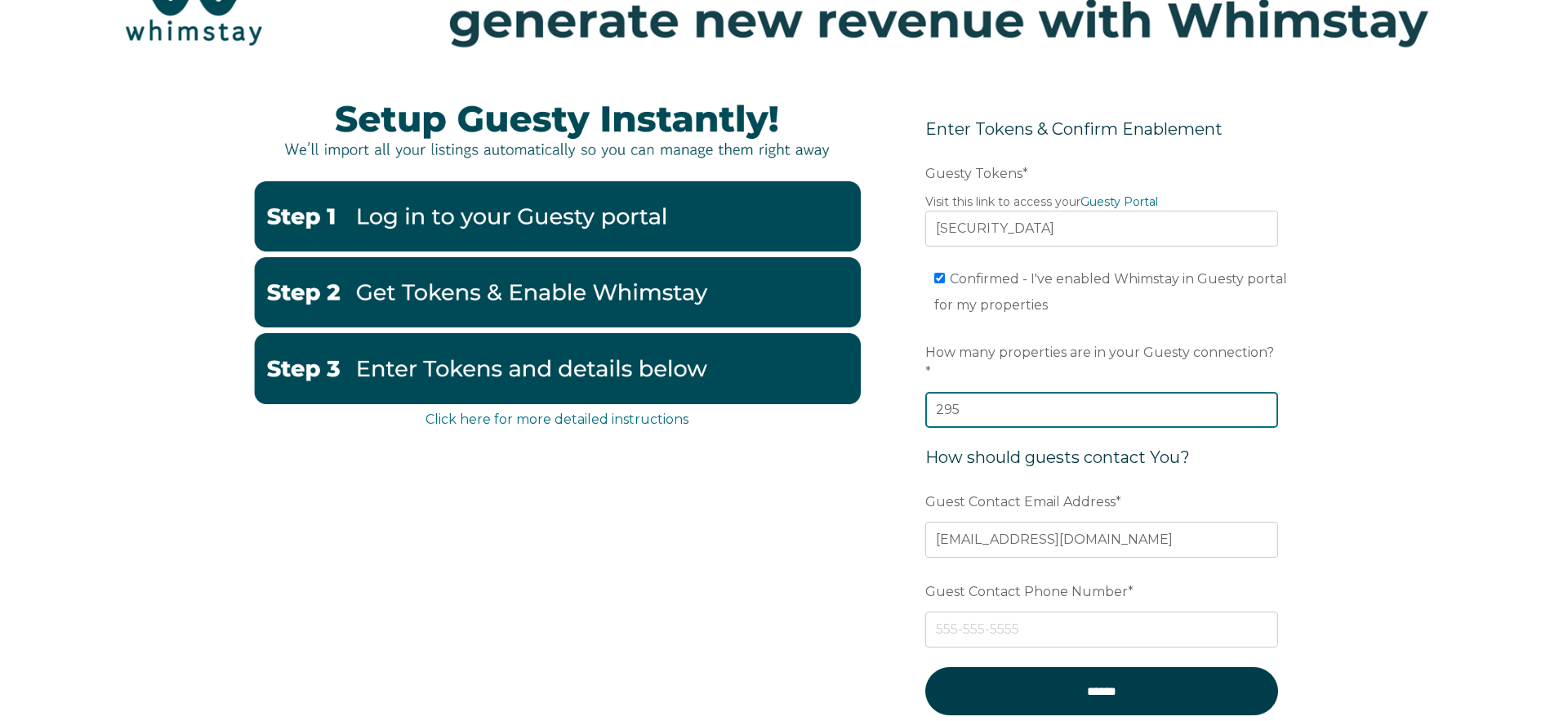
type input "295"
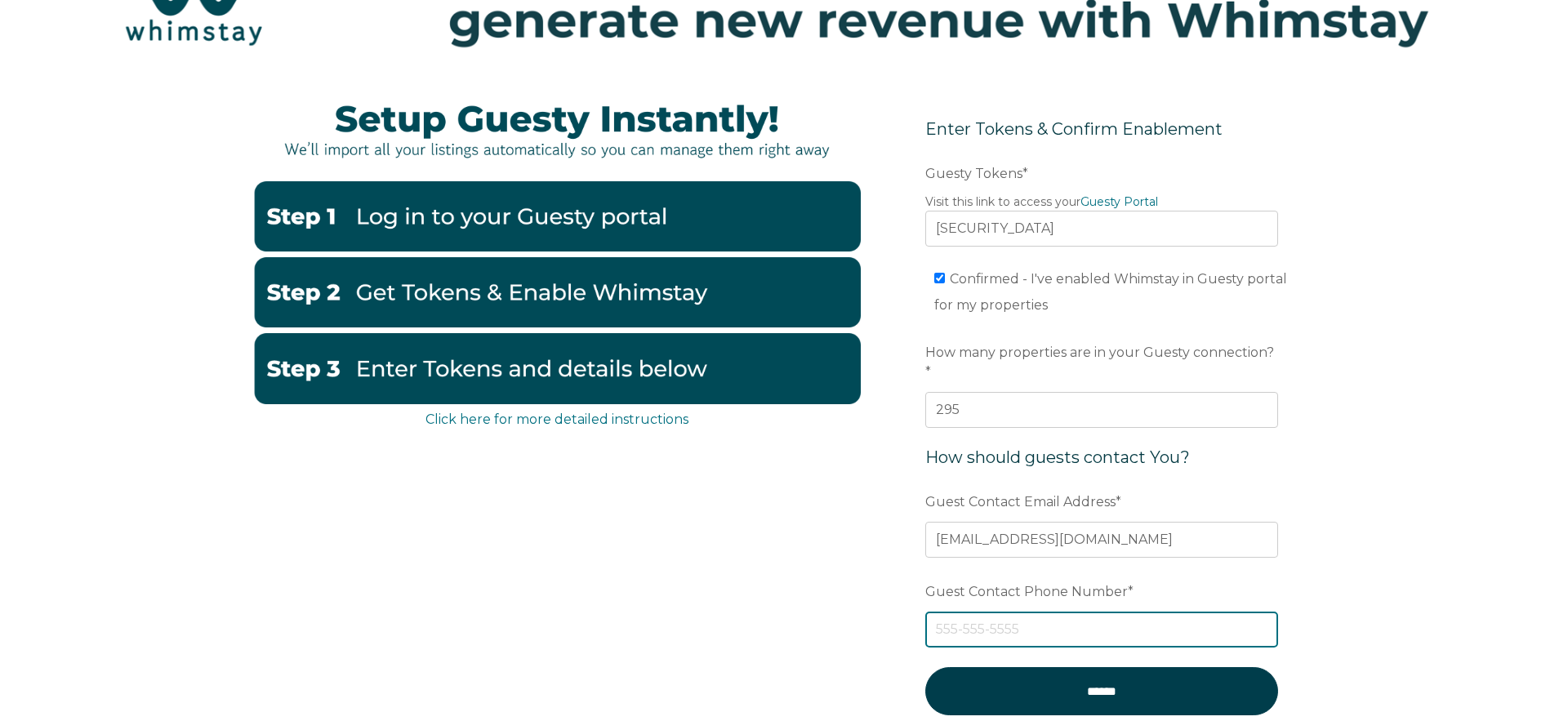
click at [1115, 612] on input "Guest Contact Phone Number *" at bounding box center [1102, 630] width 353 height 36
paste input "602-759-7997"
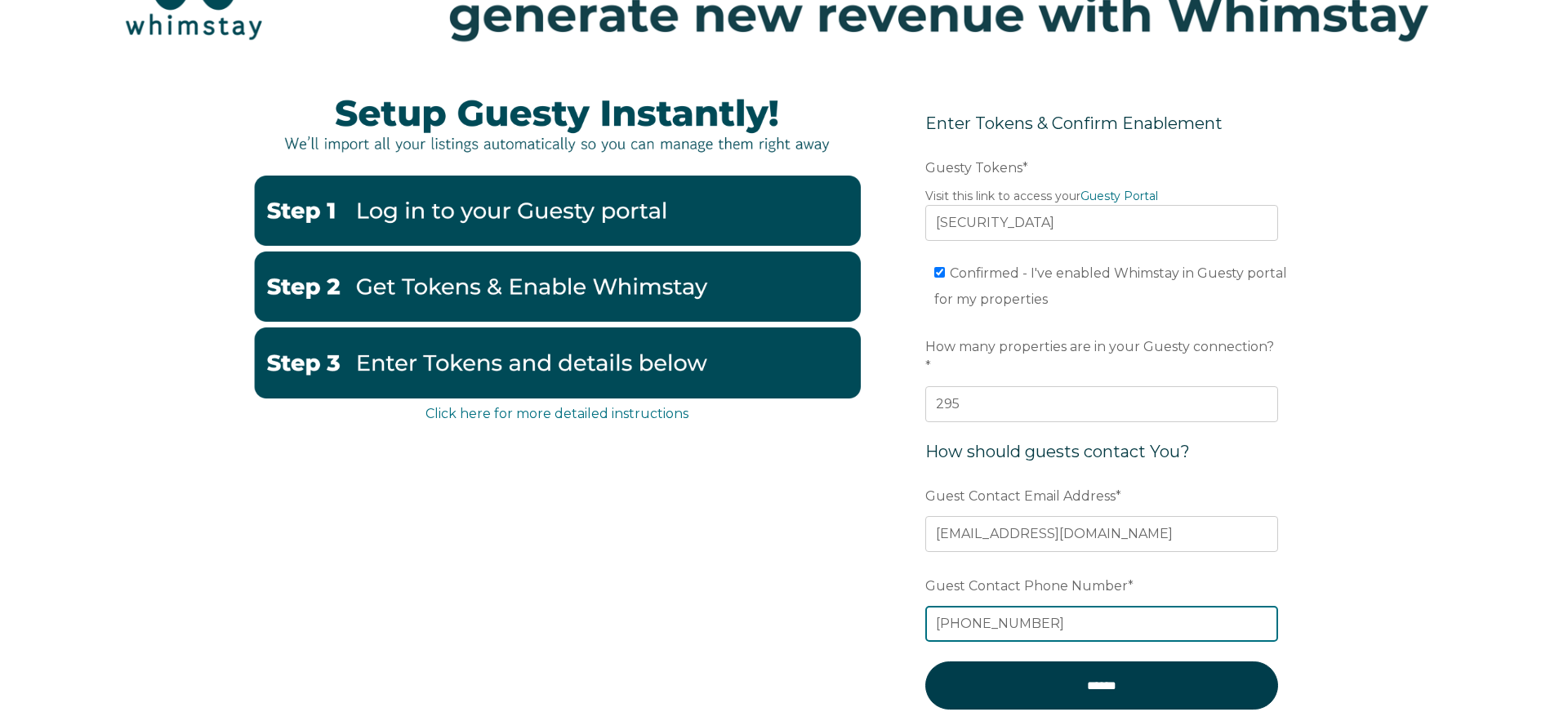
scroll to position [131, 0]
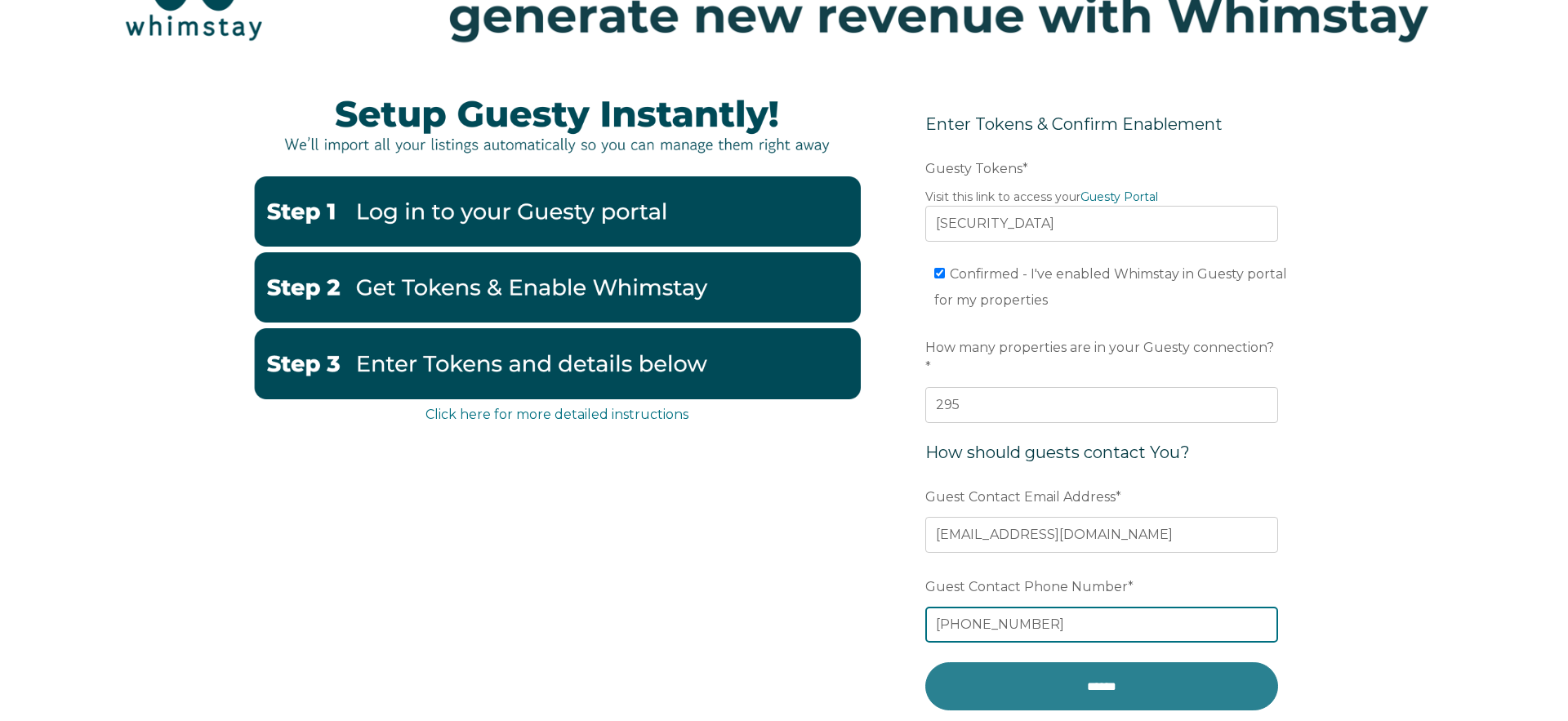
type input "602-759-7997"
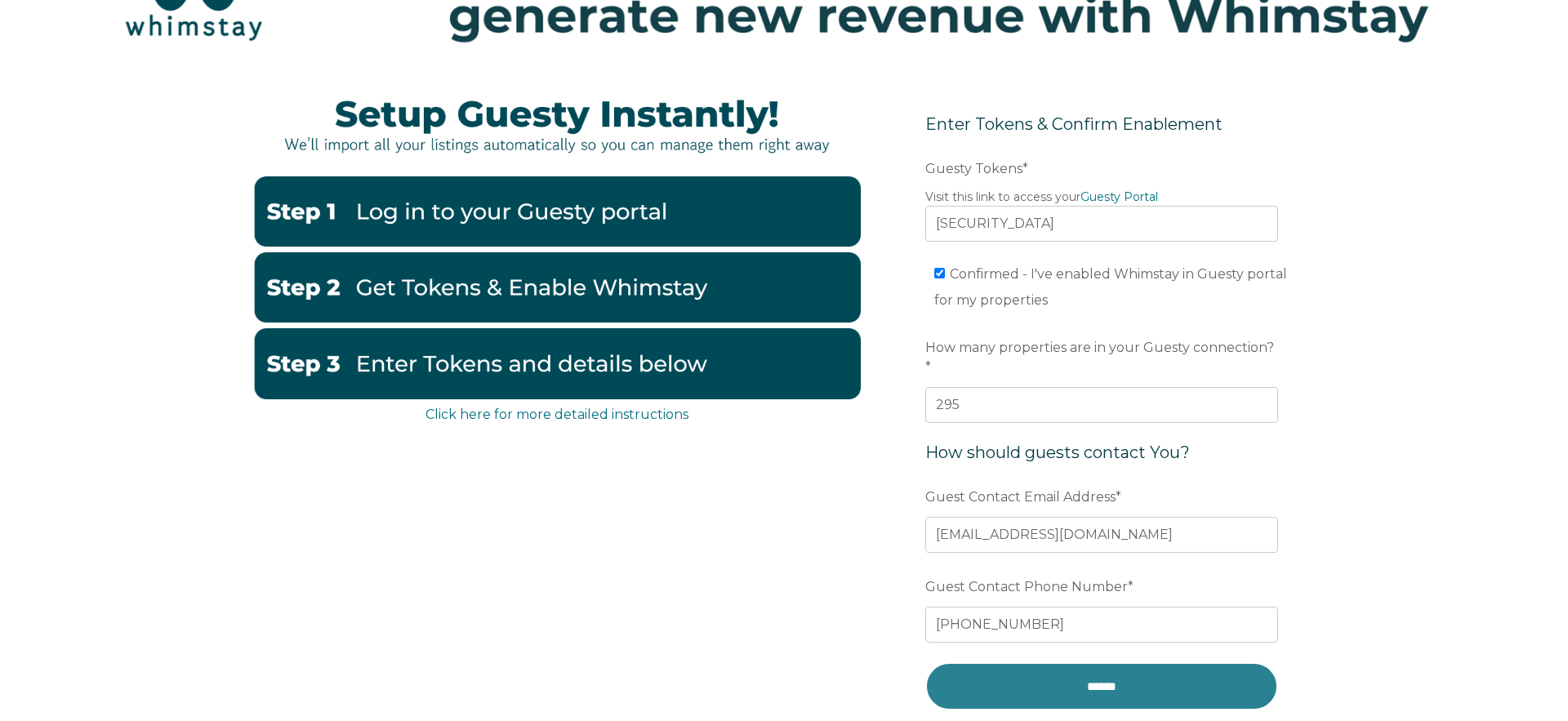
click at [1125, 667] on input "******" at bounding box center [1102, 686] width 353 height 49
